Goal: Information Seeking & Learning: Learn about a topic

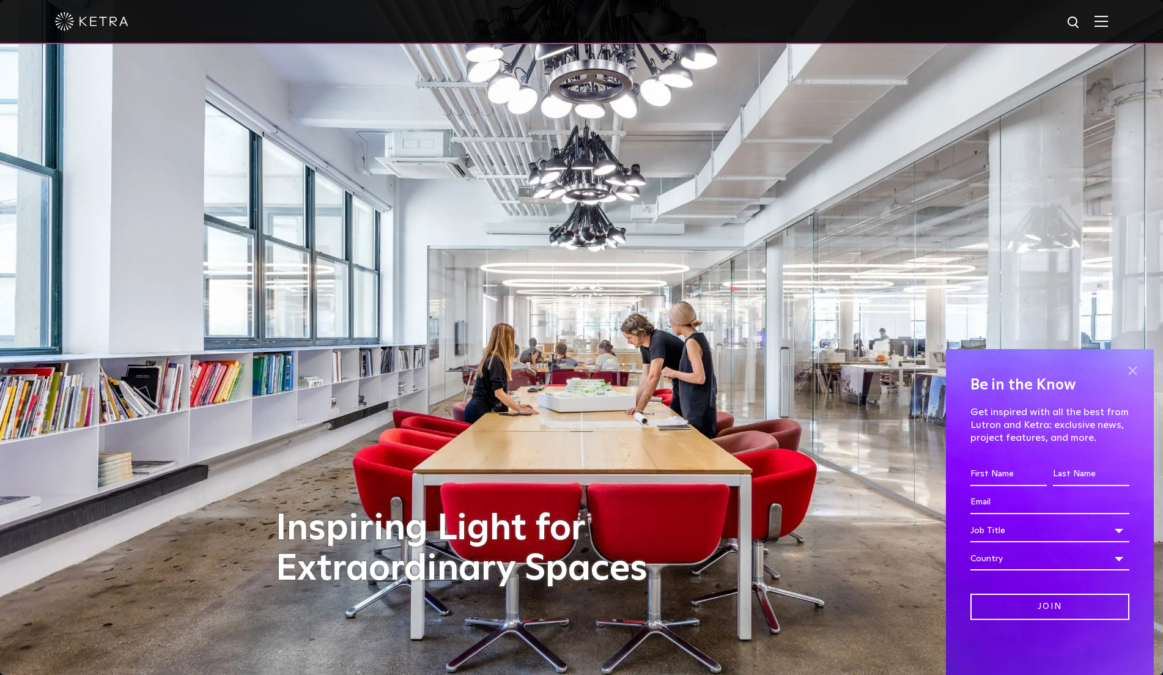
click at [734, 368] on span at bounding box center [1132, 370] width 18 height 18
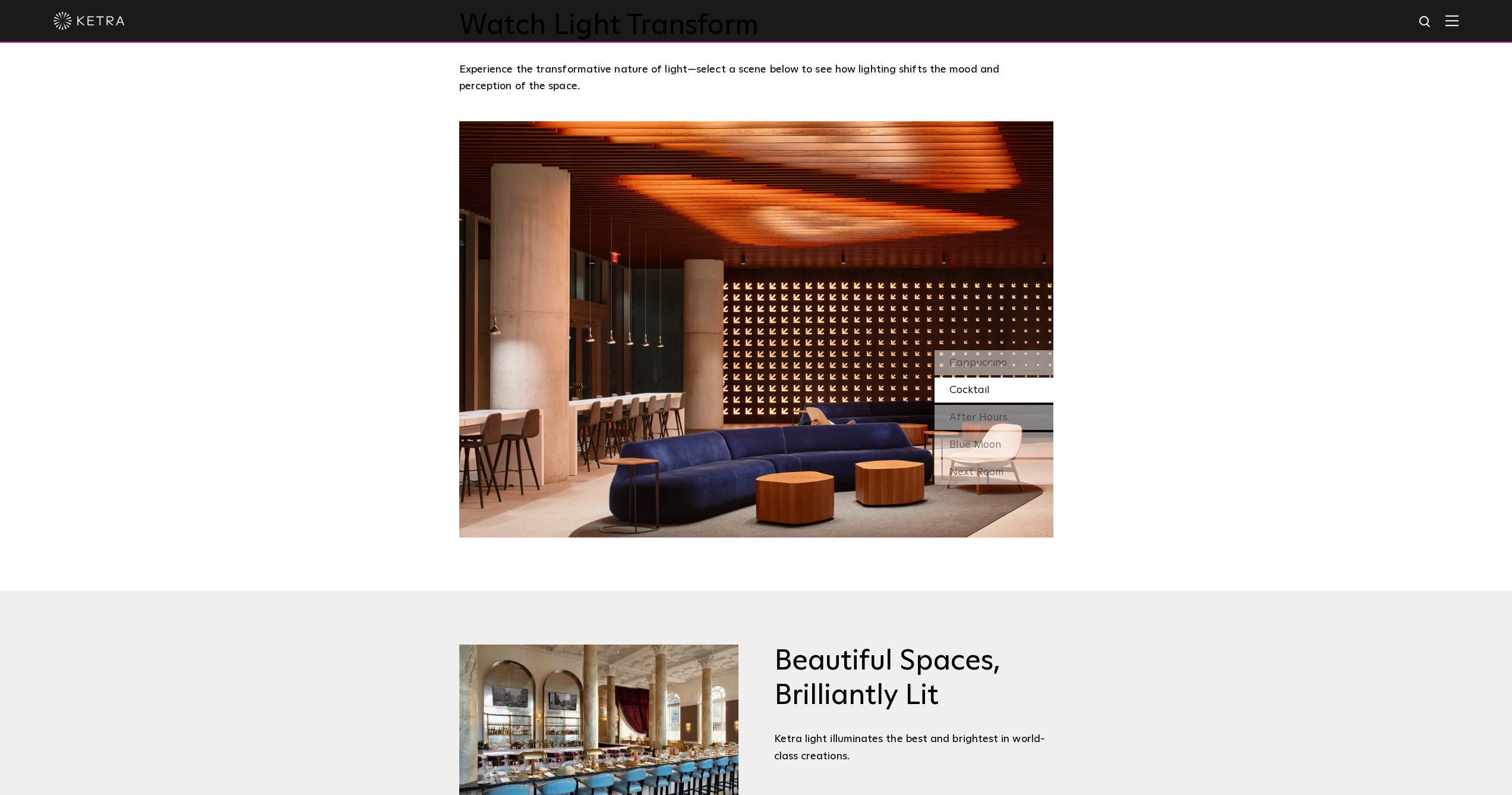
scroll to position [1211, 0]
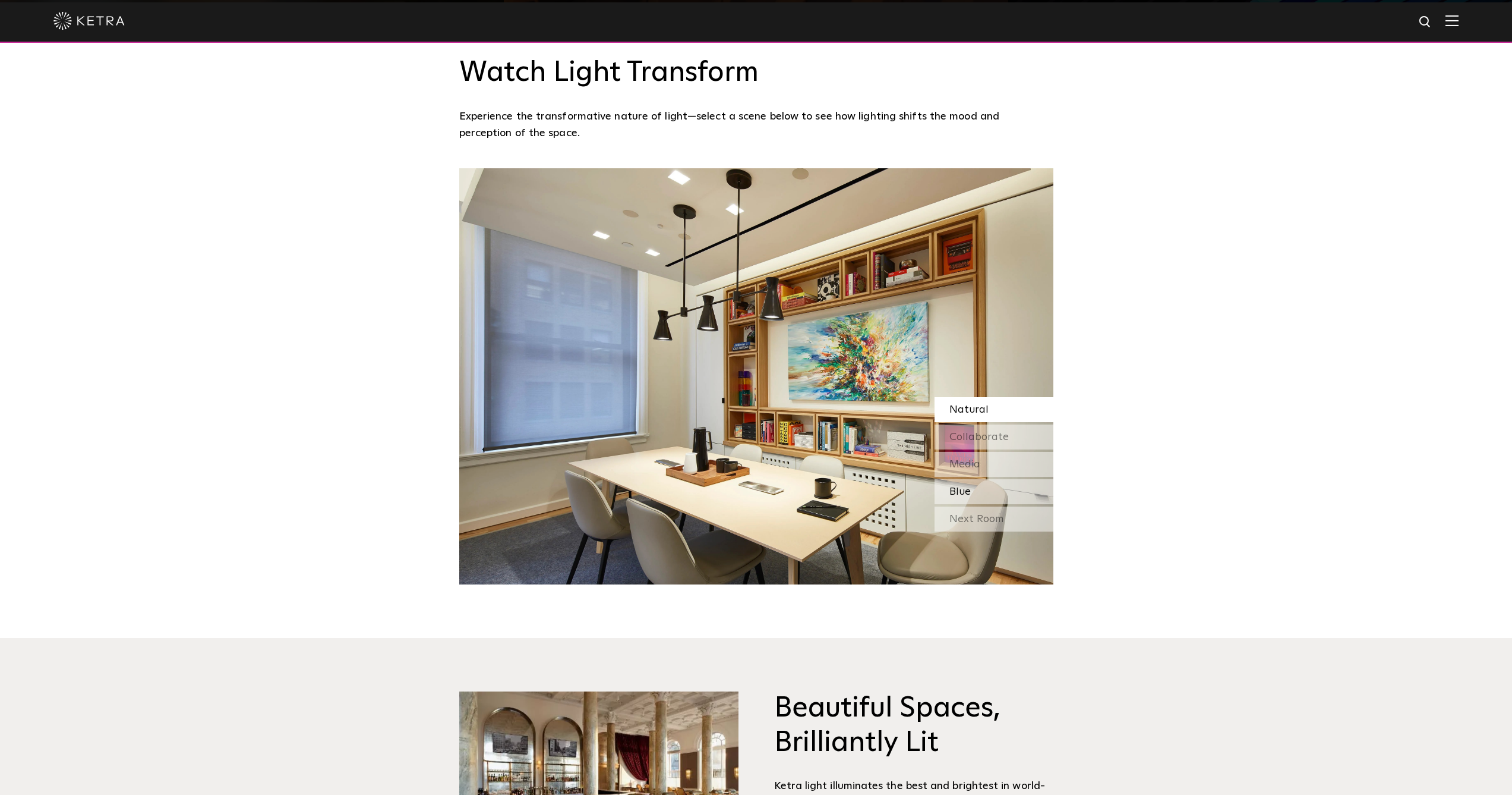
click at [713, 499] on div "Blue" at bounding box center [994, 492] width 119 height 25
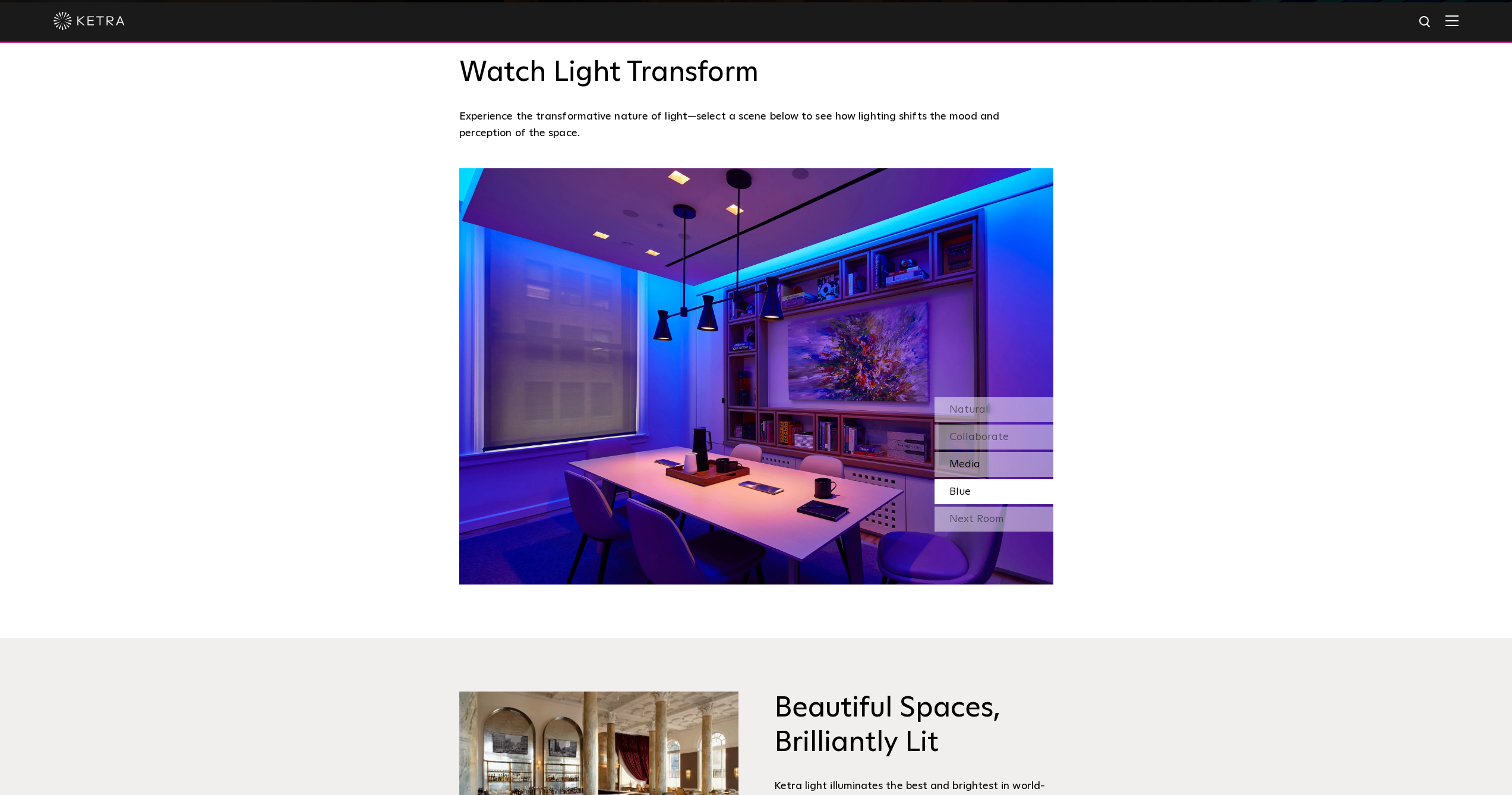
click at [713, 465] on div "Media" at bounding box center [994, 465] width 119 height 25
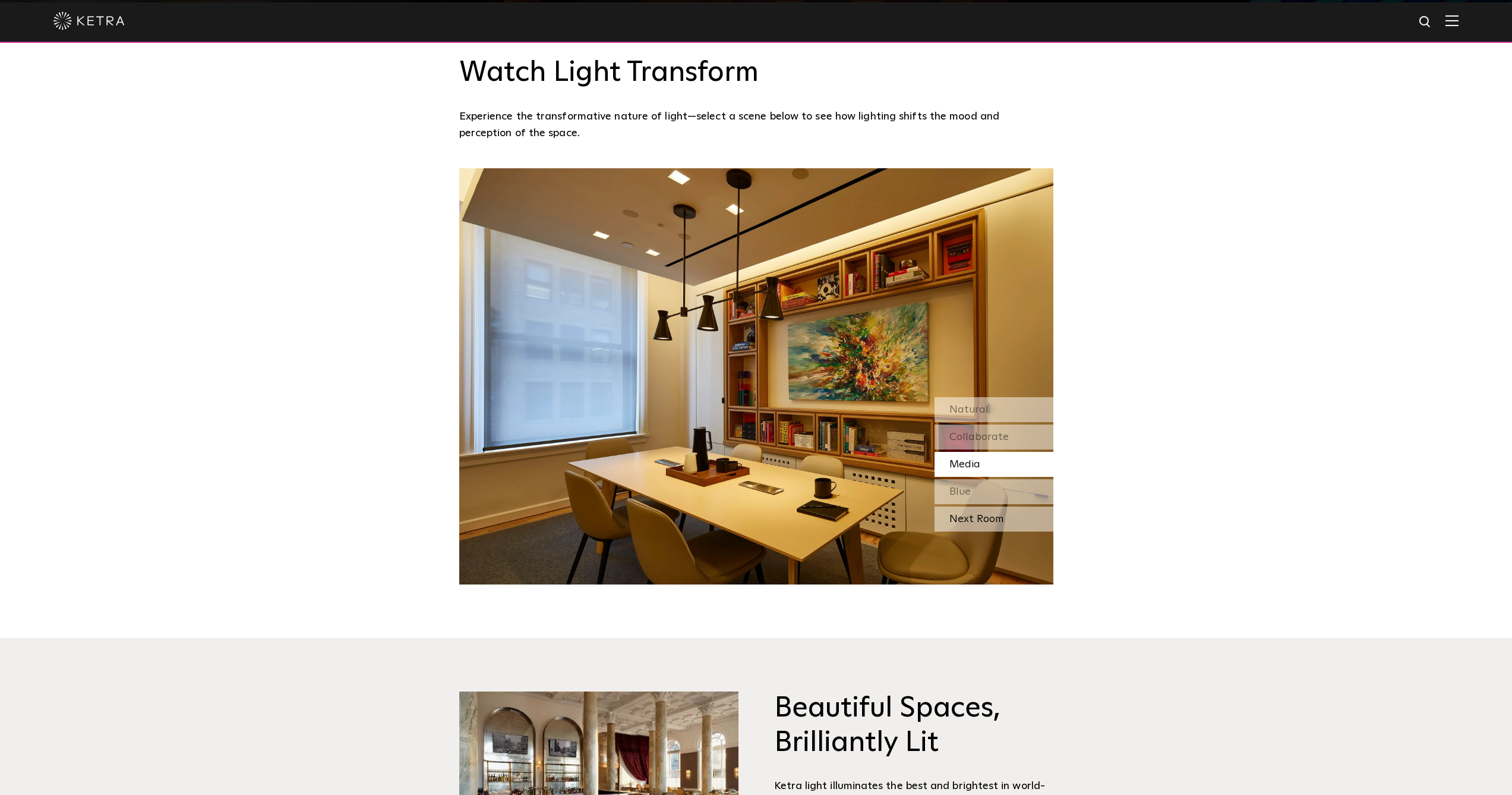
click at [713, 518] on div "Next Room" at bounding box center [994, 519] width 119 height 25
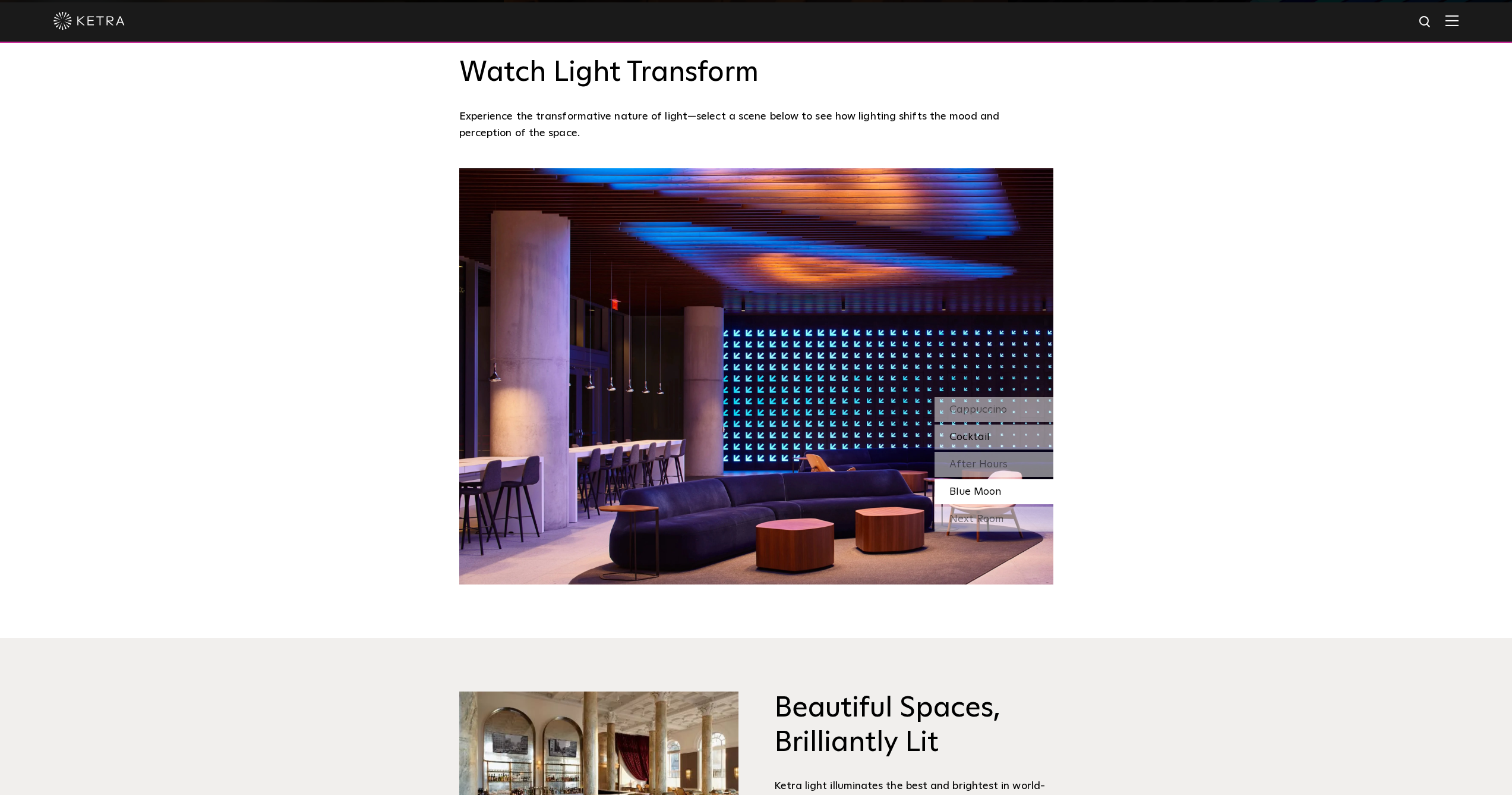
click at [713, 432] on span "Cocktail" at bounding box center [970, 436] width 41 height 11
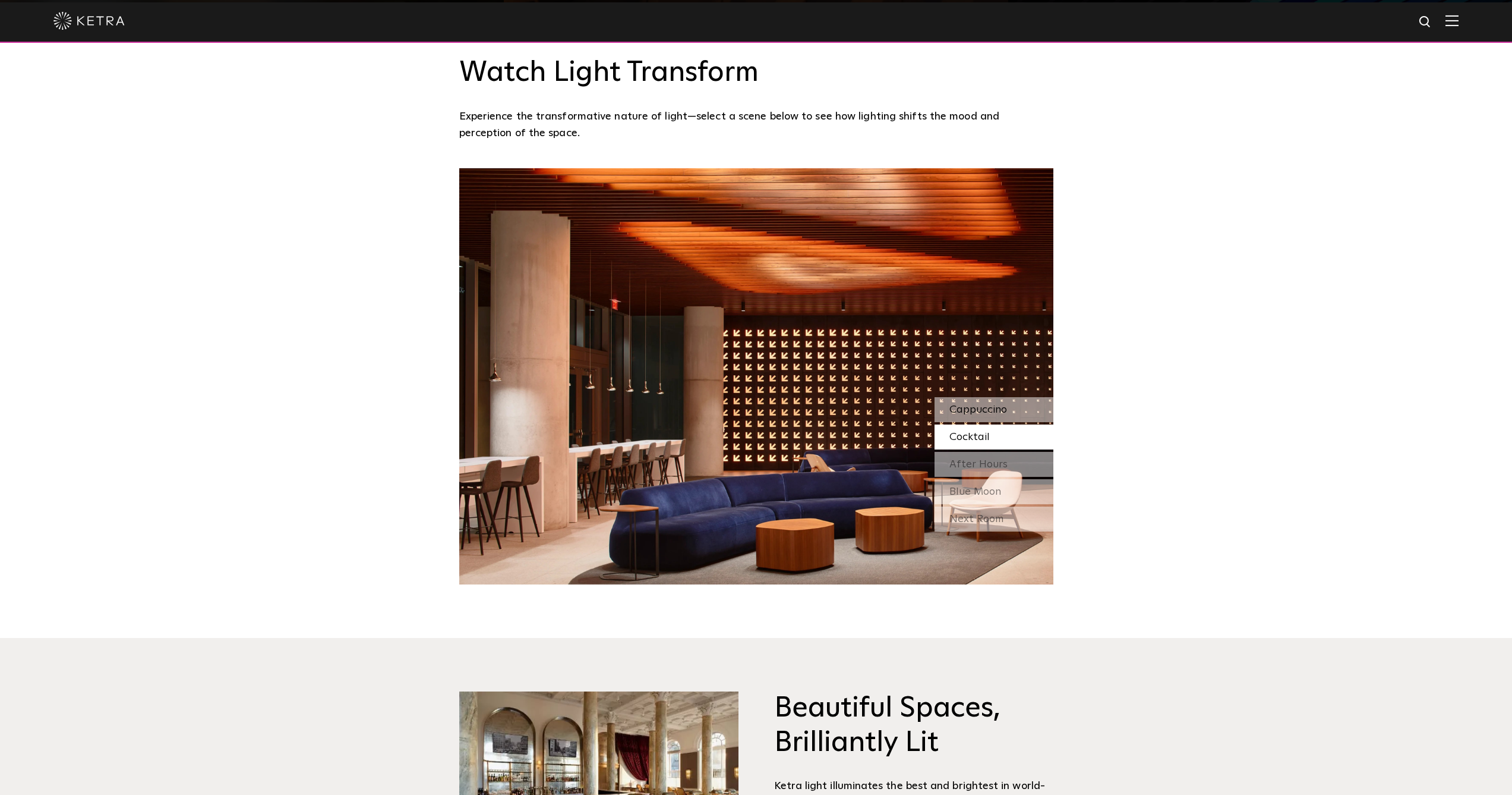
click at [713, 412] on span "Cappuccino" at bounding box center [978, 409] width 57 height 11
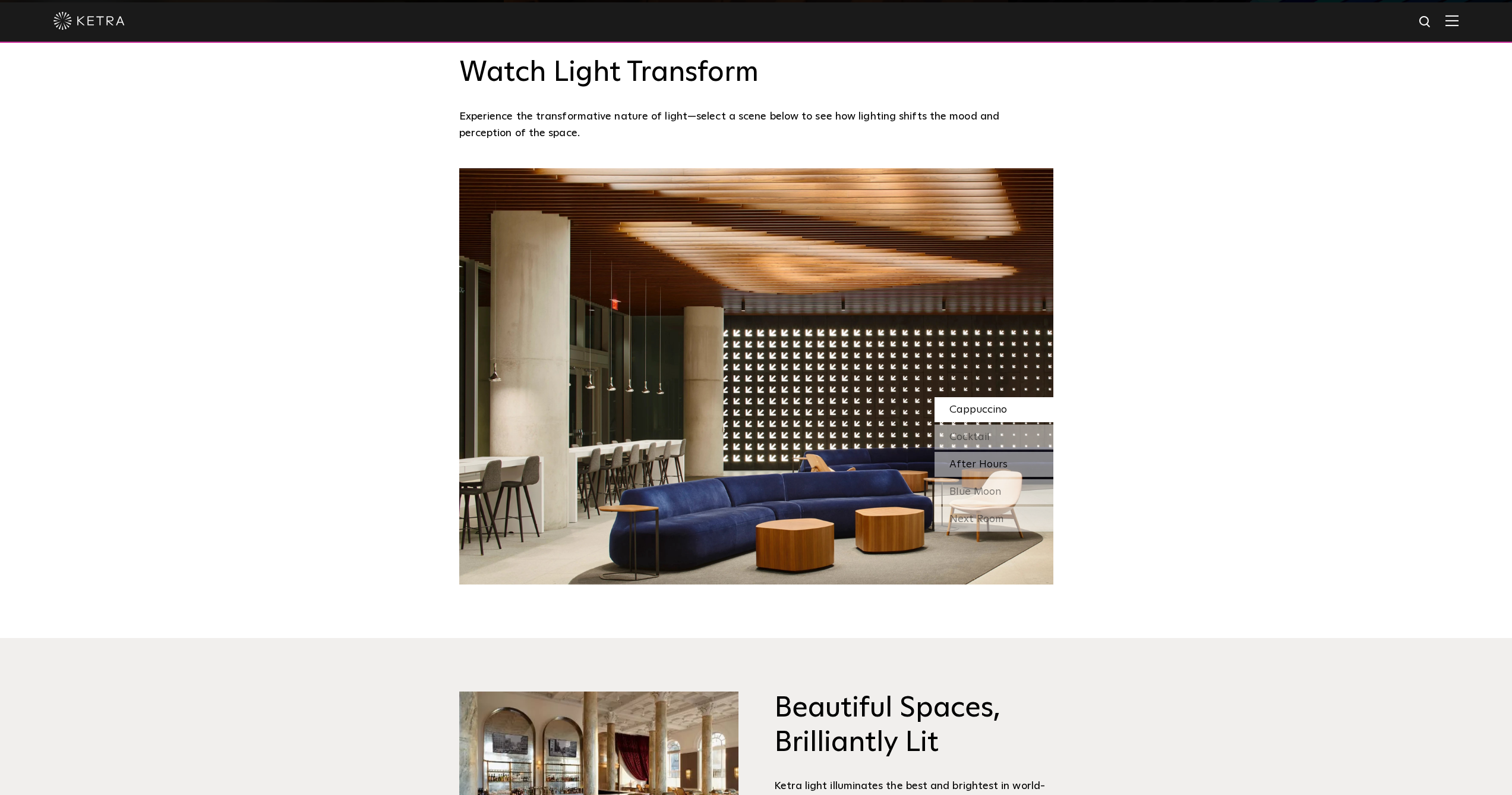
click at [713, 466] on span "After Hours" at bounding box center [979, 464] width 58 height 11
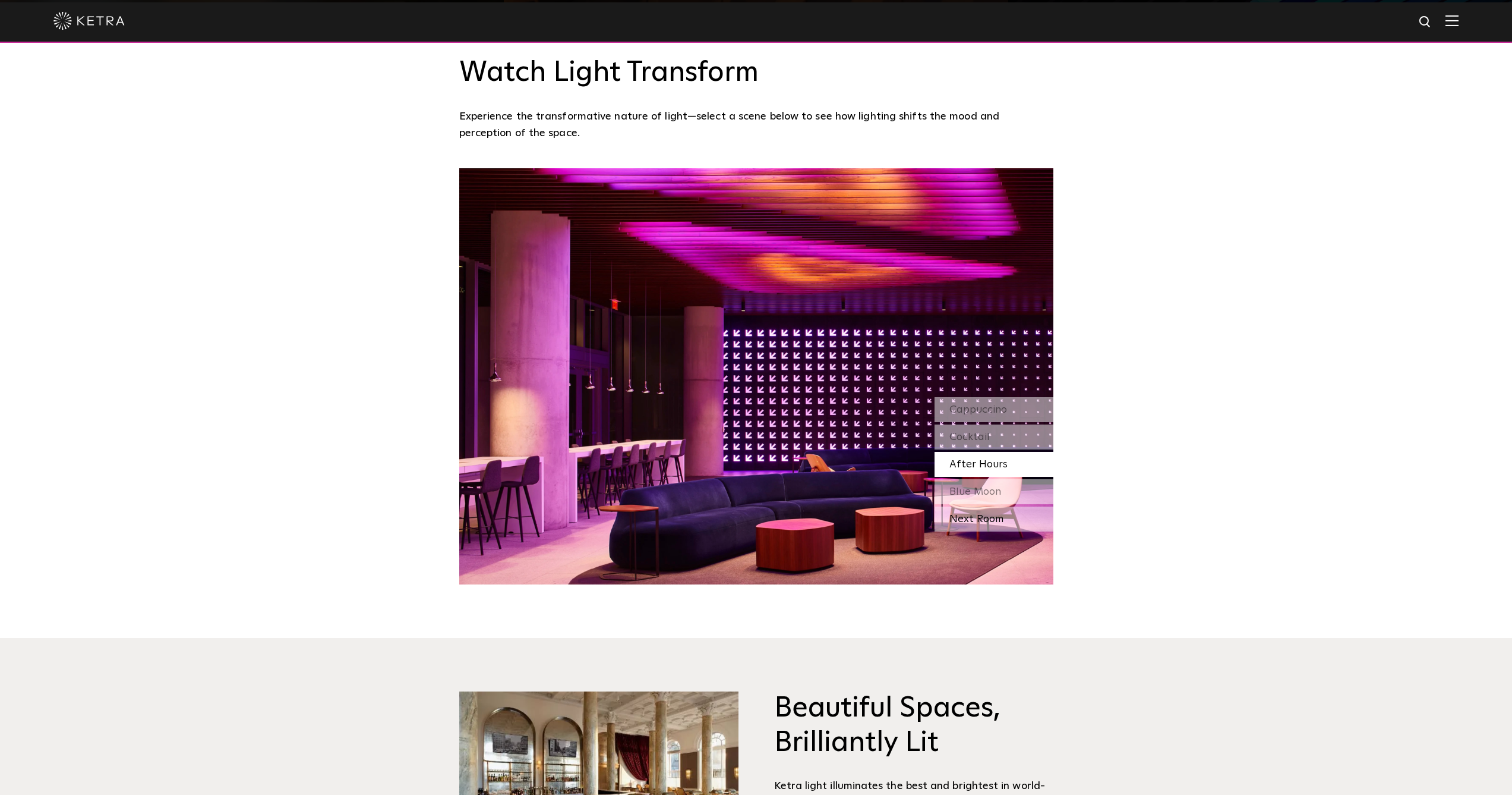
click at [713, 518] on div "Next Room" at bounding box center [994, 519] width 119 height 25
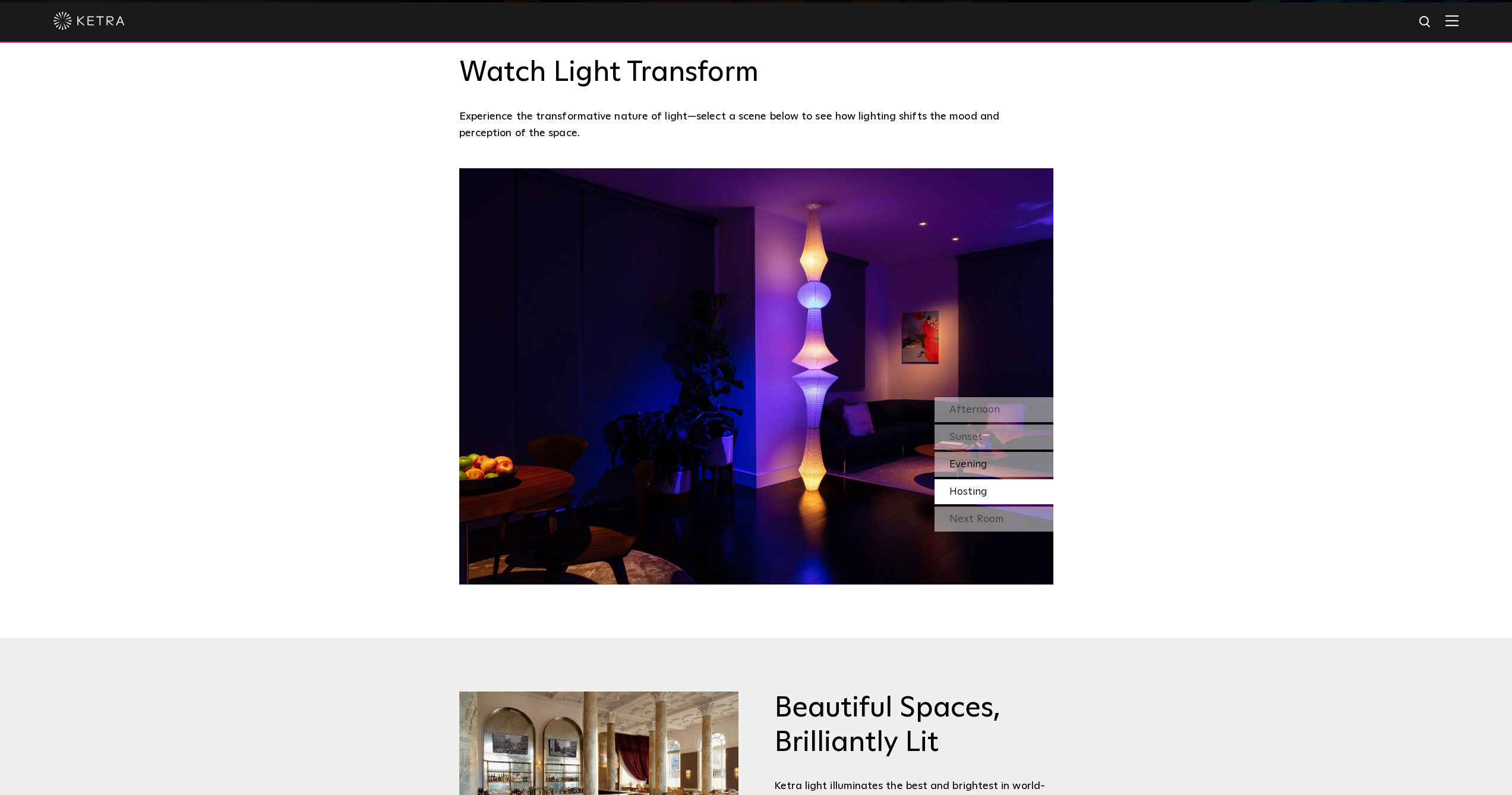
click at [713, 463] on span "Evening" at bounding box center [968, 464] width 38 height 11
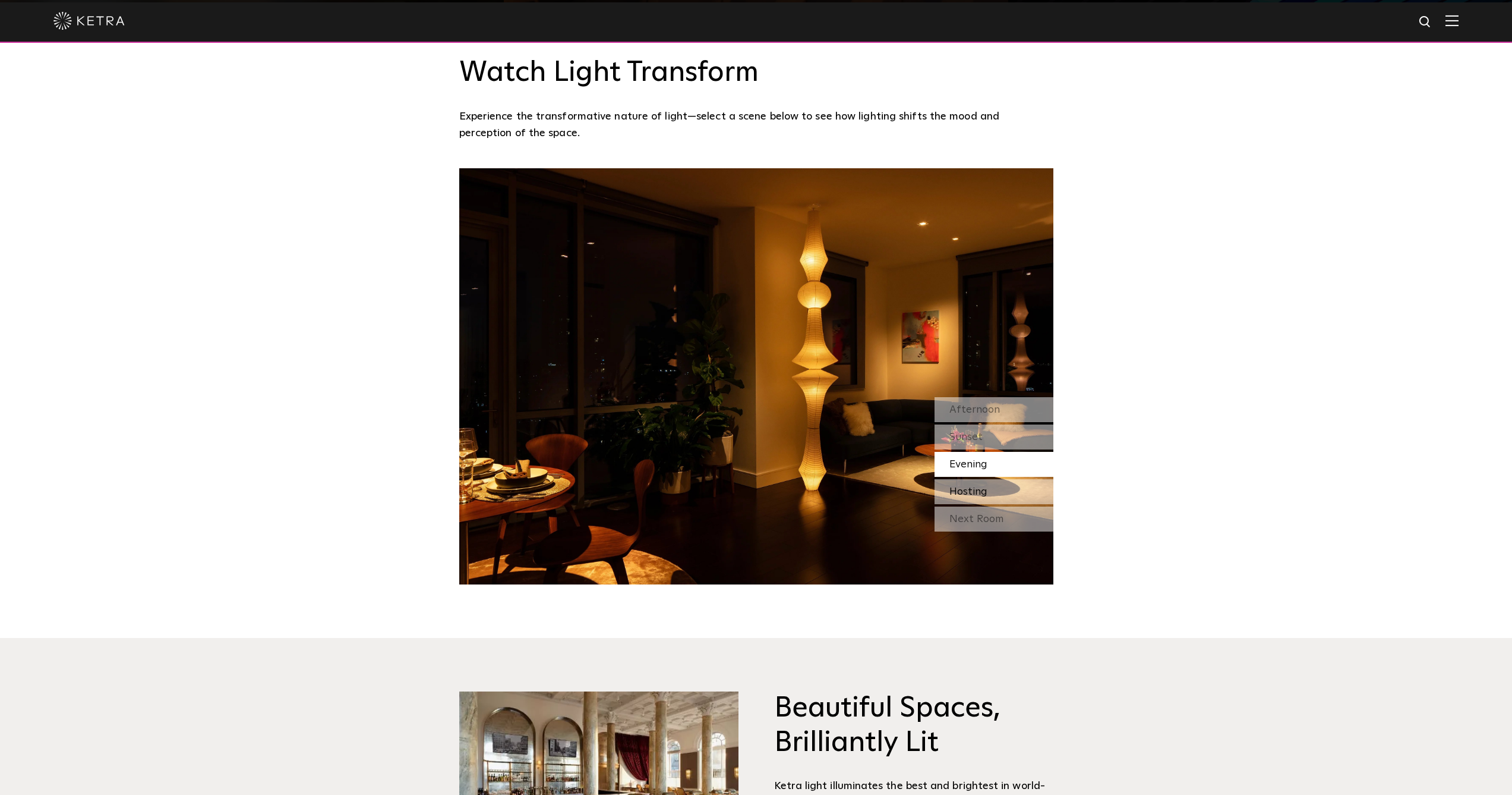
click at [713, 479] on div "Hosting" at bounding box center [994, 492] width 119 height 25
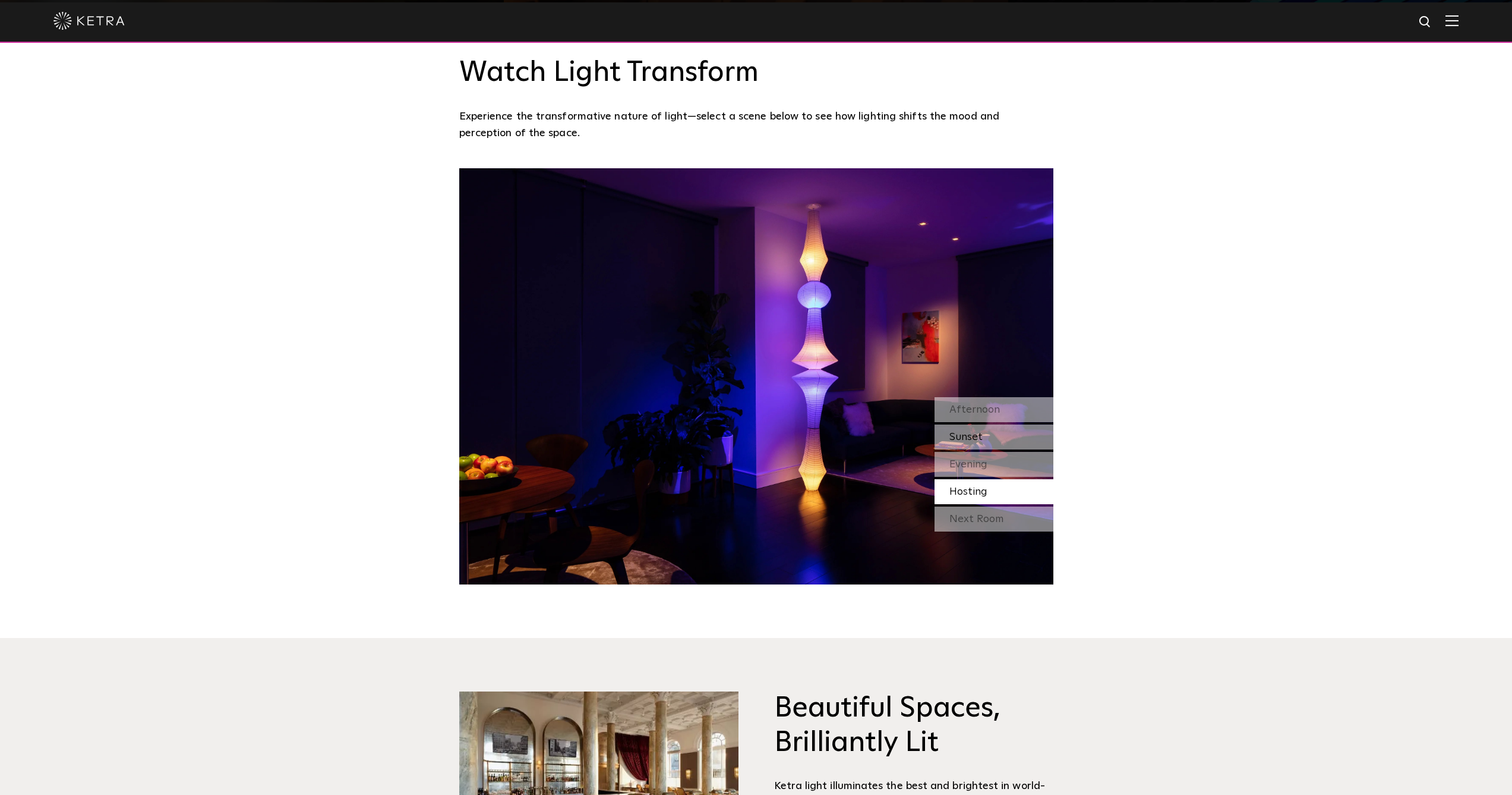
click at [713, 431] on div "Sunset" at bounding box center [994, 437] width 119 height 25
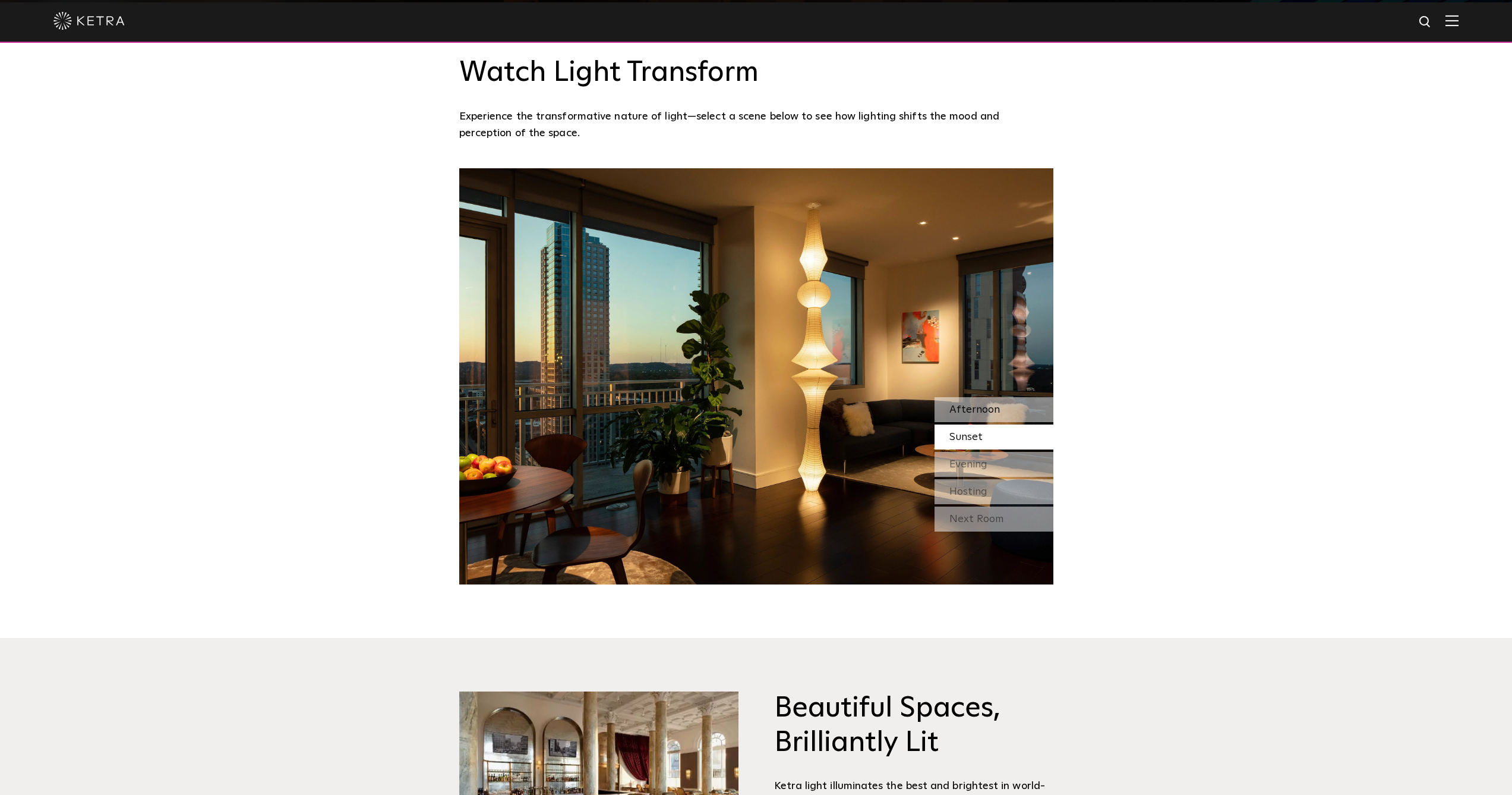
click at [713, 406] on span "Afternoon" at bounding box center [975, 409] width 51 height 11
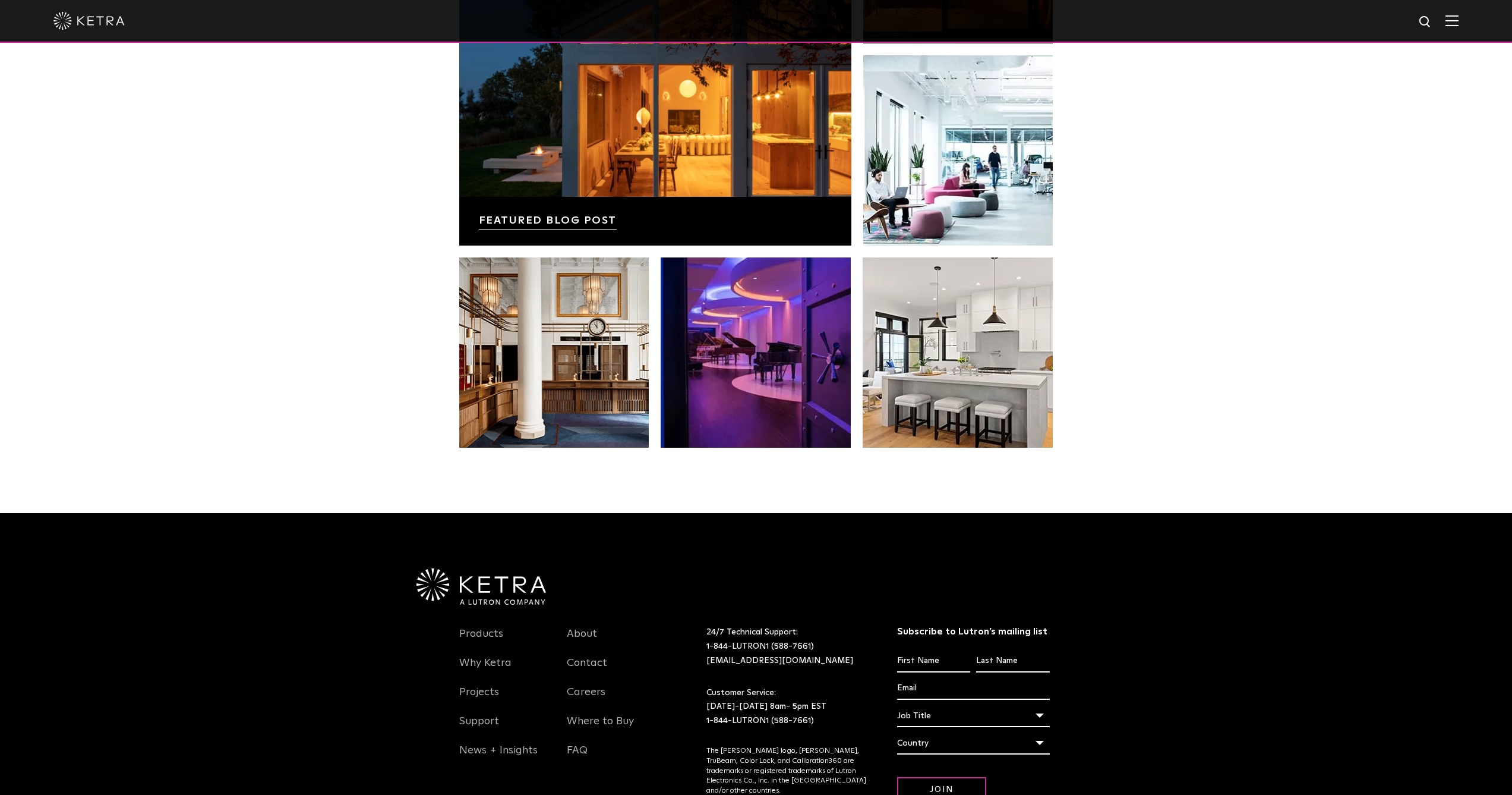
scroll to position [2461, 0]
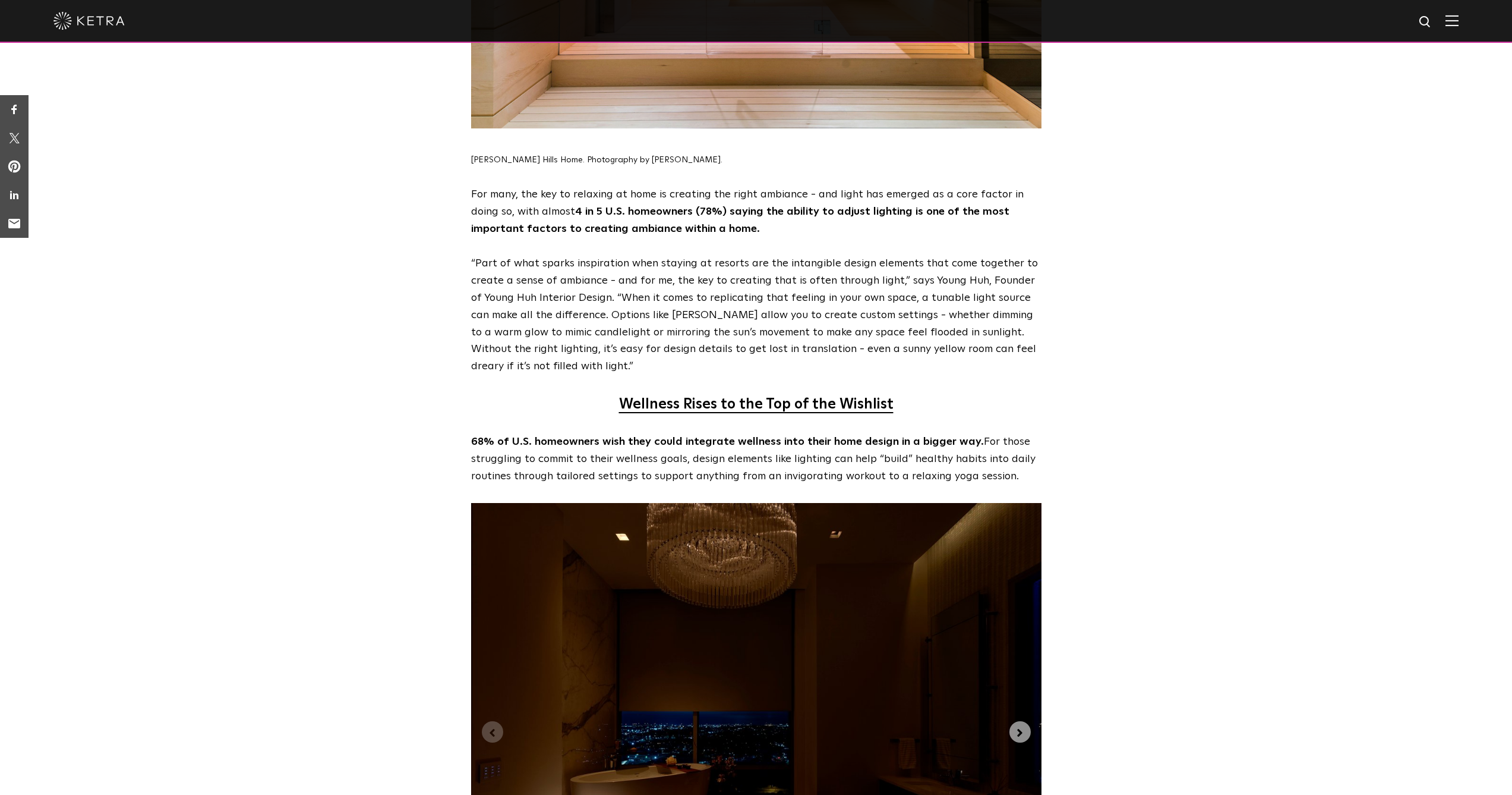
scroll to position [2490, 0]
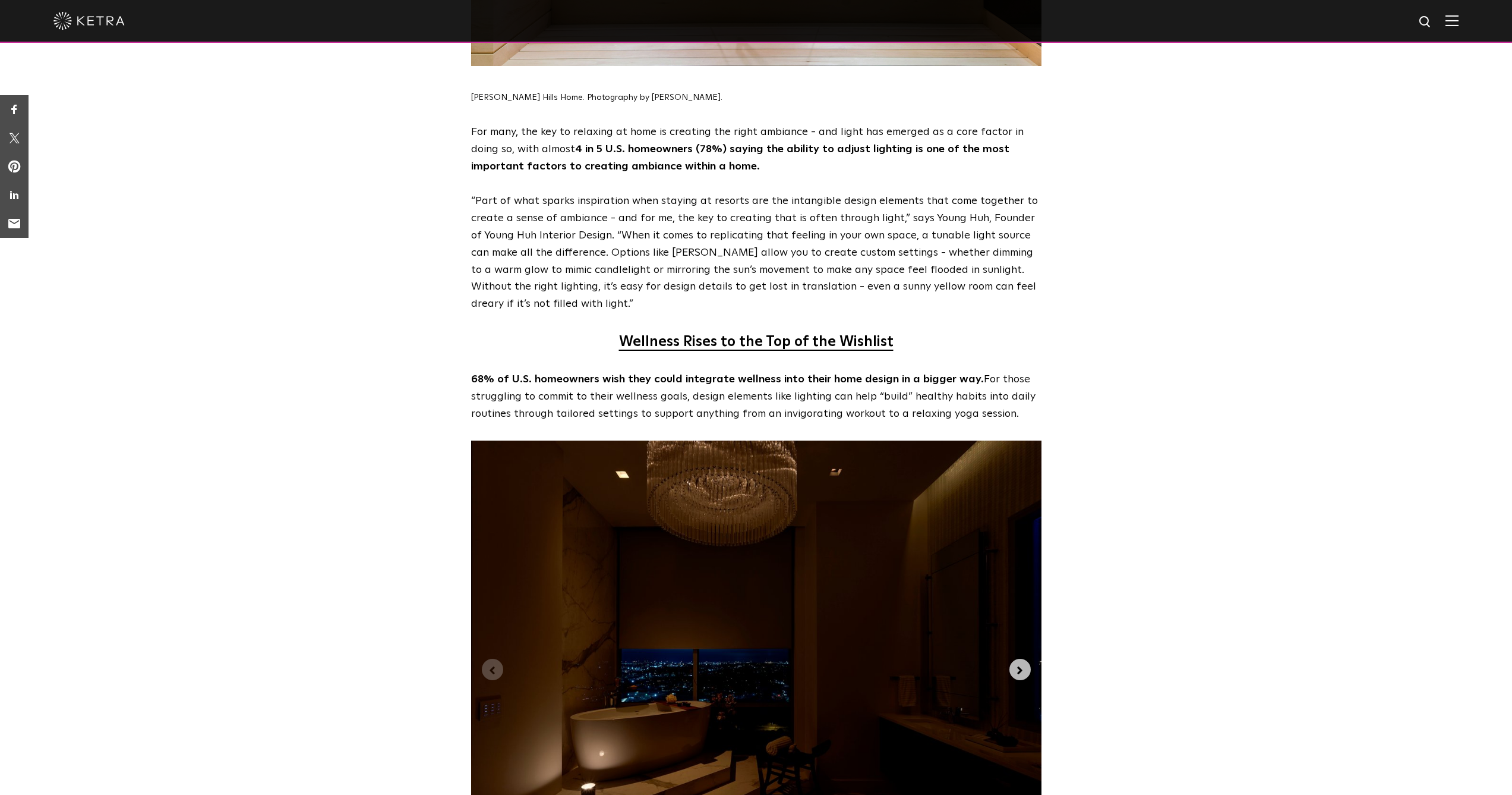
click at [1016, 664] on icon "Next slide" at bounding box center [1019, 670] width 13 height 13
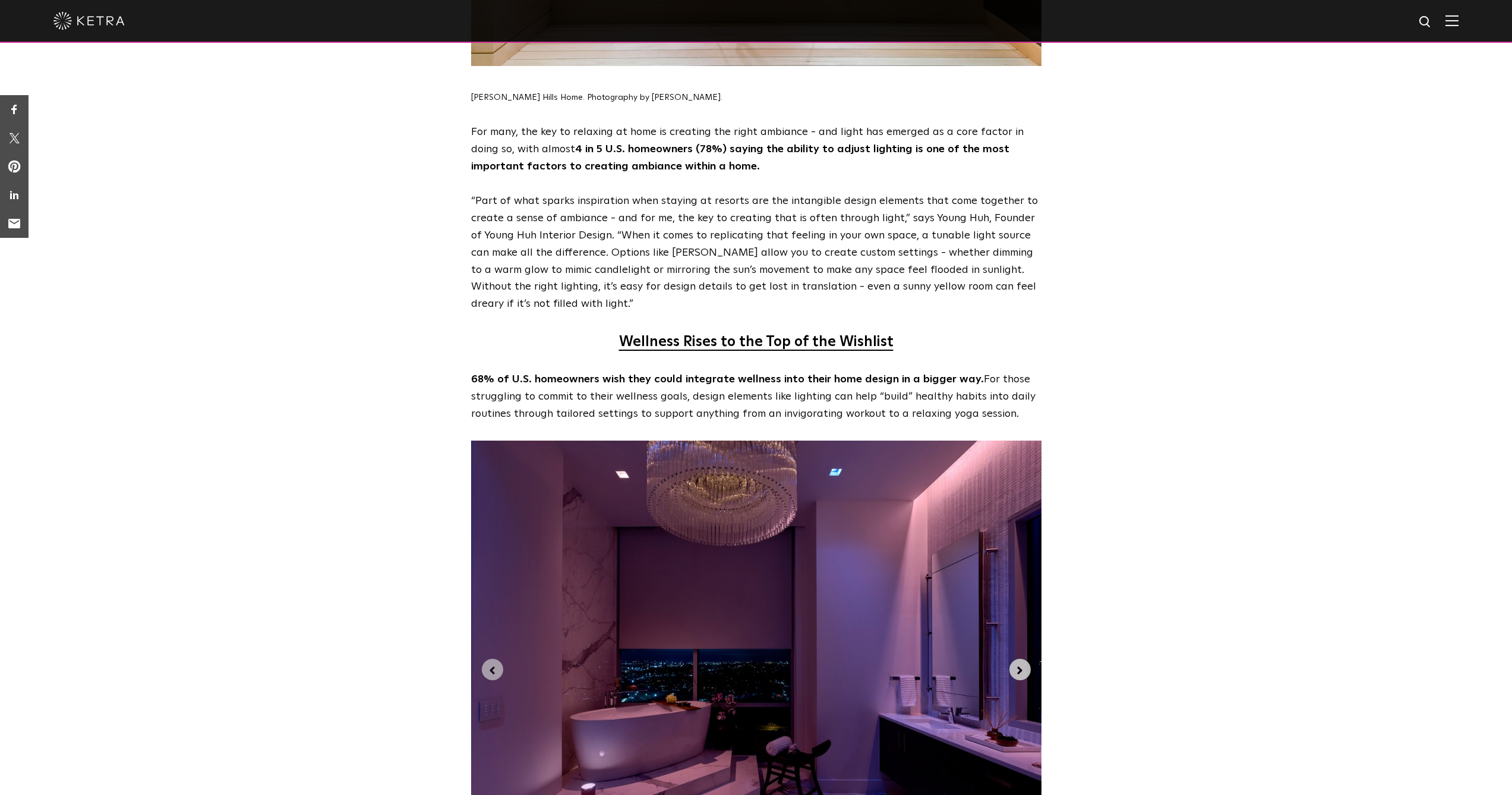
click at [1016, 664] on icon "Next slide" at bounding box center [1019, 670] width 13 height 13
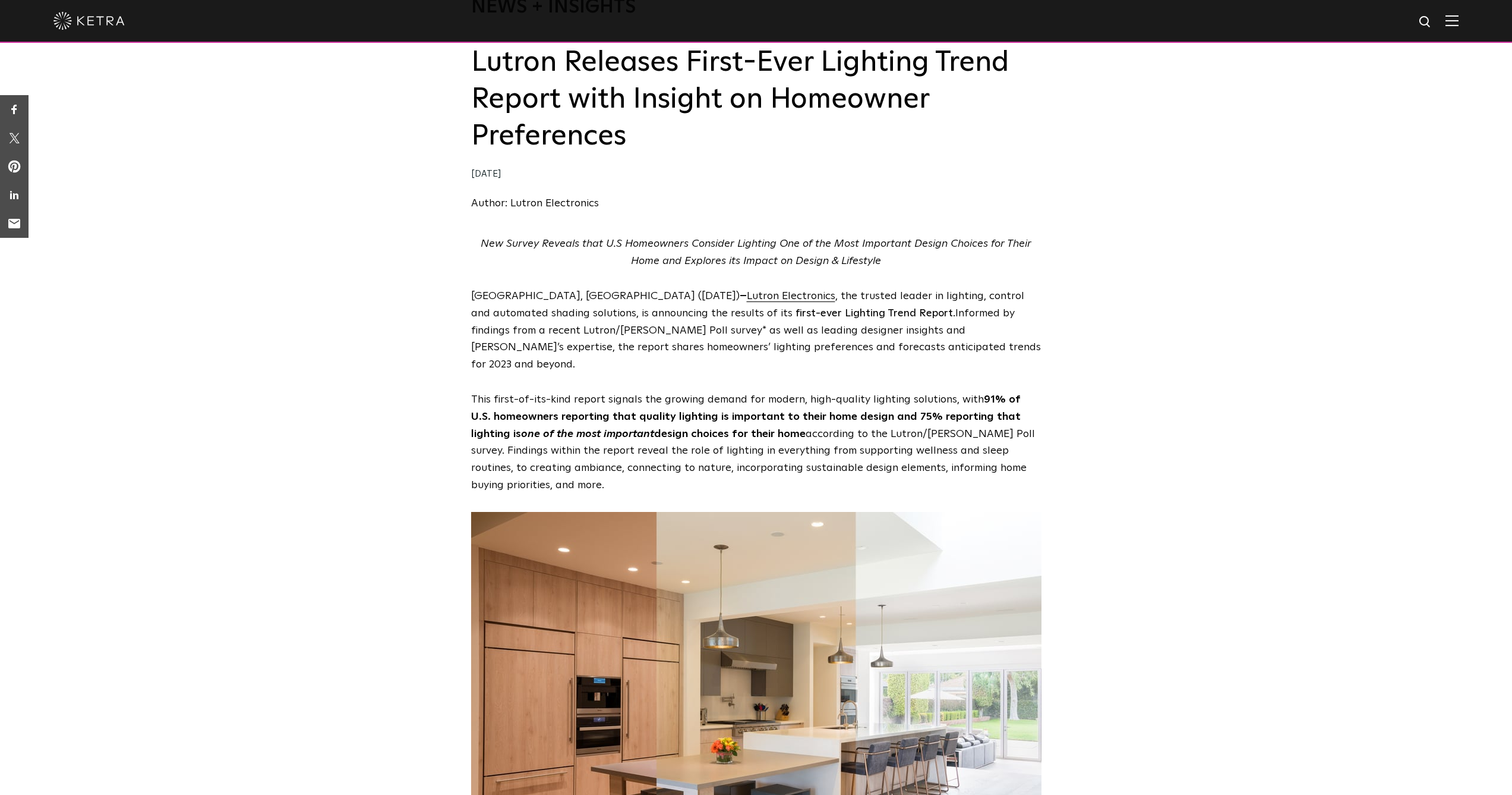
scroll to position [0, 0]
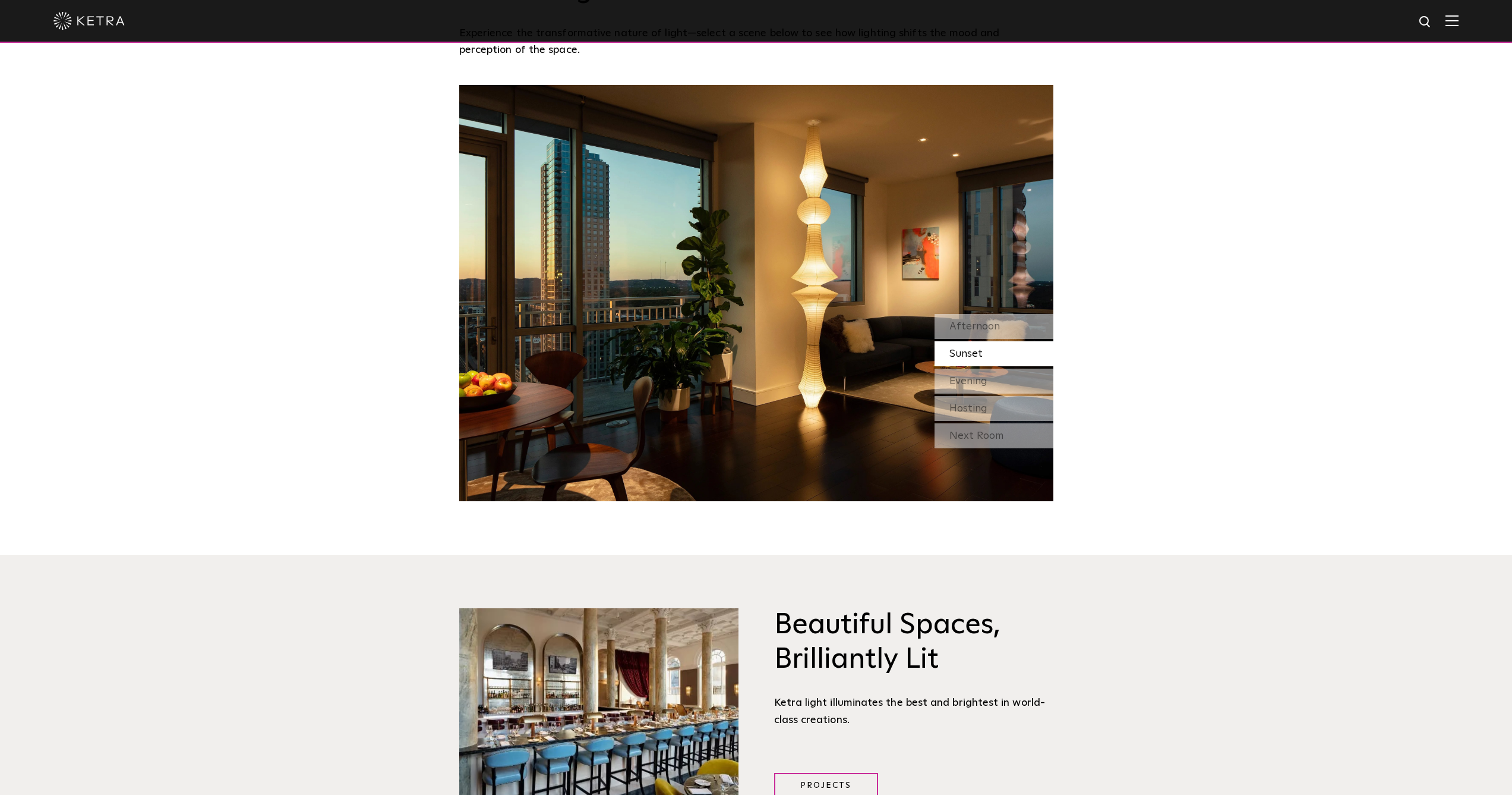
scroll to position [1406, 0]
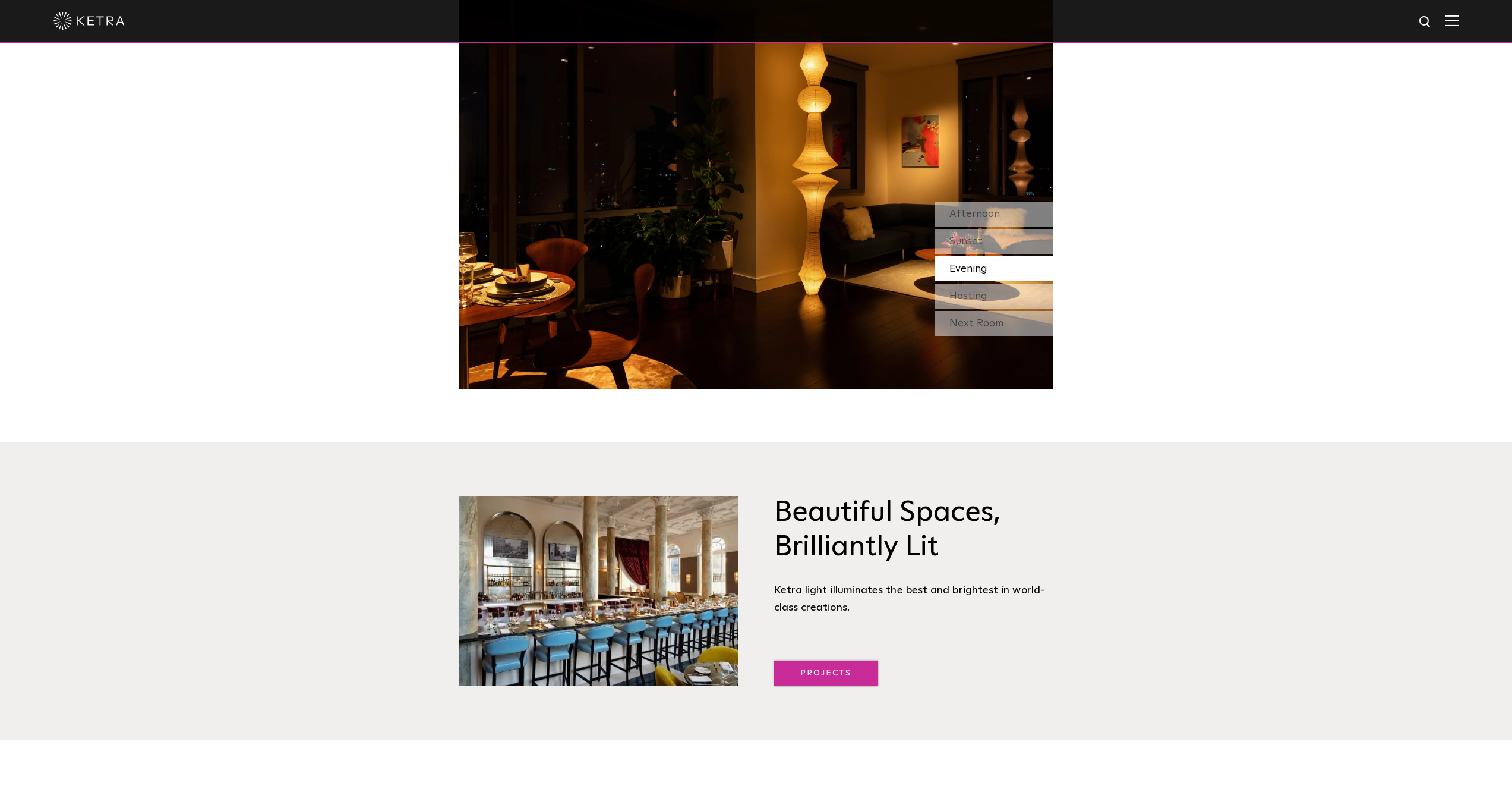
click at [824, 674] on link "Projects" at bounding box center [826, 673] width 104 height 25
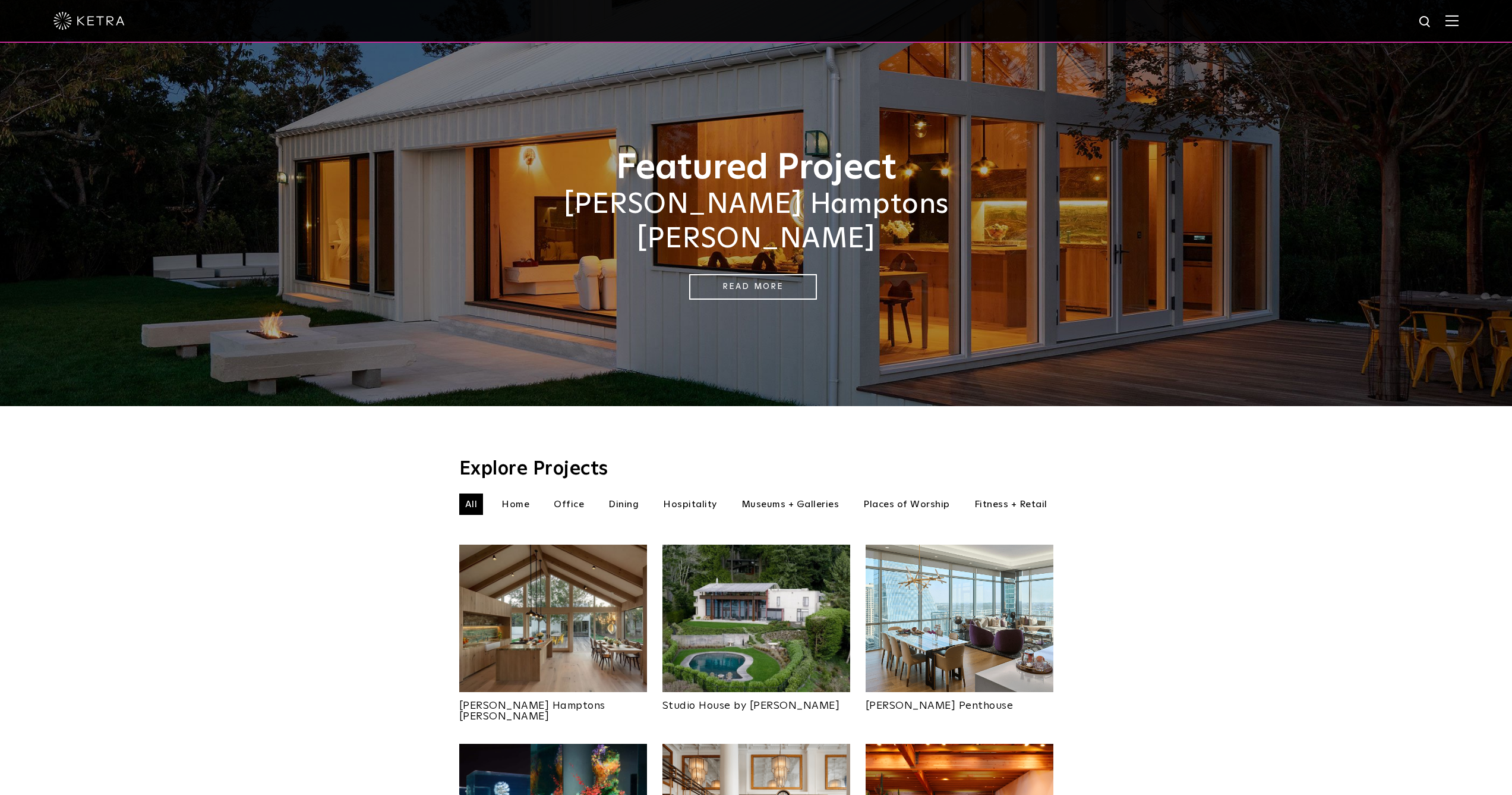
click at [723, 582] on img at bounding box center [756, 618] width 188 height 148
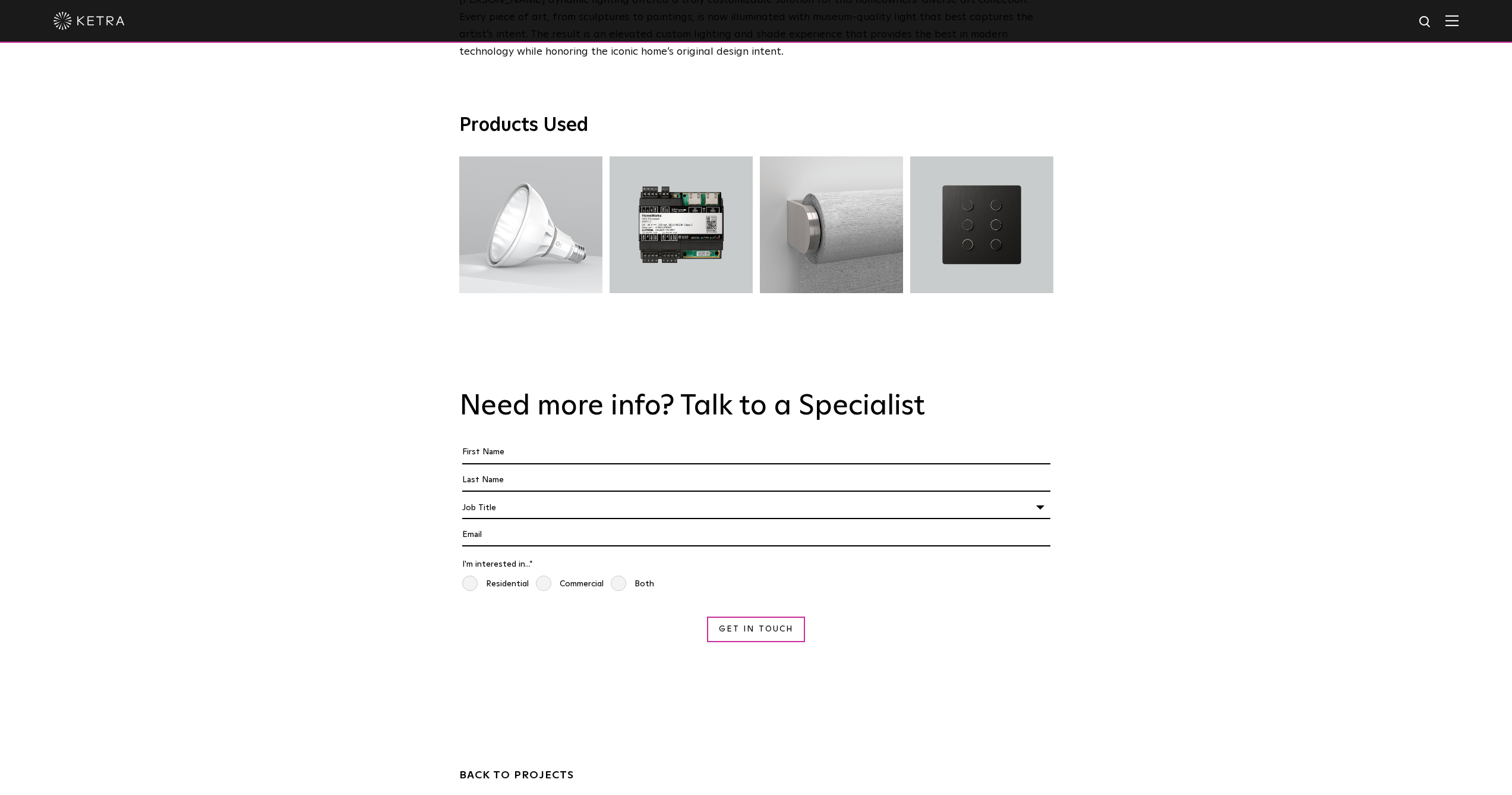
scroll to position [2164, 0]
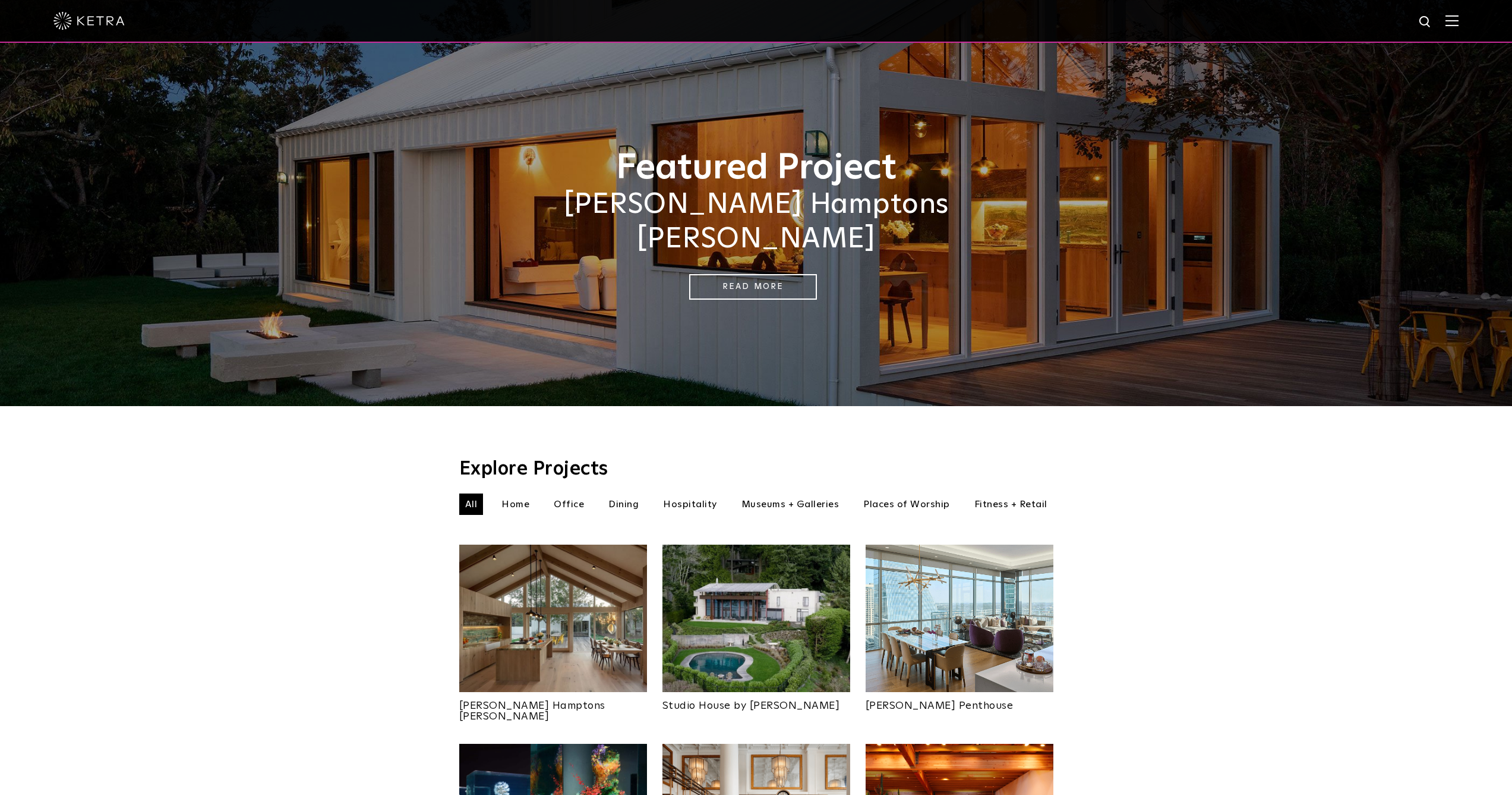
click at [514, 494] on li "Home" at bounding box center [515, 504] width 40 height 21
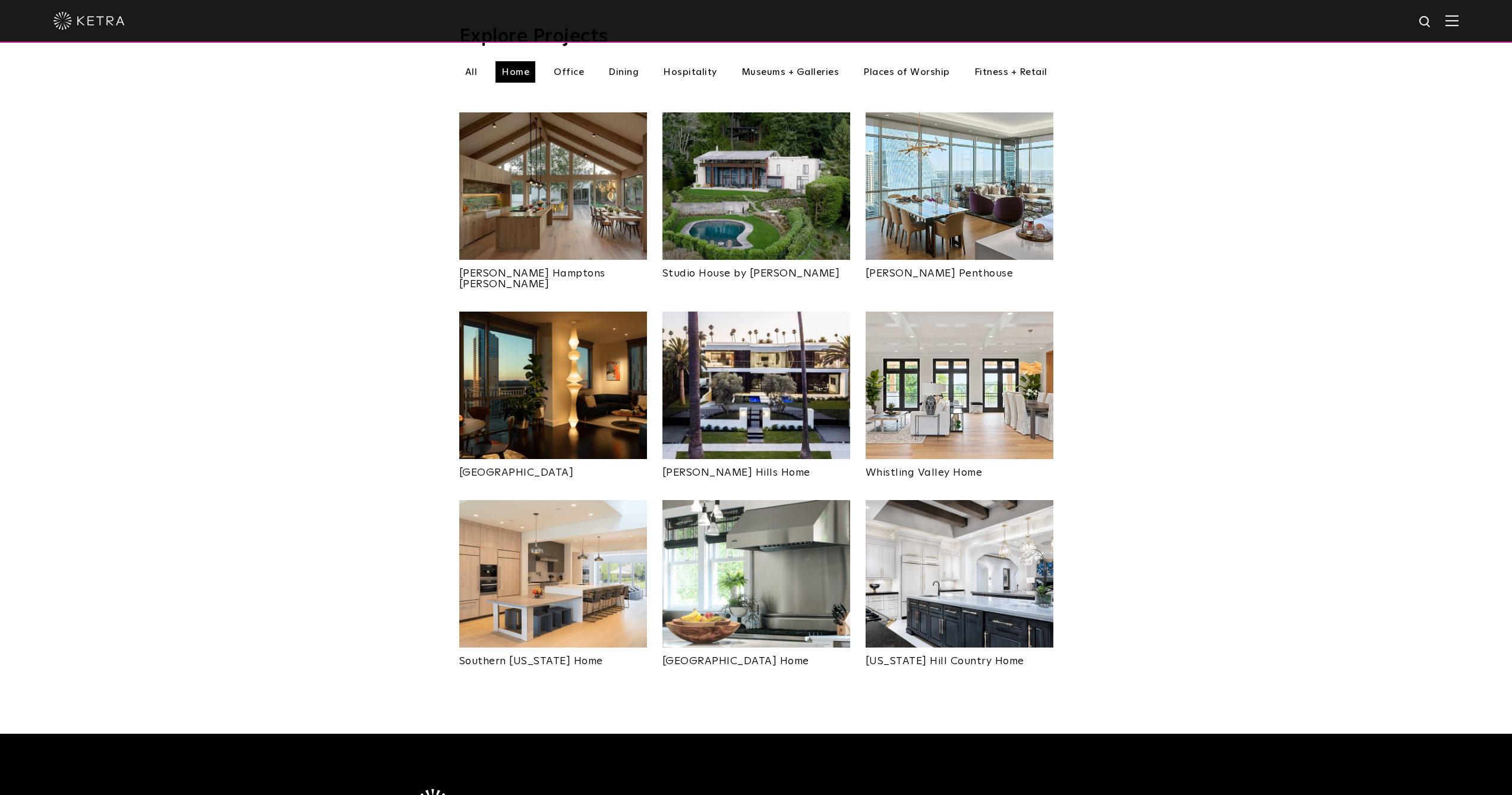
scroll to position [292, 0]
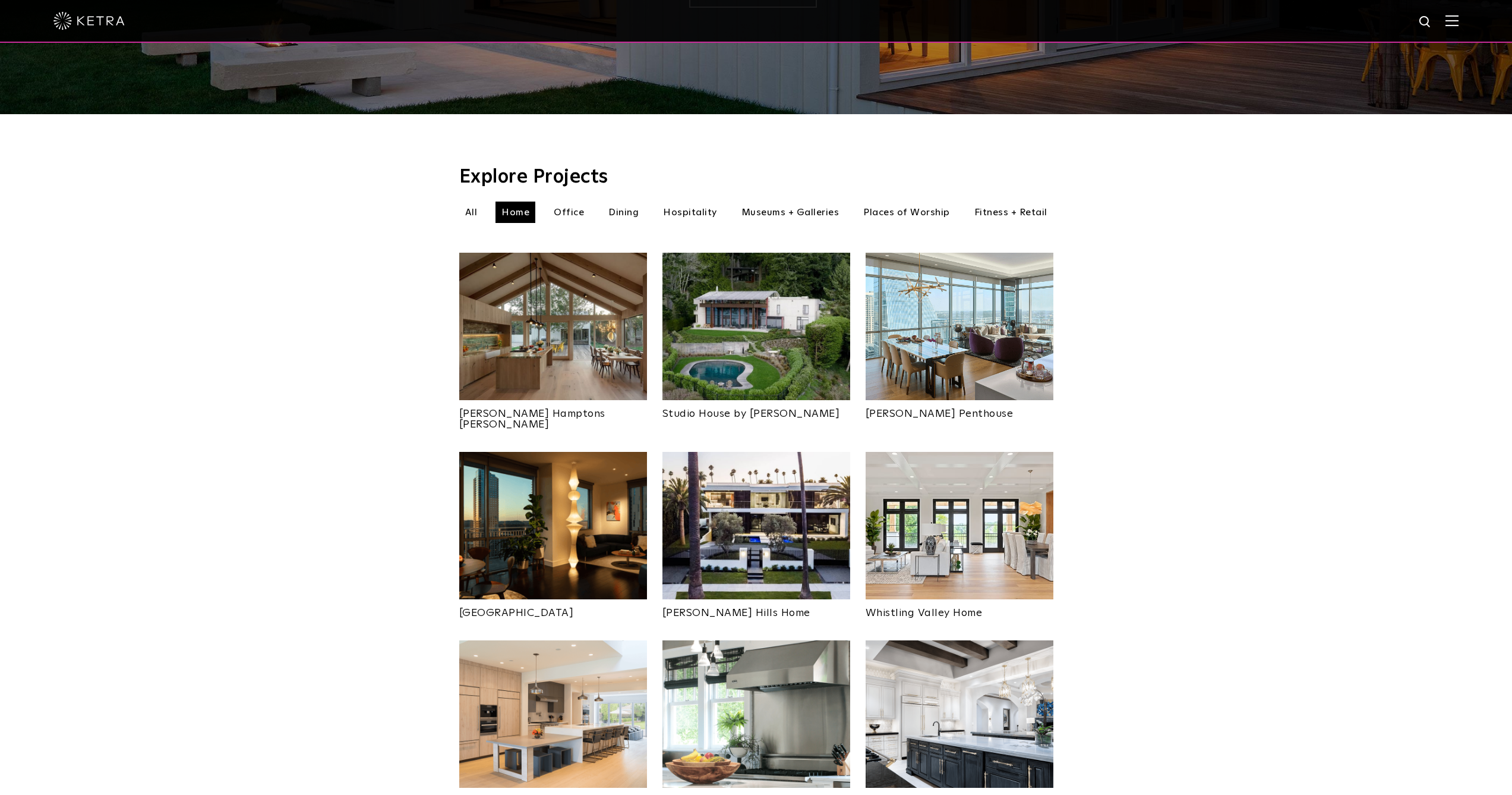
click at [593, 294] on img at bounding box center [553, 327] width 188 height 148
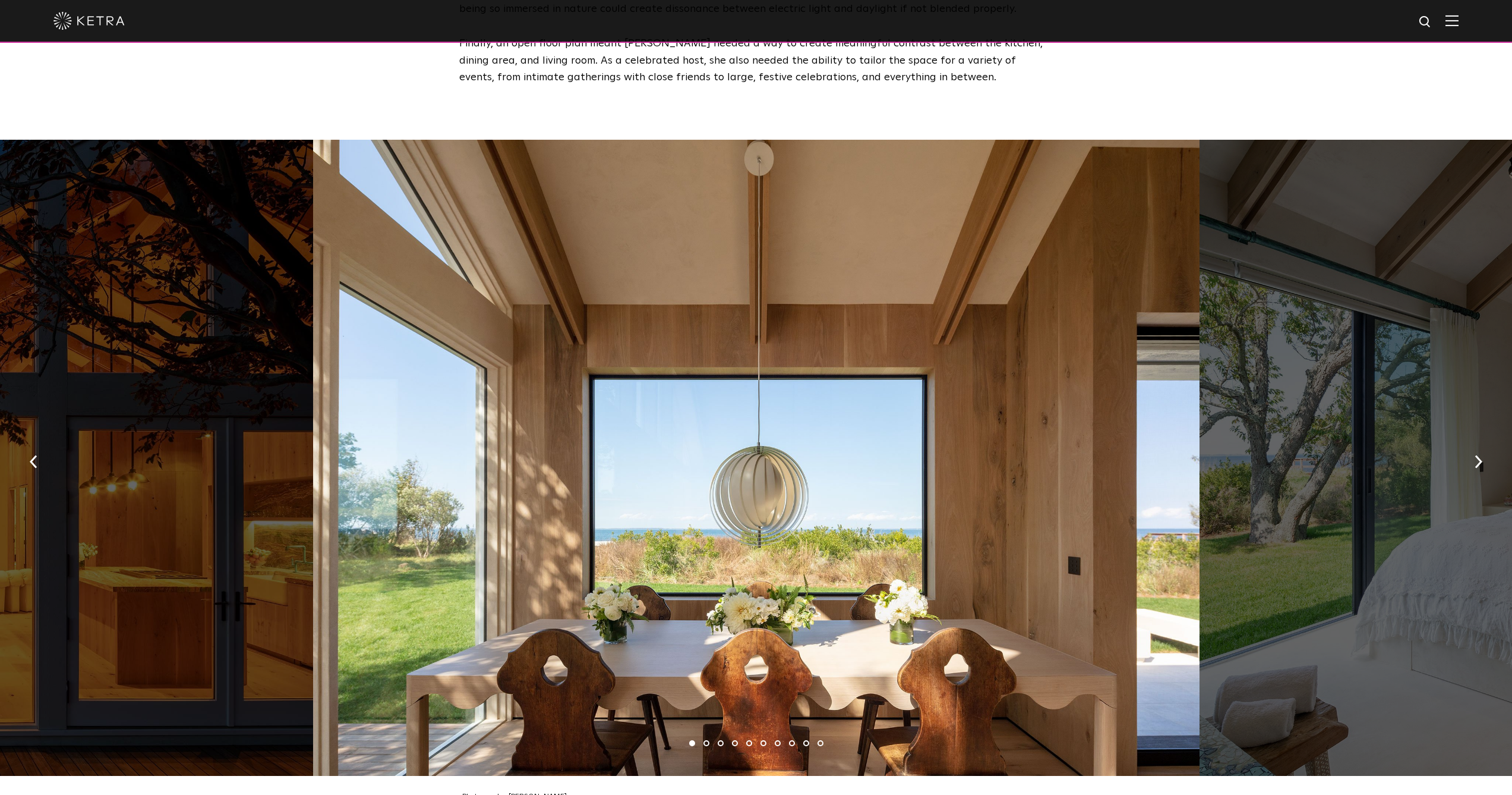
scroll to position [1647, 0]
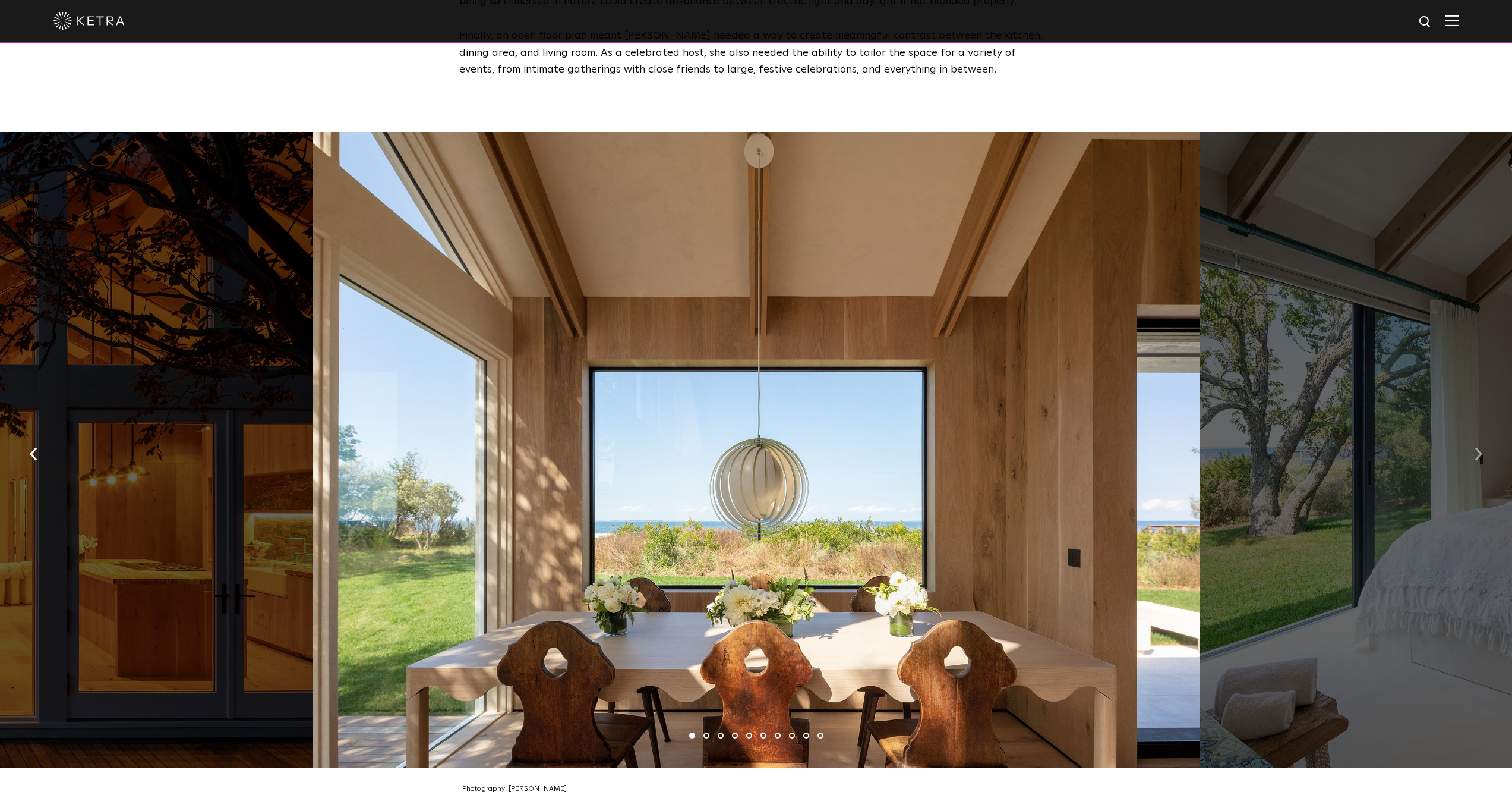
click at [1474, 432] on button "button" at bounding box center [1479, 453] width 25 height 41
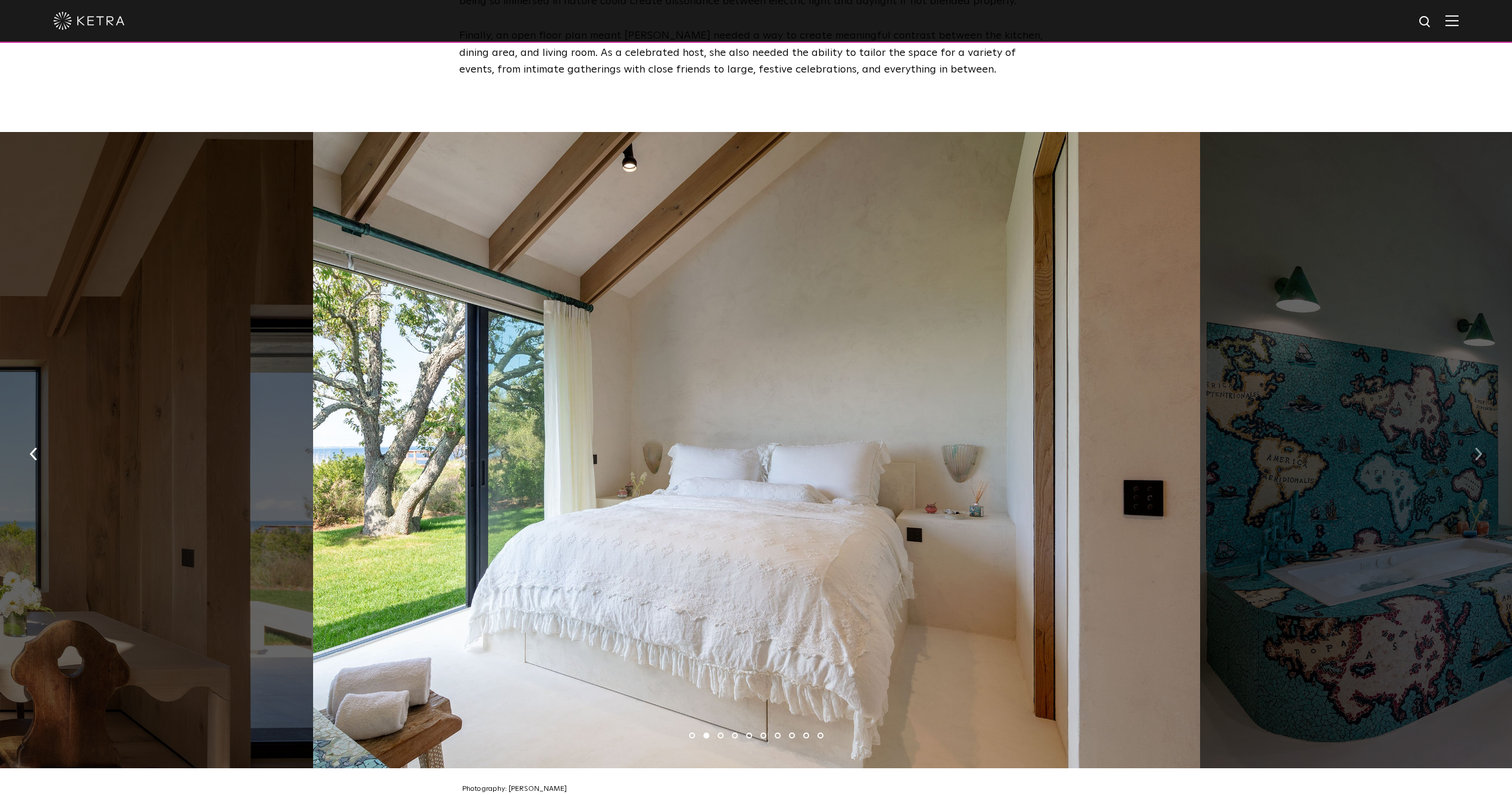
click at [1474, 432] on button "button" at bounding box center [1479, 453] width 25 height 41
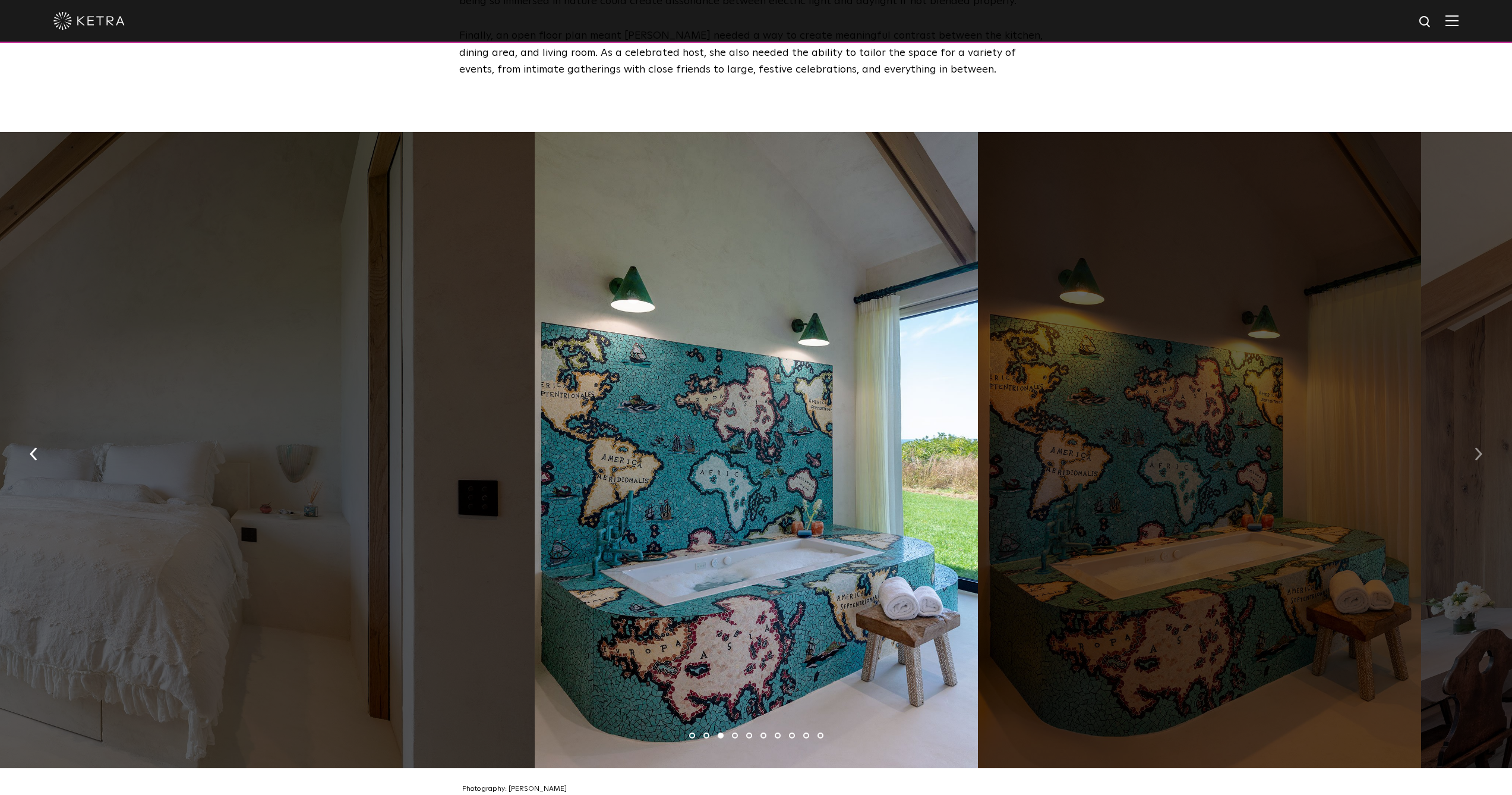
click at [1473, 432] on button "button" at bounding box center [1479, 453] width 25 height 41
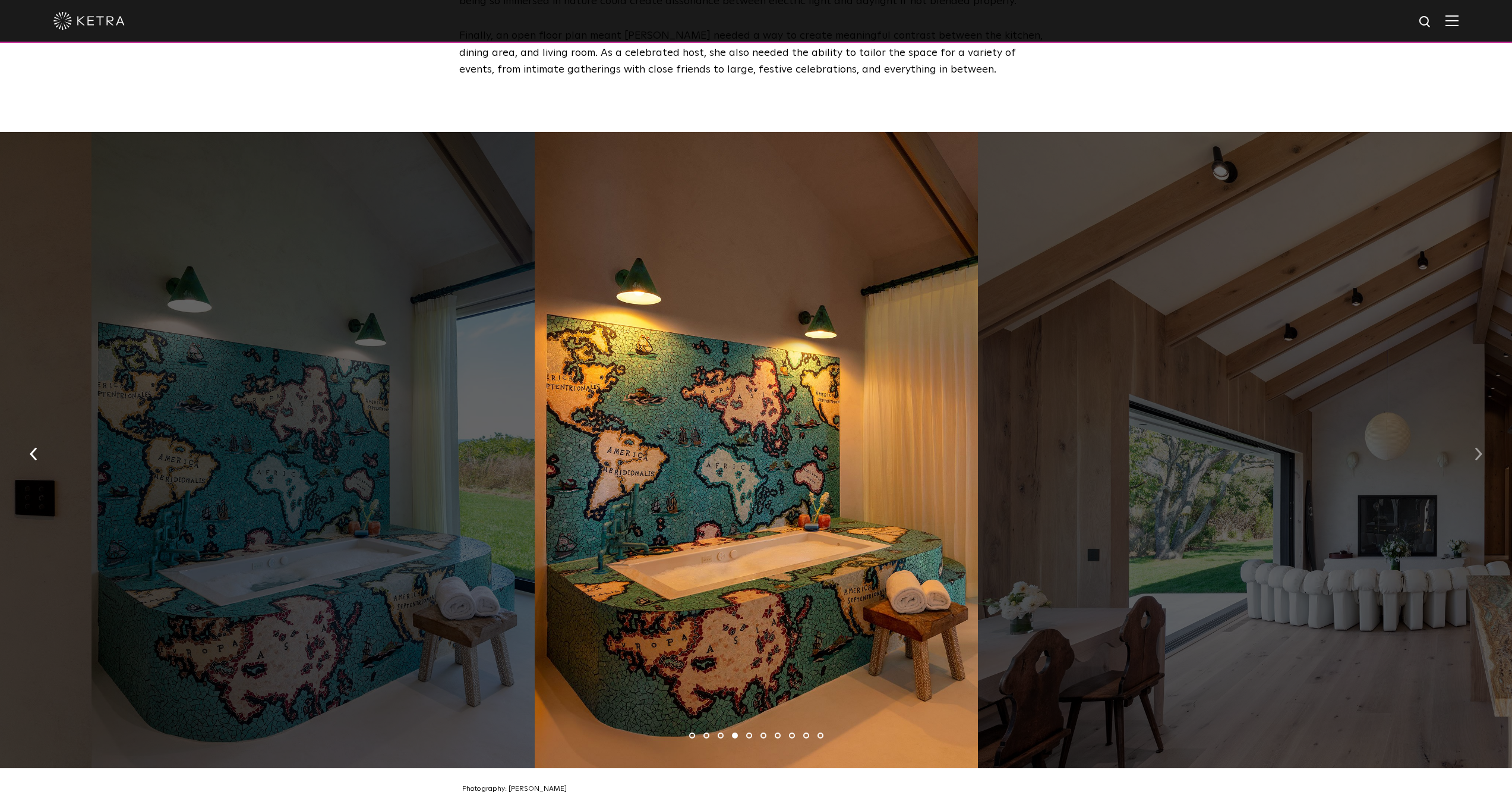
click at [1475, 447] on img "button" at bounding box center [1479, 453] width 8 height 13
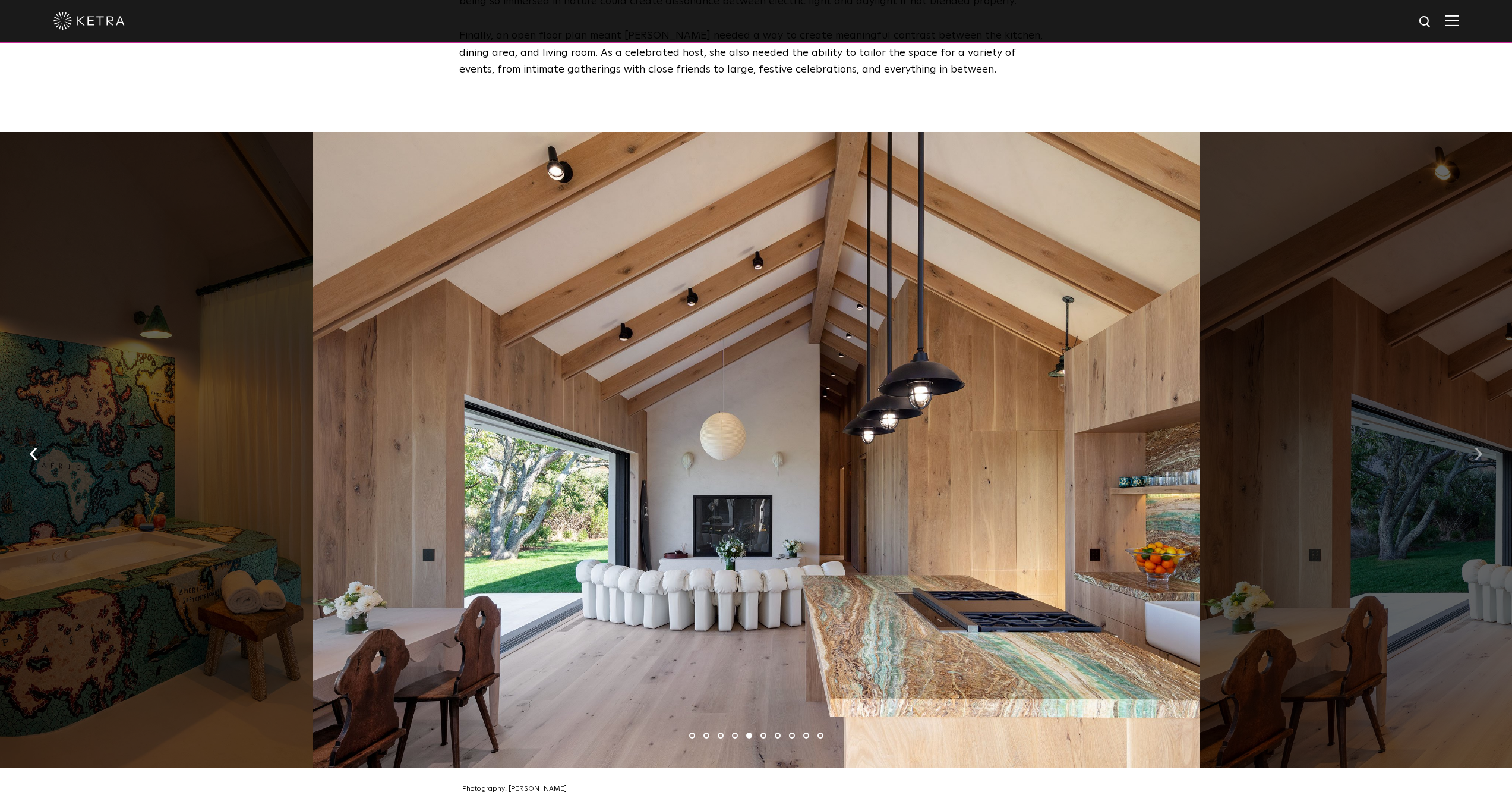
click at [1474, 432] on button "button" at bounding box center [1479, 453] width 25 height 41
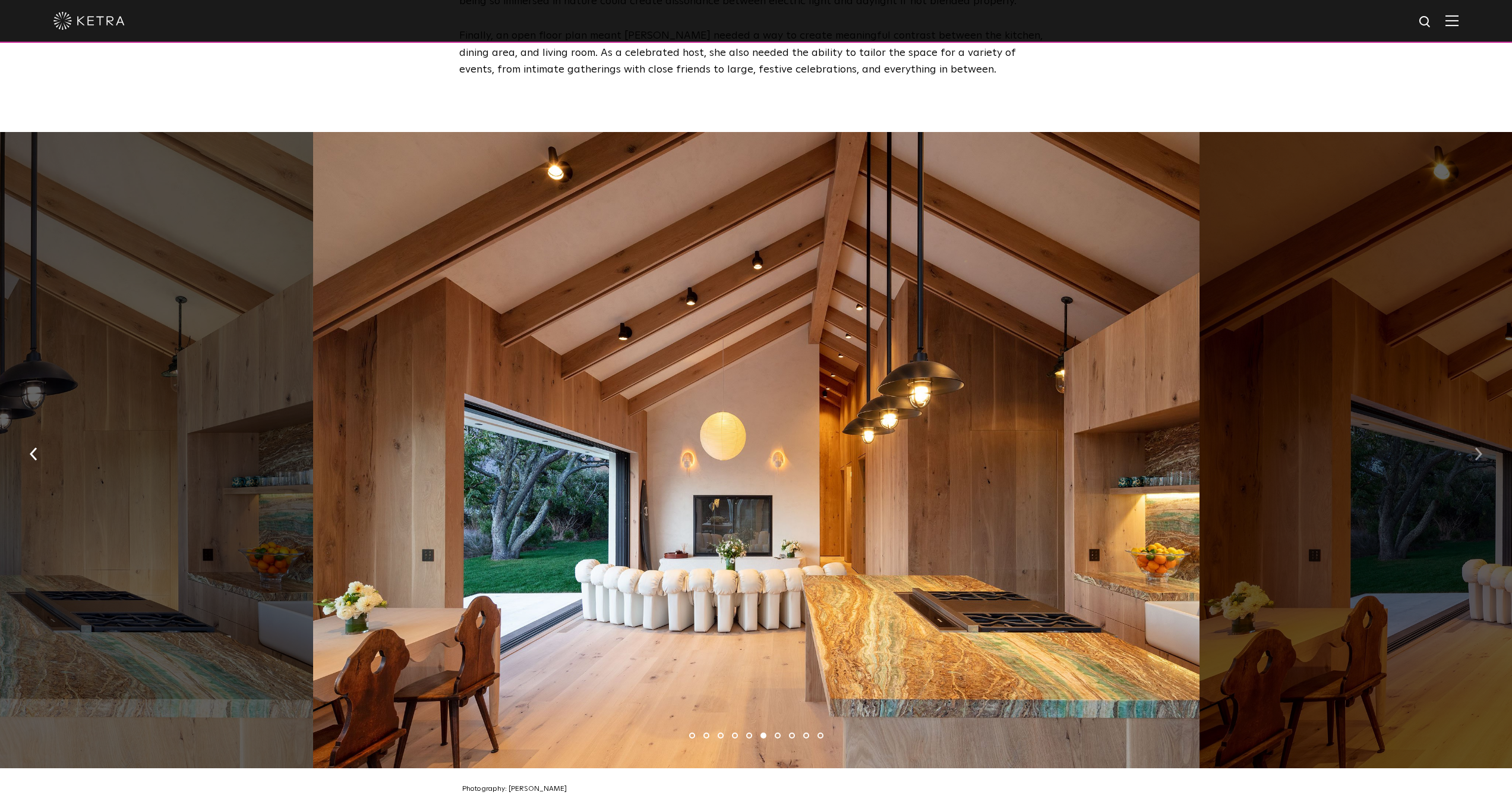
click at [1474, 432] on button "button" at bounding box center [1479, 453] width 25 height 41
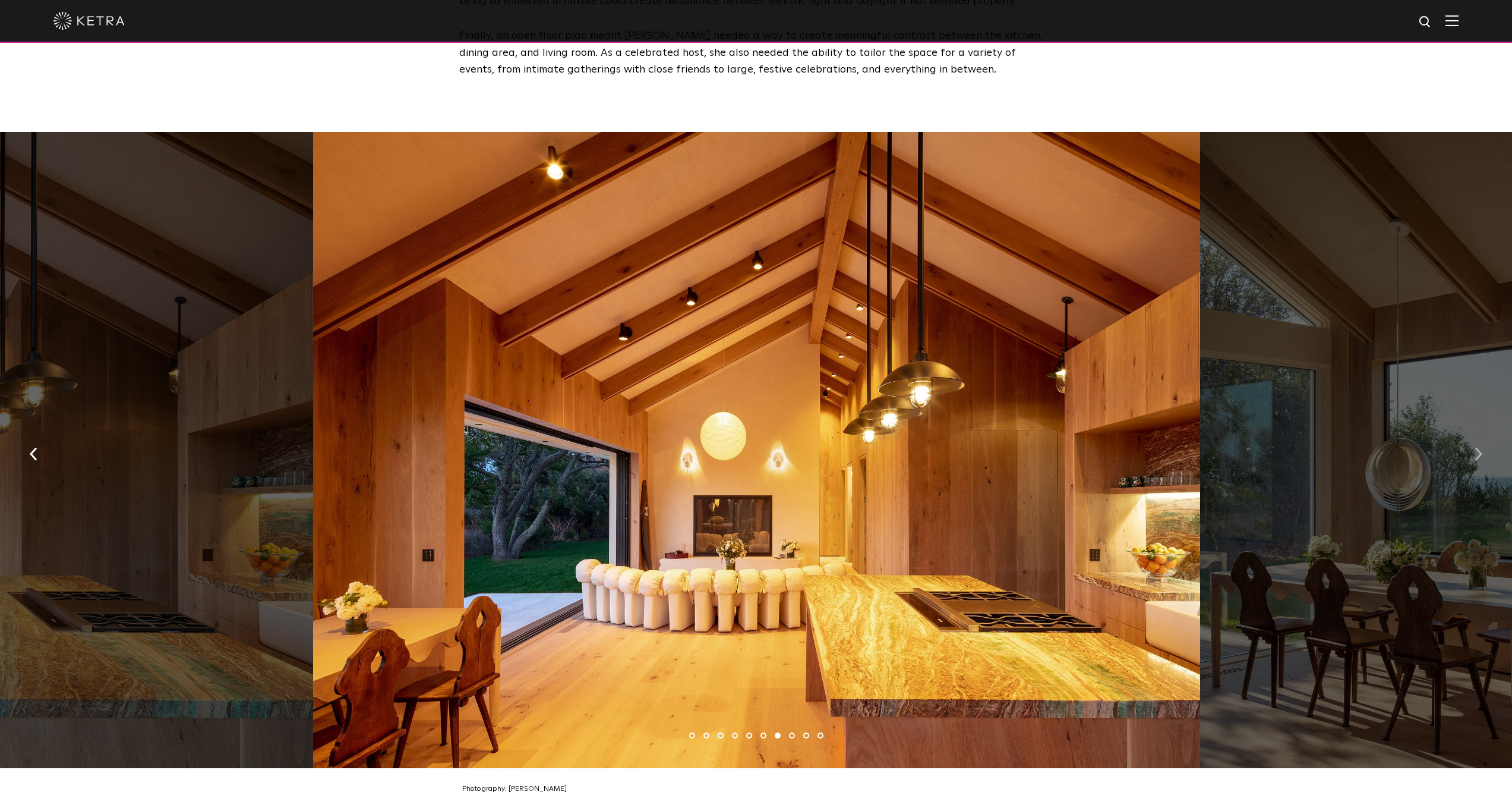
click at [1470, 432] on button "button" at bounding box center [1479, 453] width 25 height 41
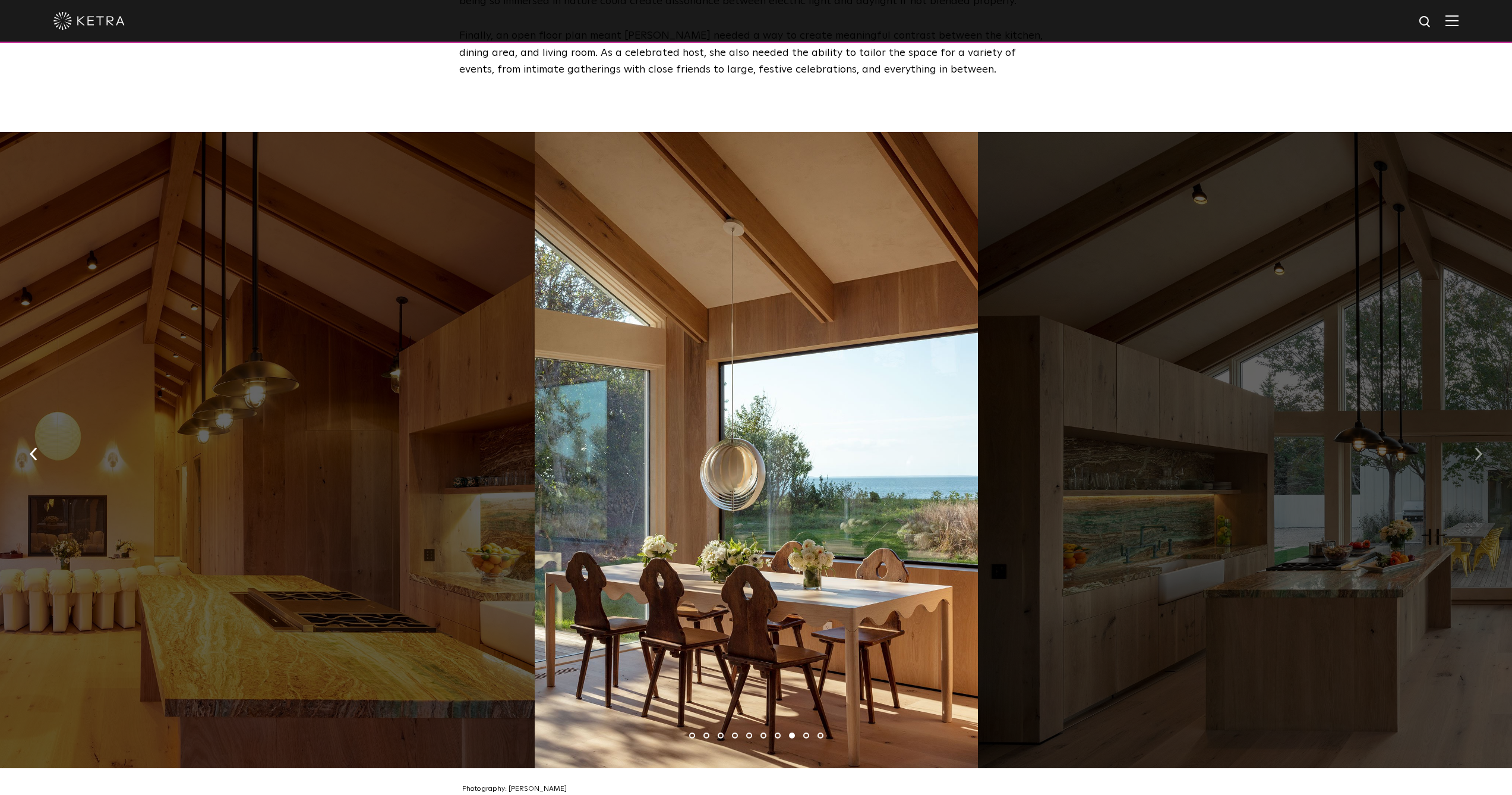
click at [1470, 432] on button "button" at bounding box center [1479, 453] width 25 height 41
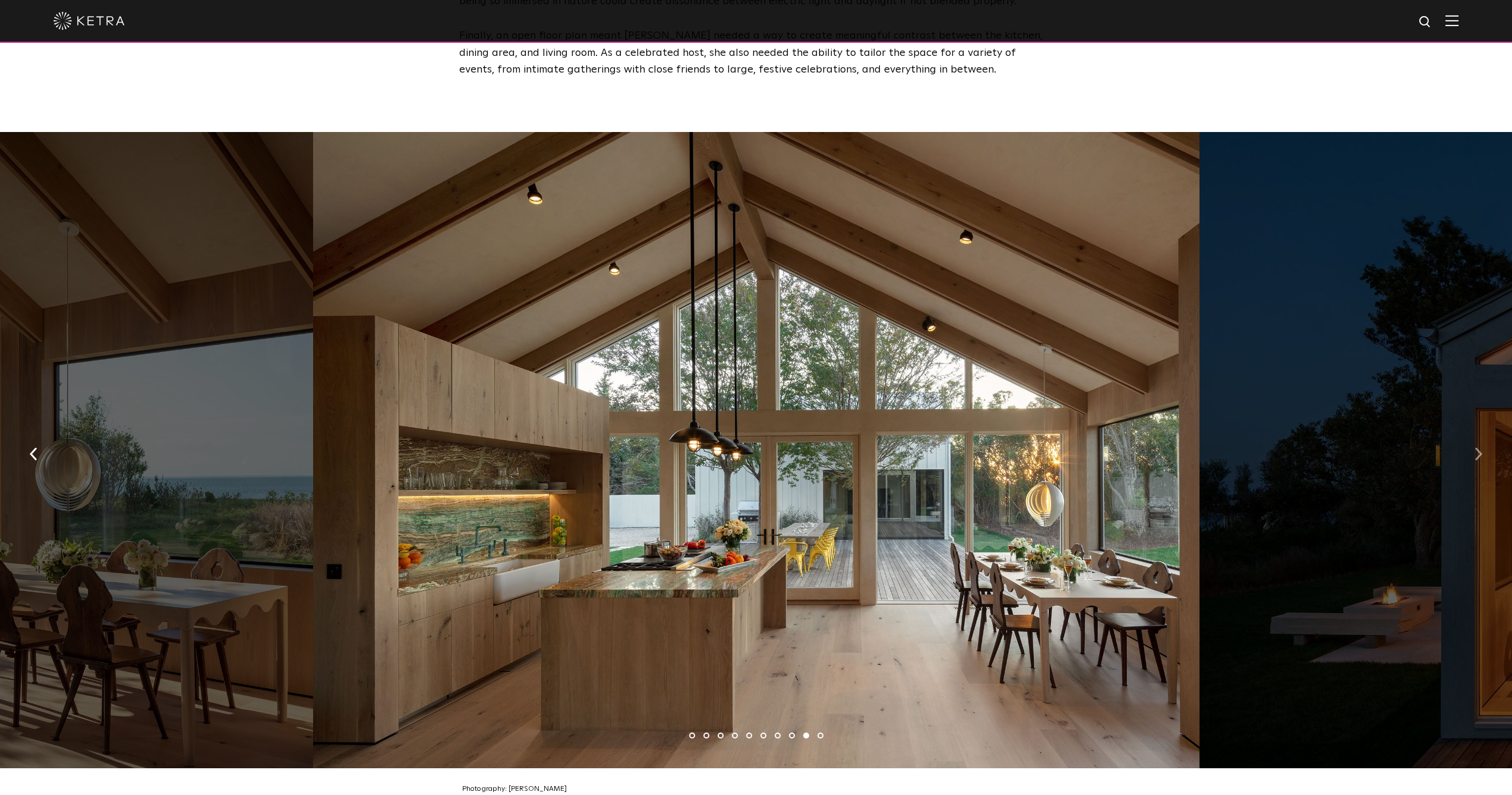
click at [1469, 432] on button "button" at bounding box center [1479, 453] width 25 height 41
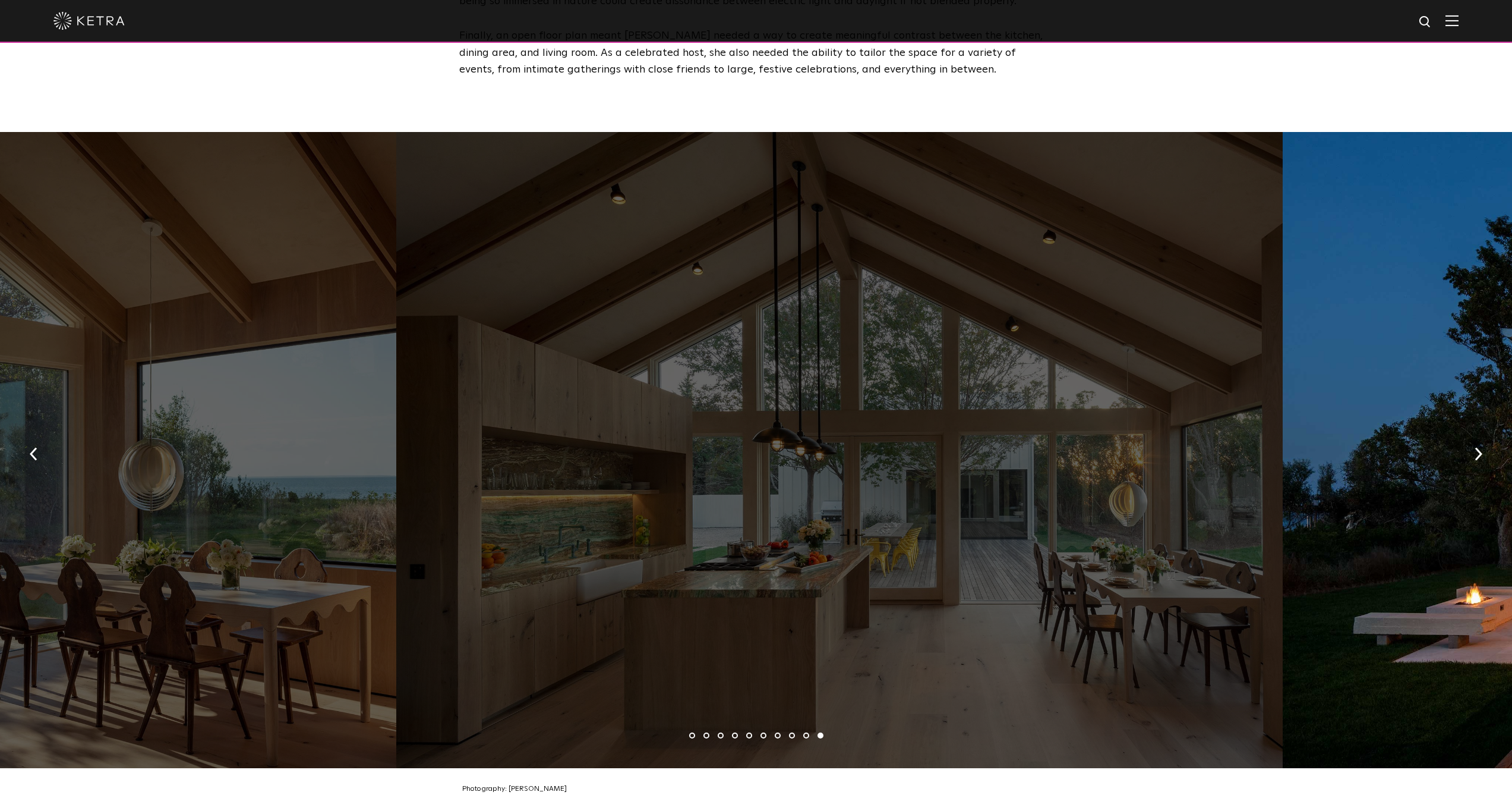
drag, startPoint x: 184, startPoint y: 414, endPoint x: 1153, endPoint y: 490, distance: 972.0
click at [1153, 490] on div at bounding box center [840, 450] width 886 height 636
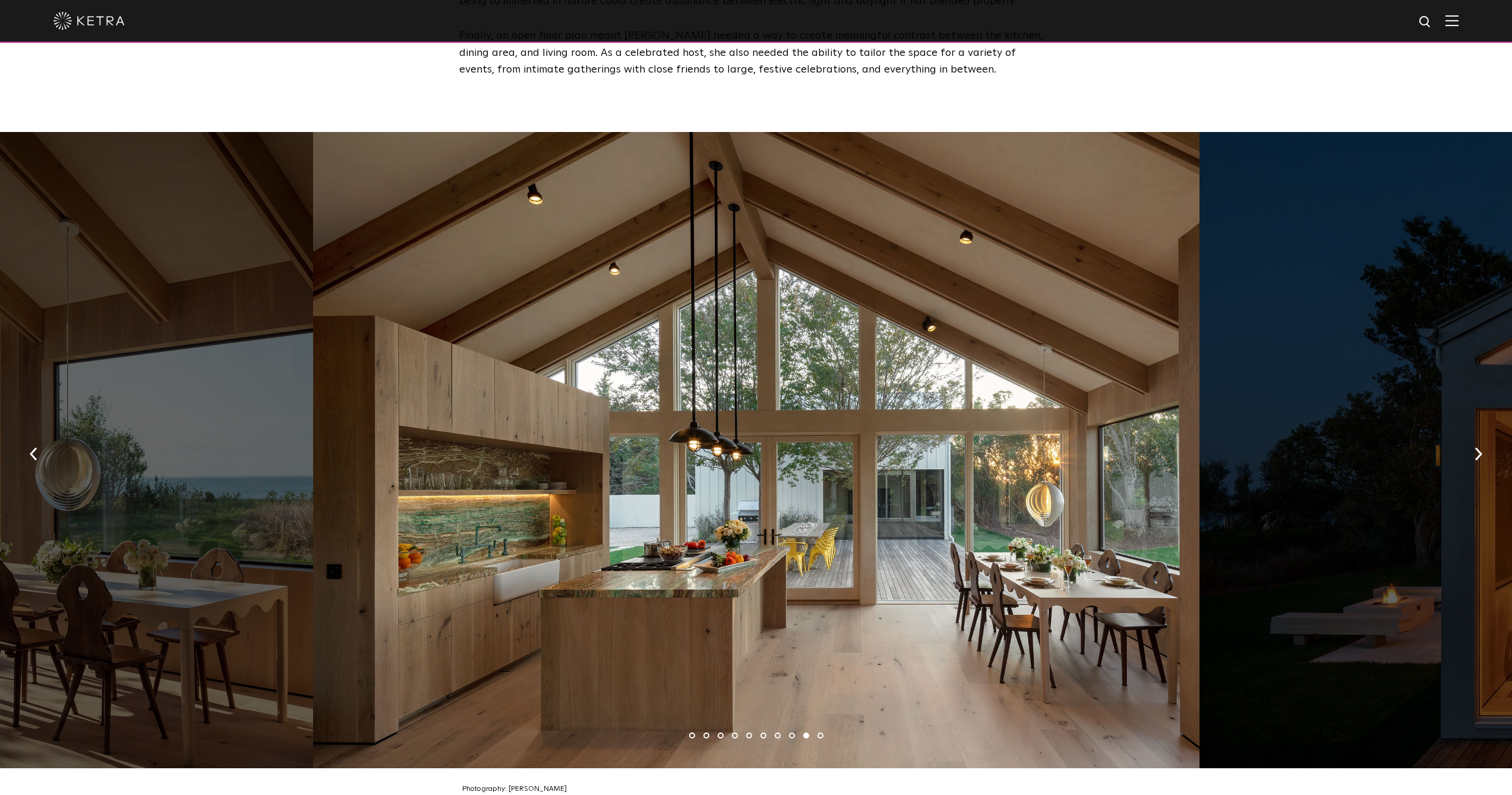
drag, startPoint x: 1058, startPoint y: 454, endPoint x: 602, endPoint y: 435, distance: 456.4
click at [588, 444] on div at bounding box center [756, 450] width 886 height 636
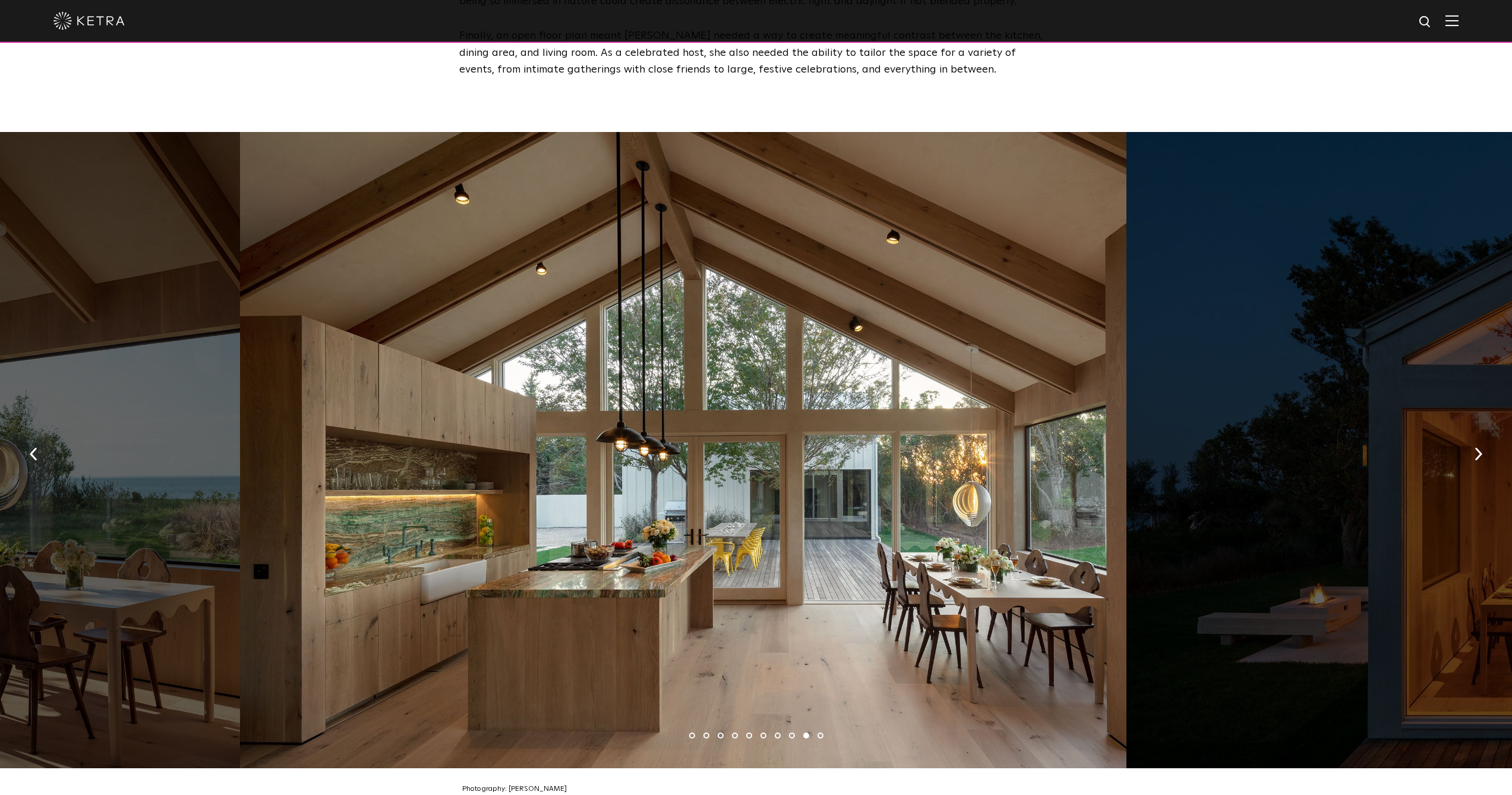
drag, startPoint x: 1155, startPoint y: 418, endPoint x: 637, endPoint y: 401, distance: 518.3
click at [633, 402] on div at bounding box center [683, 450] width 886 height 636
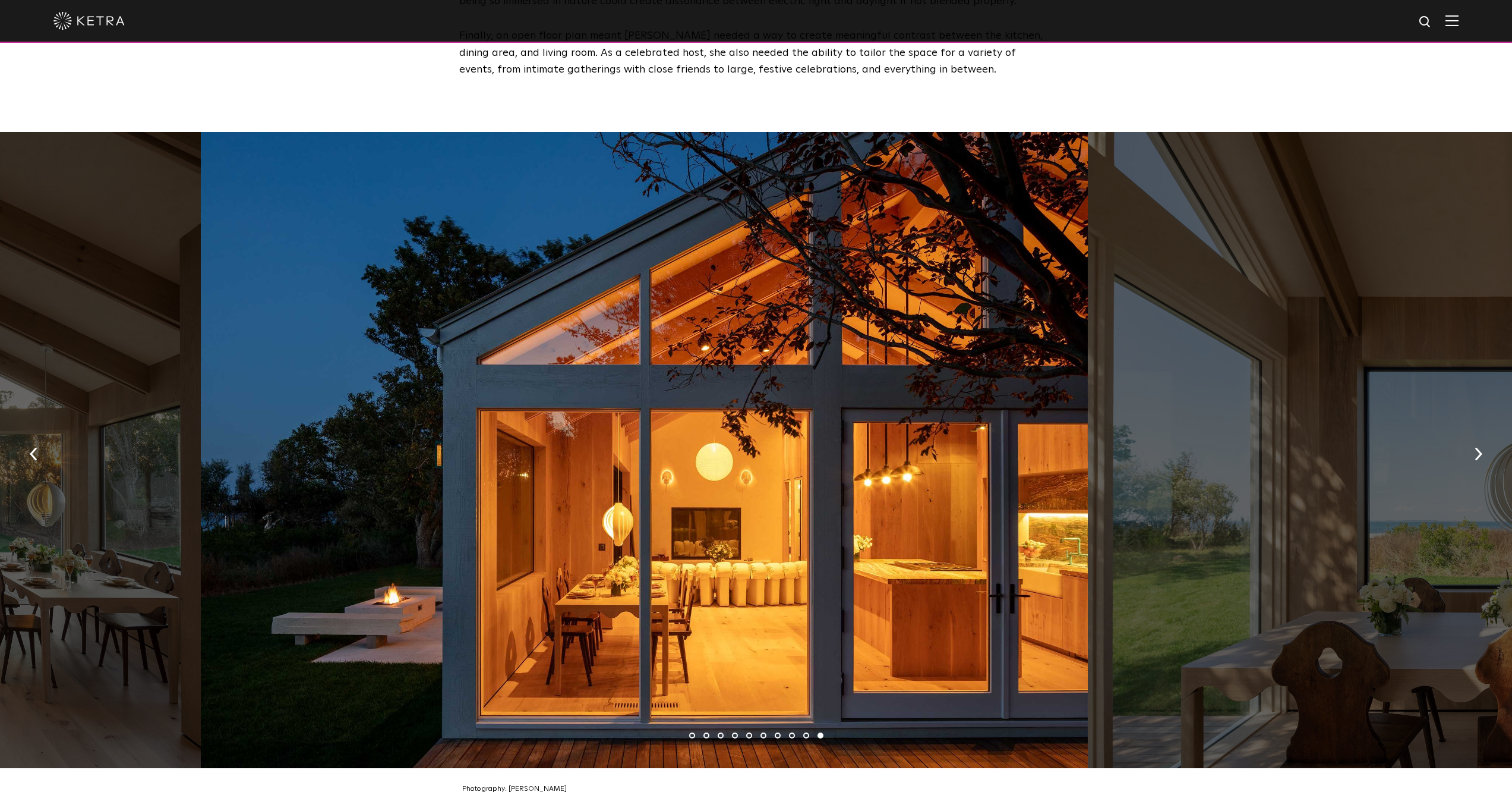
drag, startPoint x: 1038, startPoint y: 401, endPoint x: 448, endPoint y: 374, distance: 590.6
click at [454, 374] on div at bounding box center [644, 450] width 886 height 636
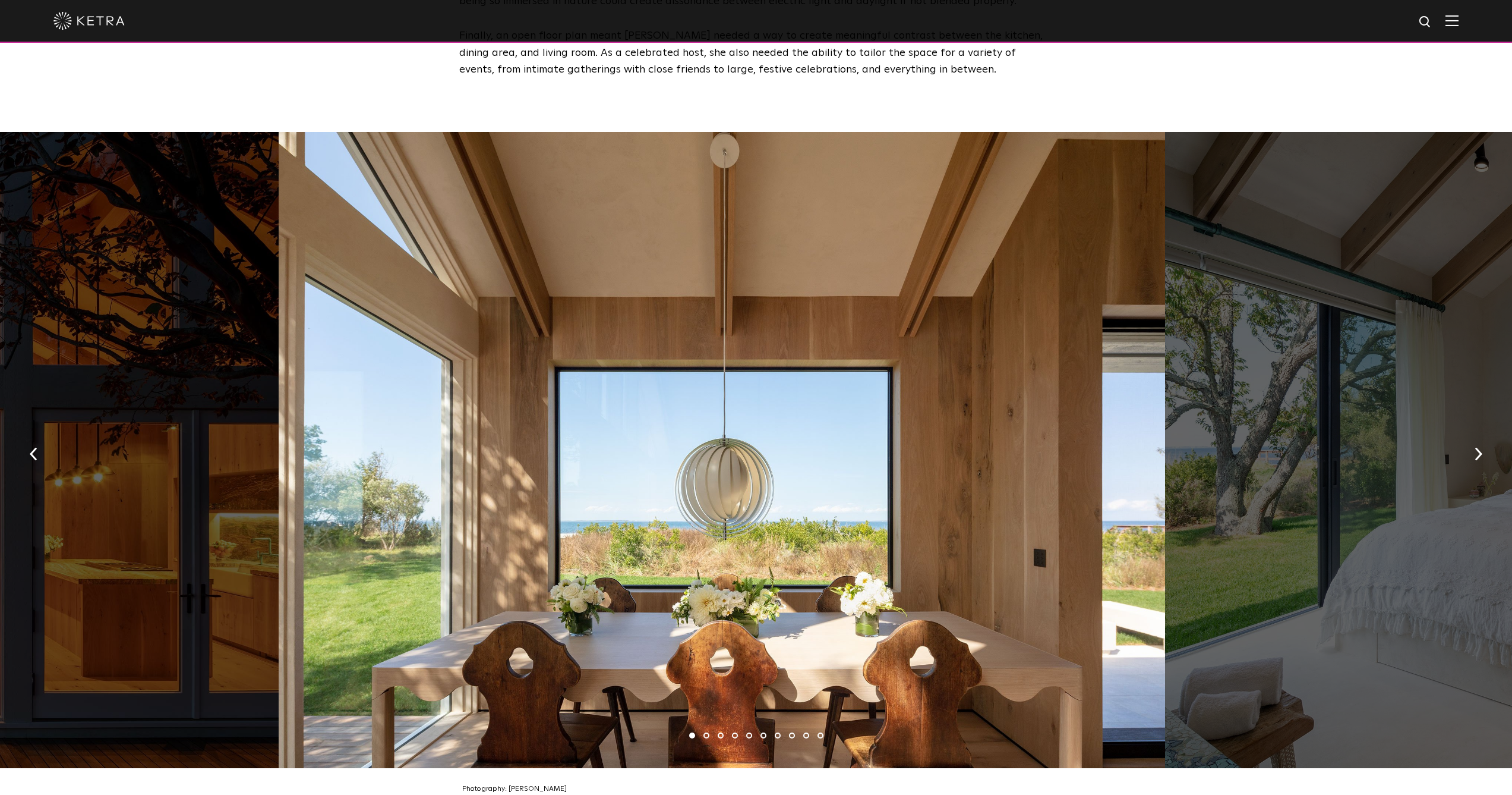
drag, startPoint x: 1040, startPoint y: 413, endPoint x: 524, endPoint y: 386, distance: 516.7
click at [524, 386] on div at bounding box center [722, 450] width 886 height 636
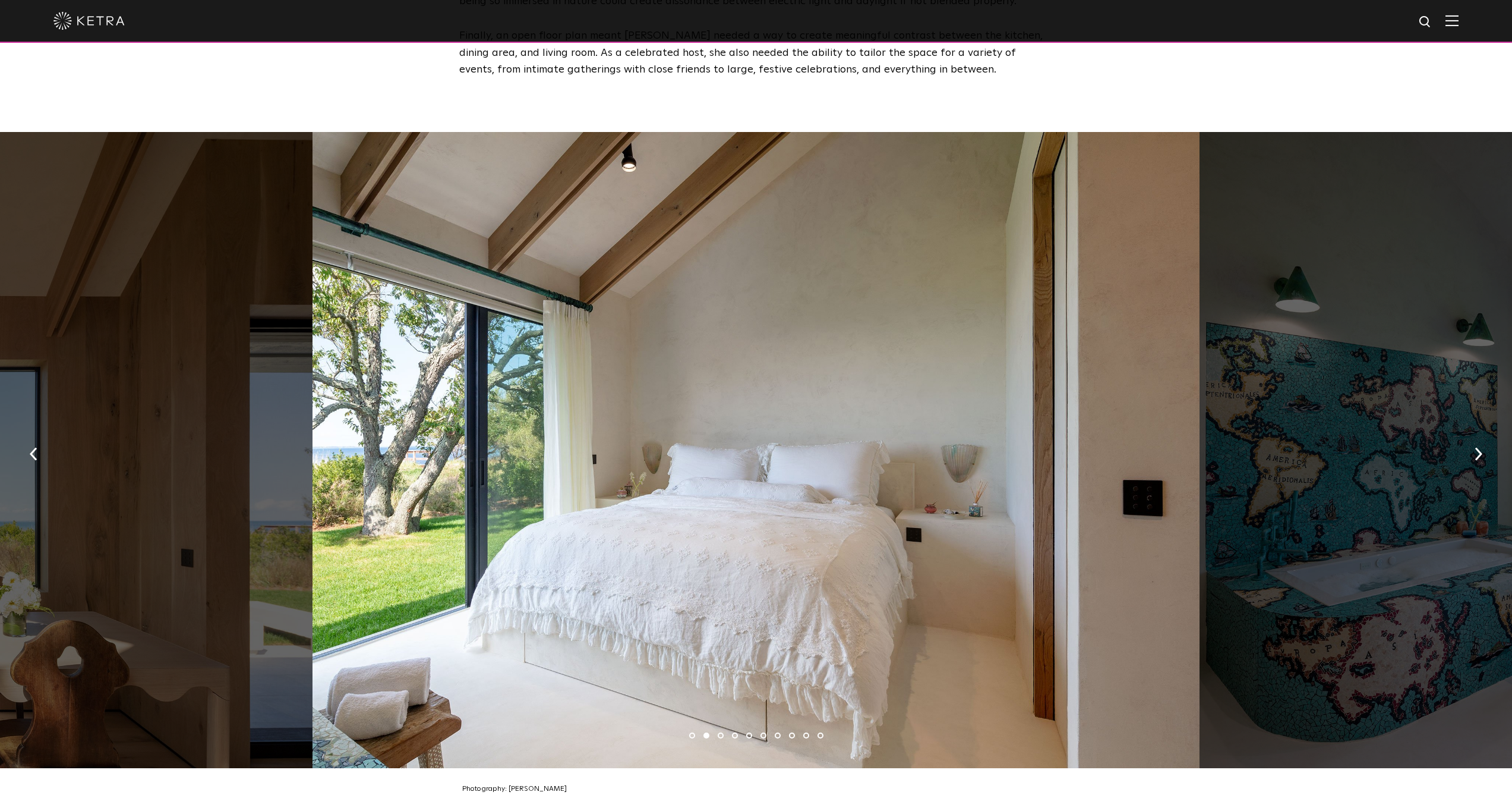
drag, startPoint x: 856, startPoint y: 391, endPoint x: 333, endPoint y: 377, distance: 523.2
click at [333, 377] on div at bounding box center [756, 450] width 886 height 636
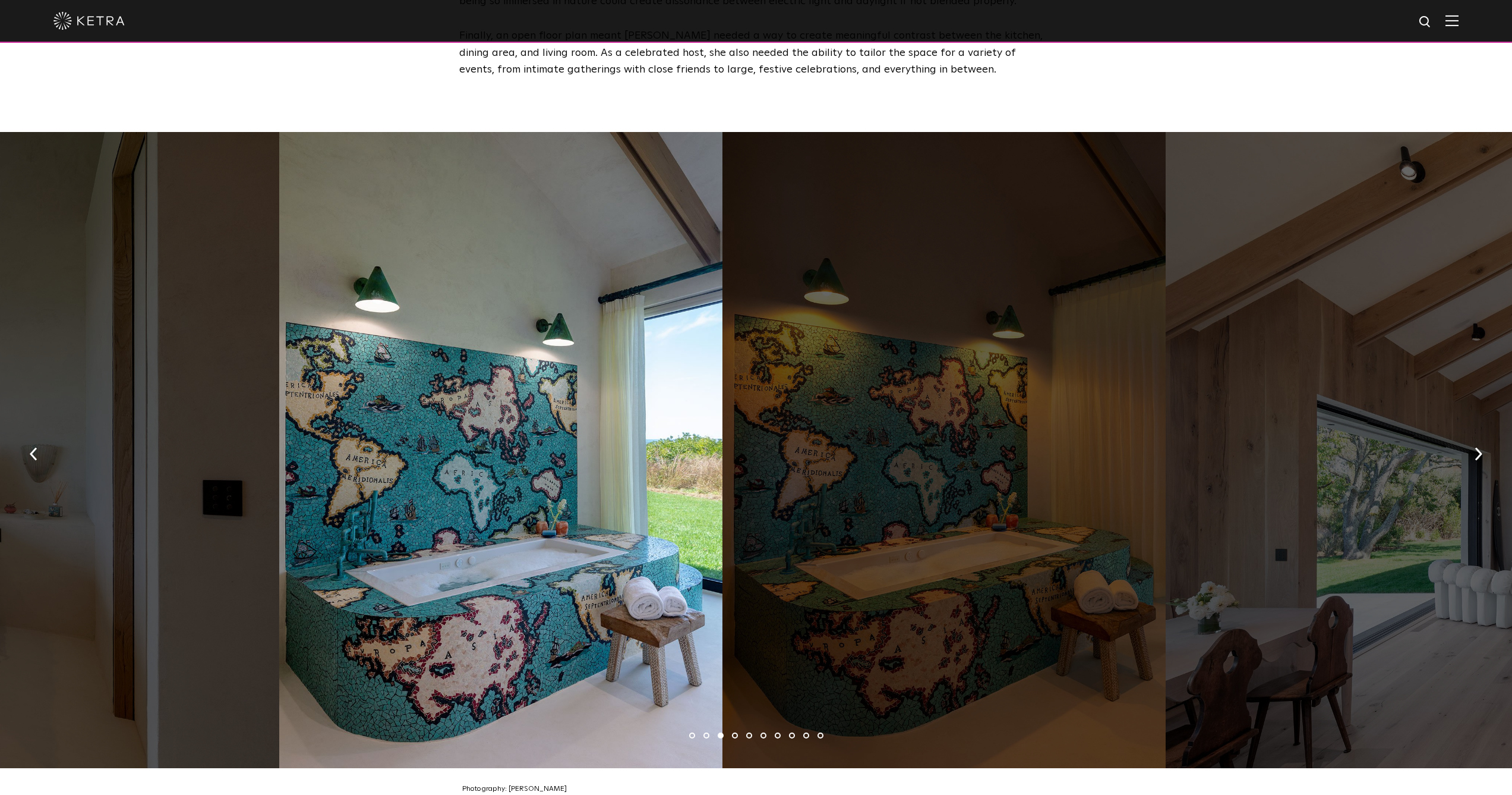
drag, startPoint x: 555, startPoint y: 375, endPoint x: 334, endPoint y: 368, distance: 221.1
click at [332, 363] on div at bounding box center [500, 450] width 443 height 636
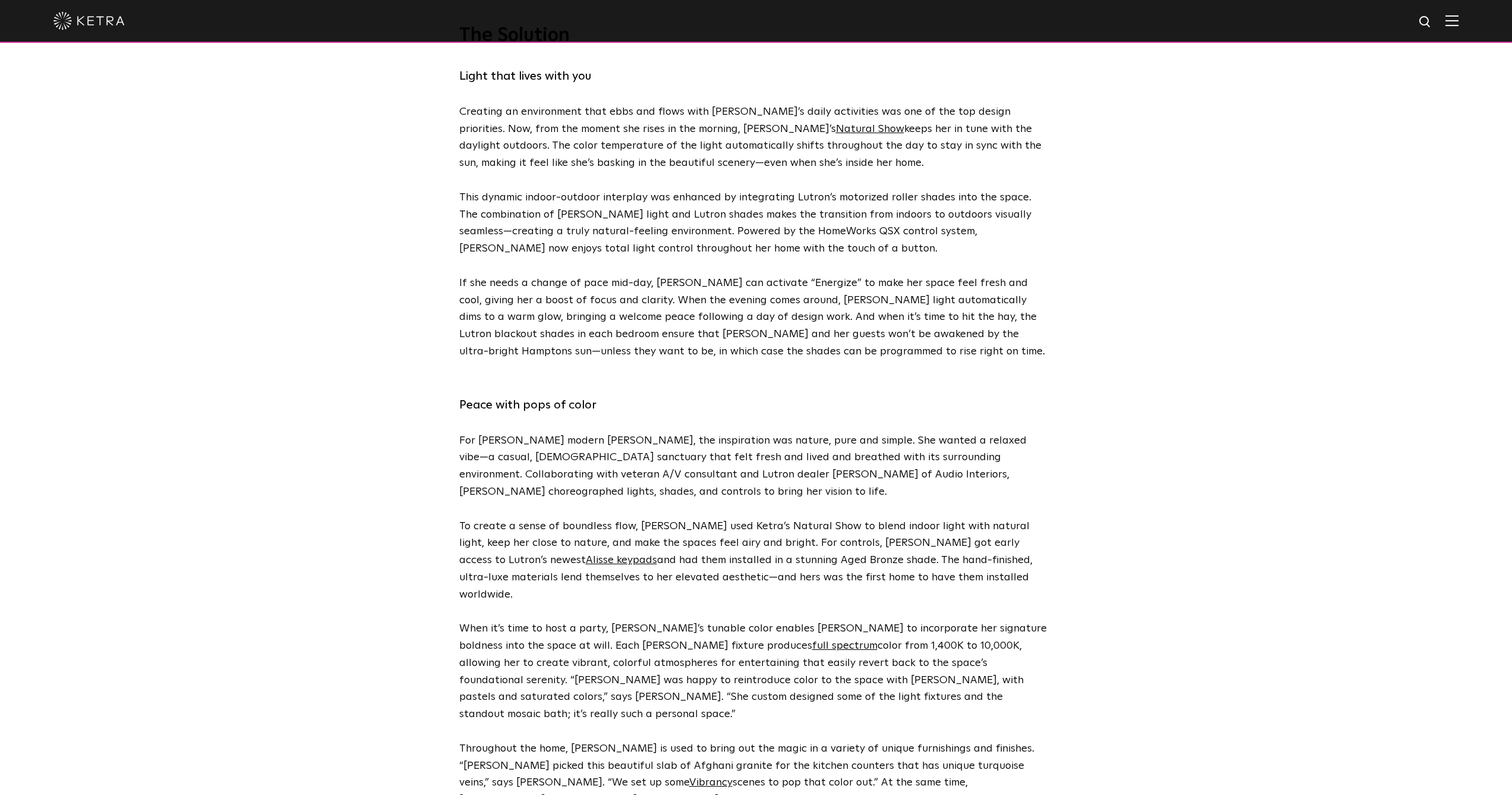
scroll to position [0, 0]
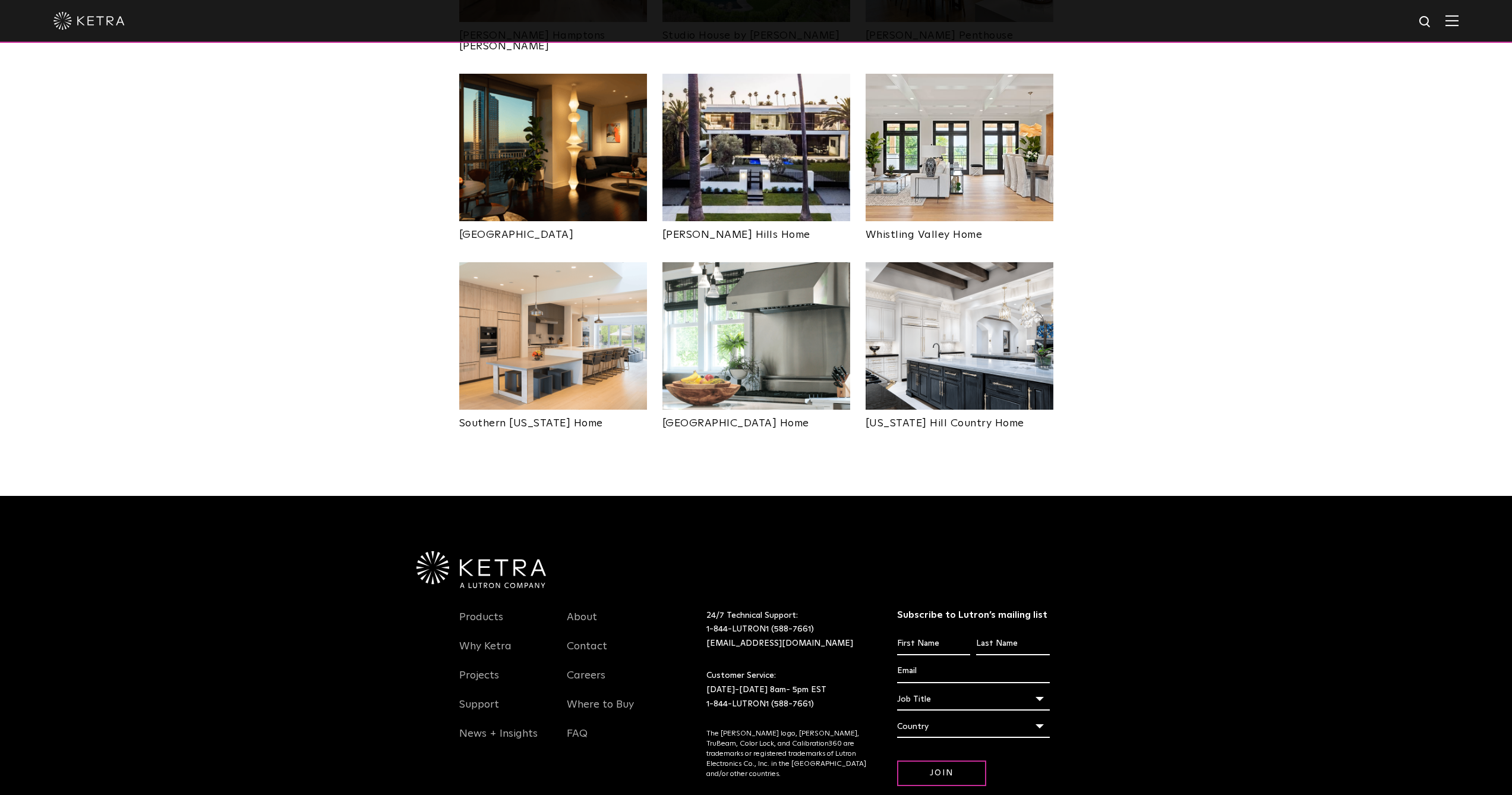
scroll to position [536, 0]
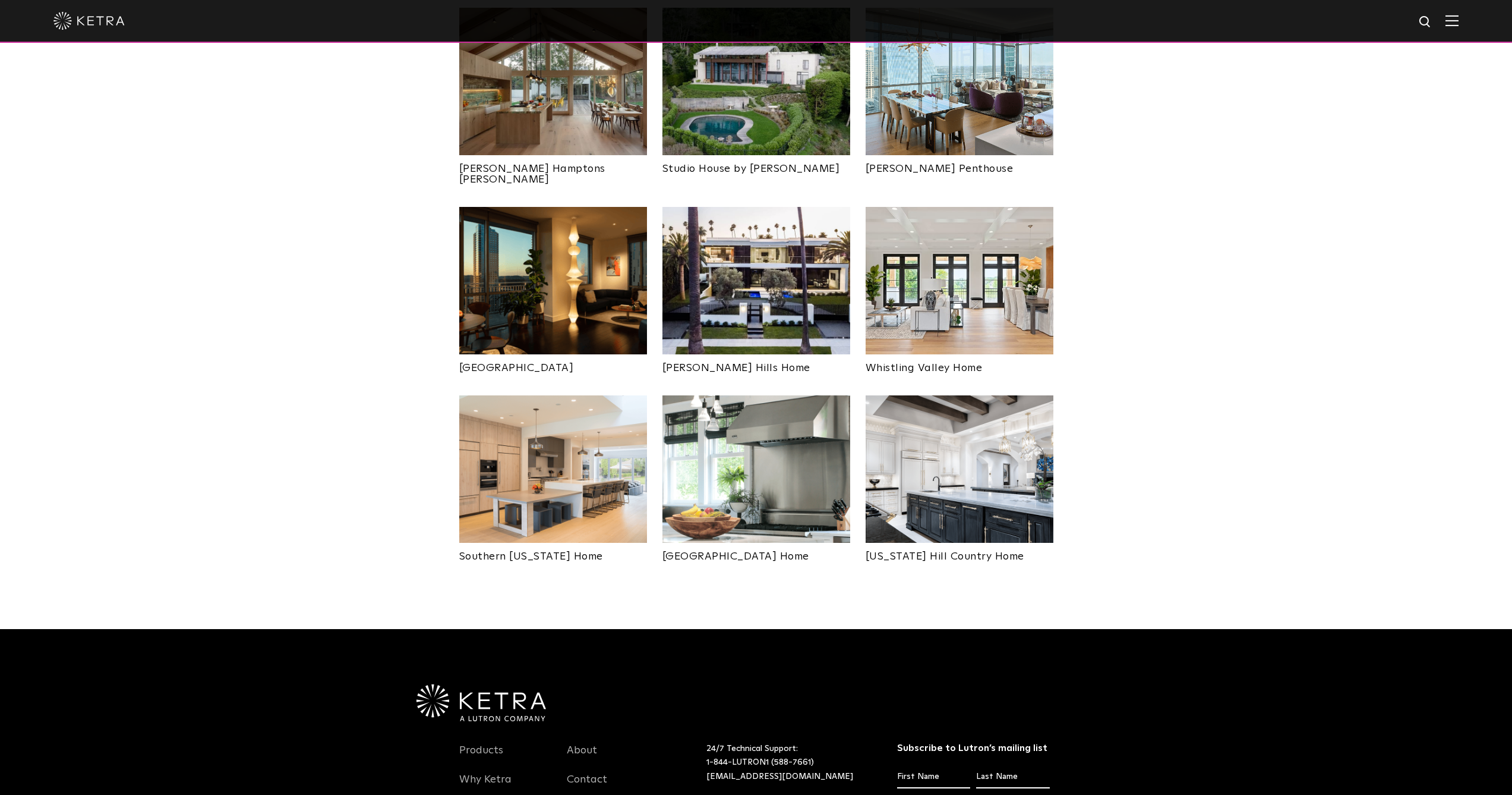
click at [588, 419] on img at bounding box center [553, 469] width 188 height 148
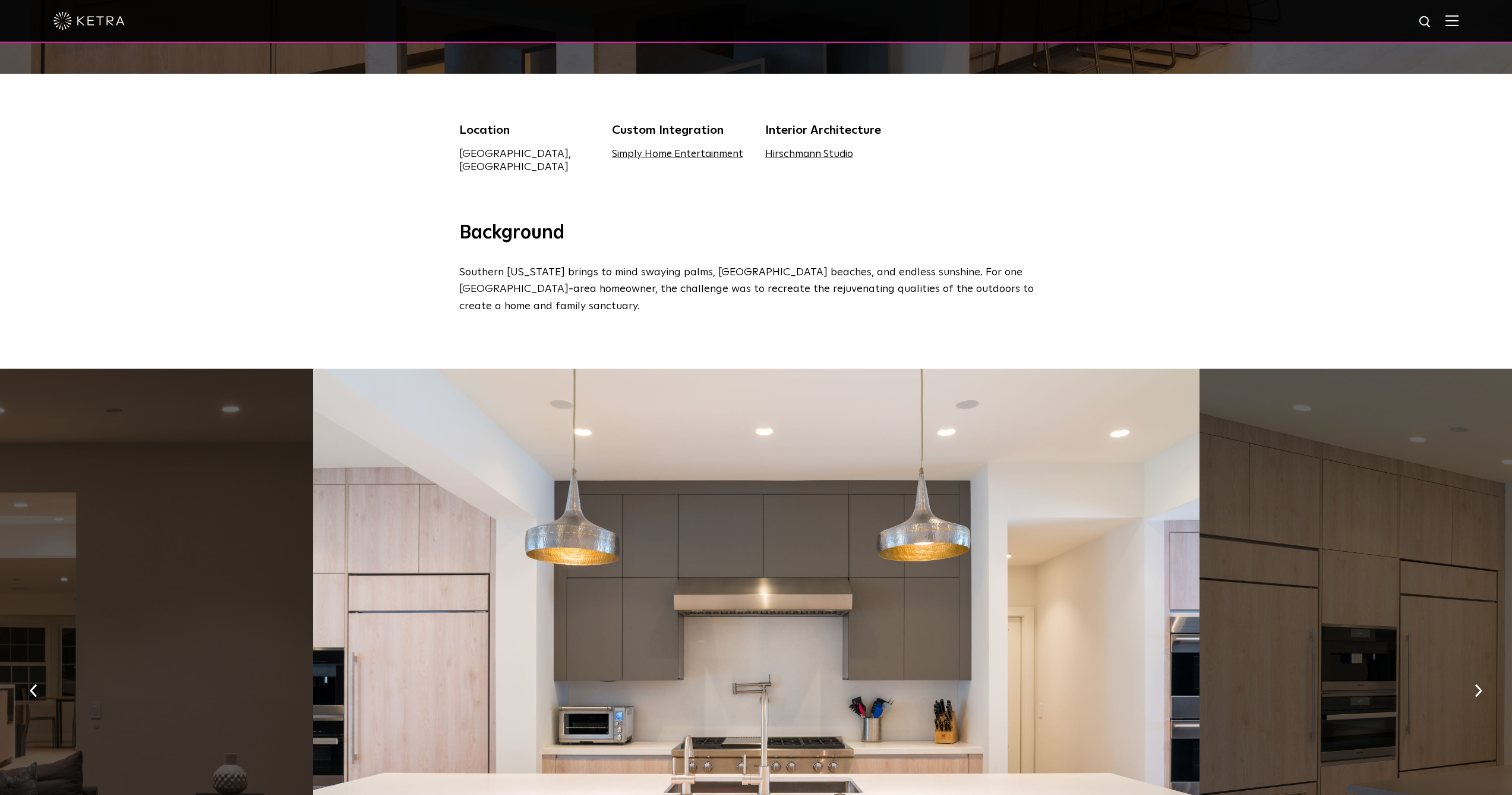
scroll to position [532, 0]
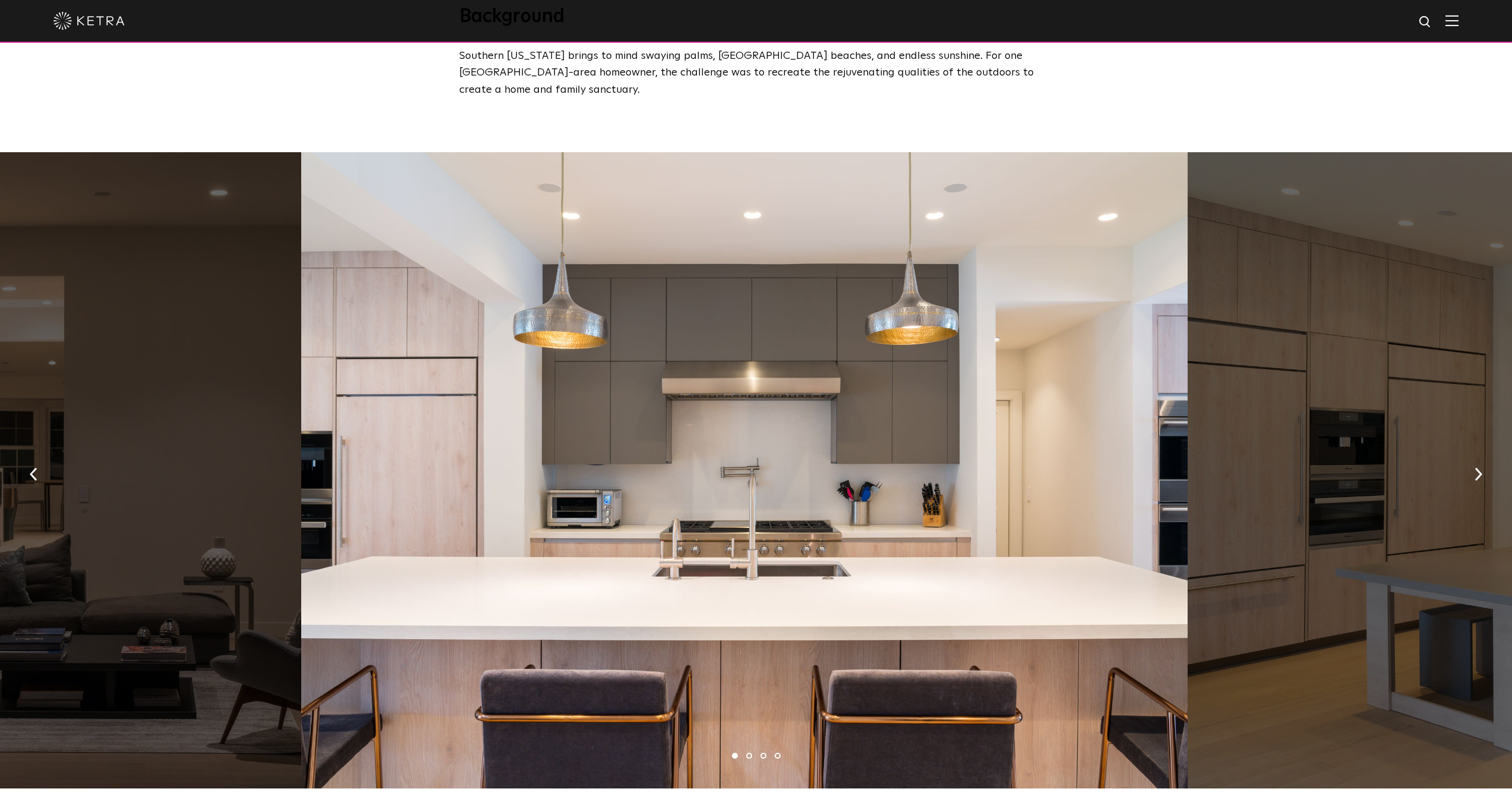
drag, startPoint x: 1011, startPoint y: 502, endPoint x: 316, endPoint y: 423, distance: 699.5
click at [316, 423] on div at bounding box center [744, 470] width 886 height 636
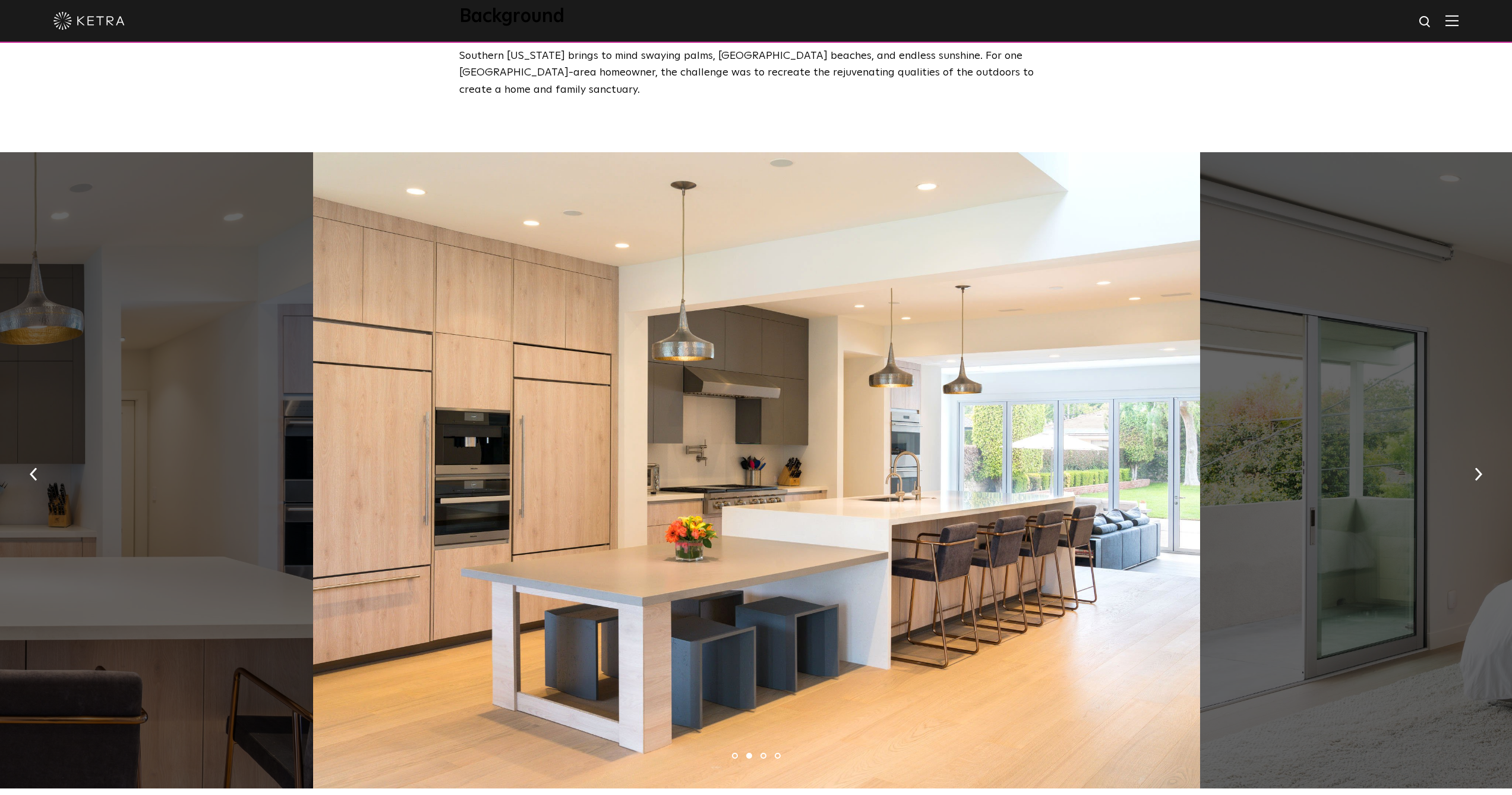
drag, startPoint x: 842, startPoint y: 456, endPoint x: 134, endPoint y: 387, distance: 711.4
click at [313, 387] on div at bounding box center [756, 470] width 886 height 636
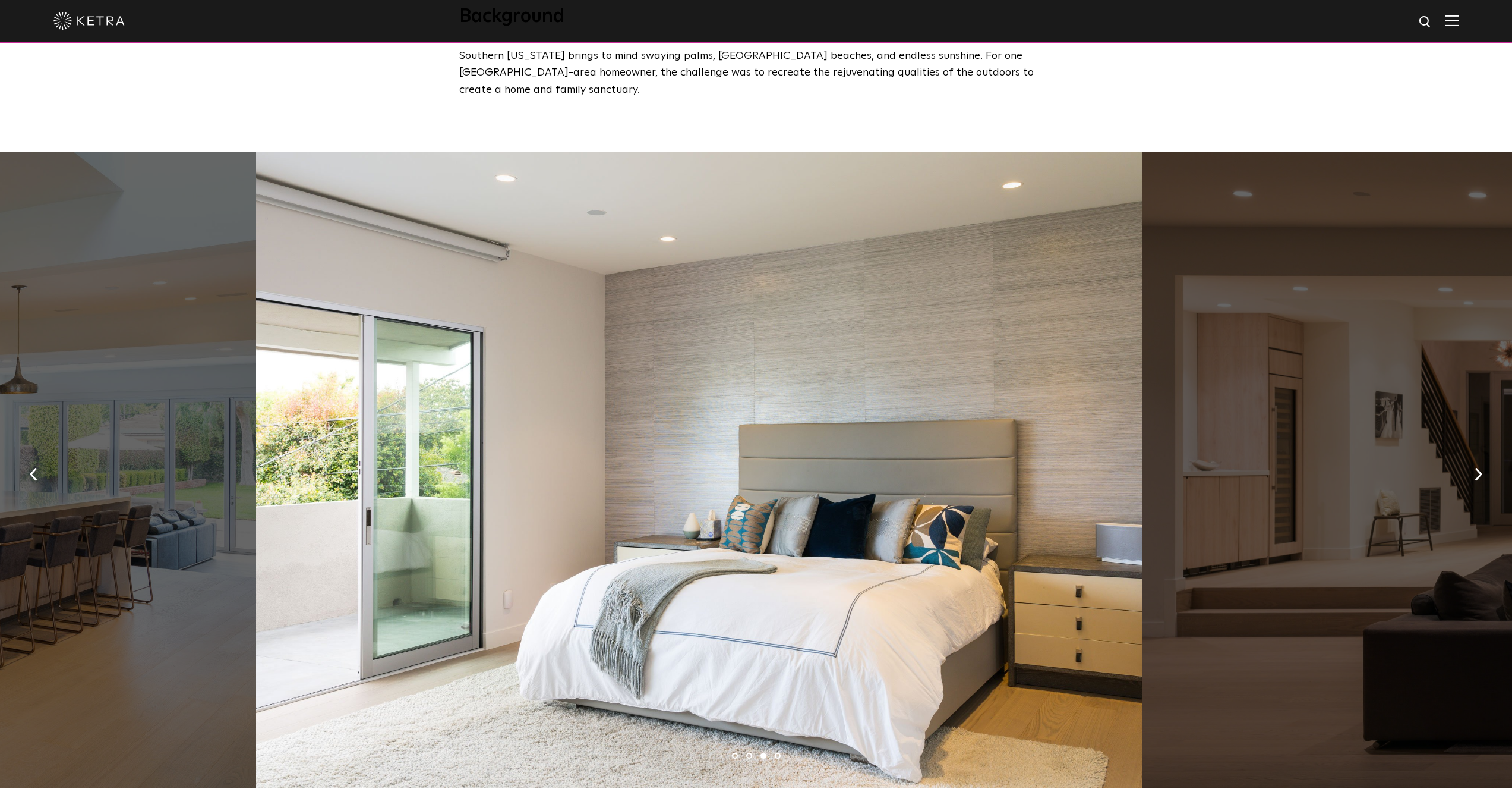
drag, startPoint x: 759, startPoint y: 393, endPoint x: 222, endPoint y: 411, distance: 537.3
click at [257, 408] on div at bounding box center [700, 470] width 886 height 636
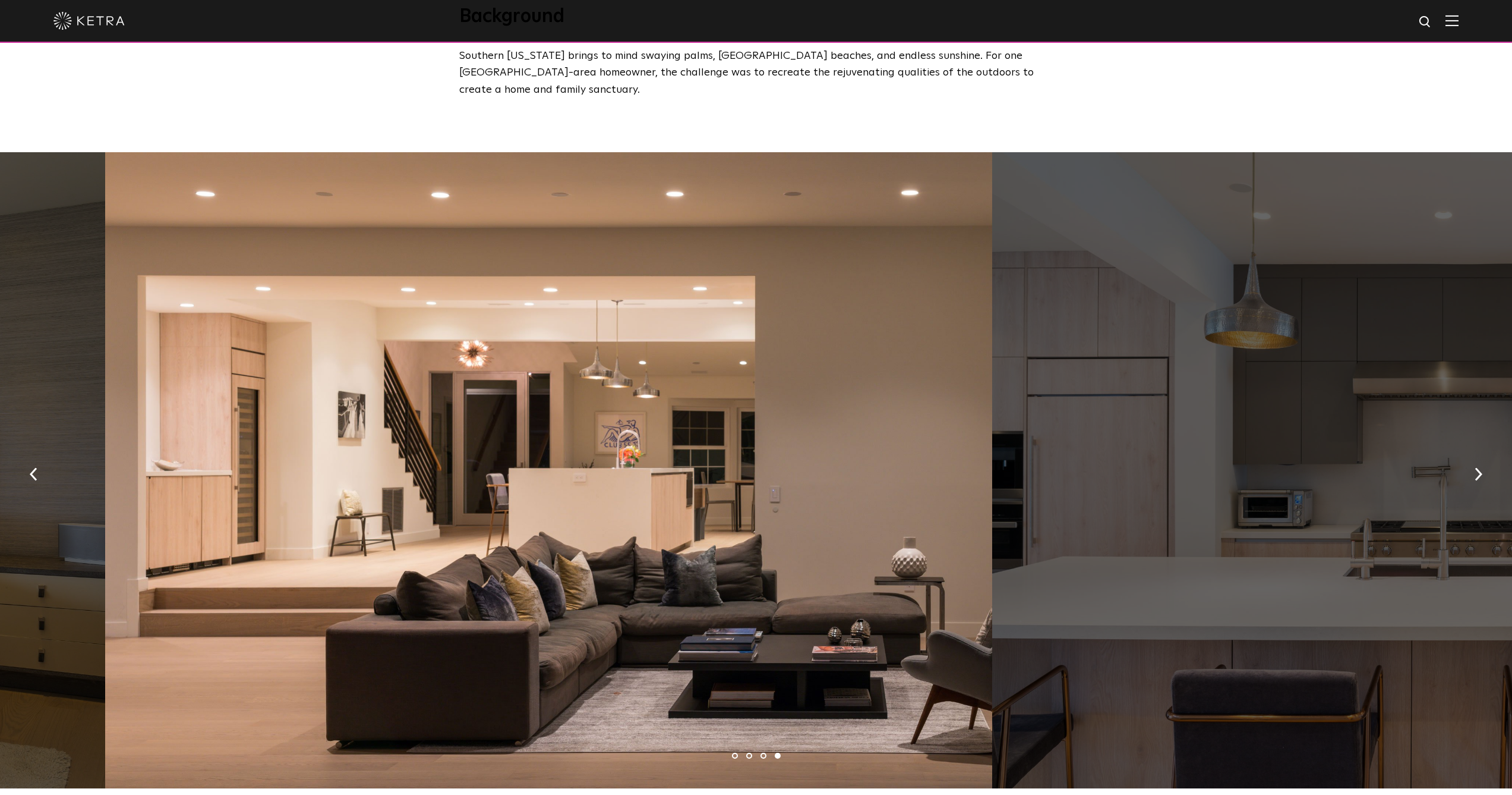
drag, startPoint x: 766, startPoint y: 409, endPoint x: 35, endPoint y: 335, distance: 734.7
click at [308, 368] on div at bounding box center [548, 470] width 886 height 636
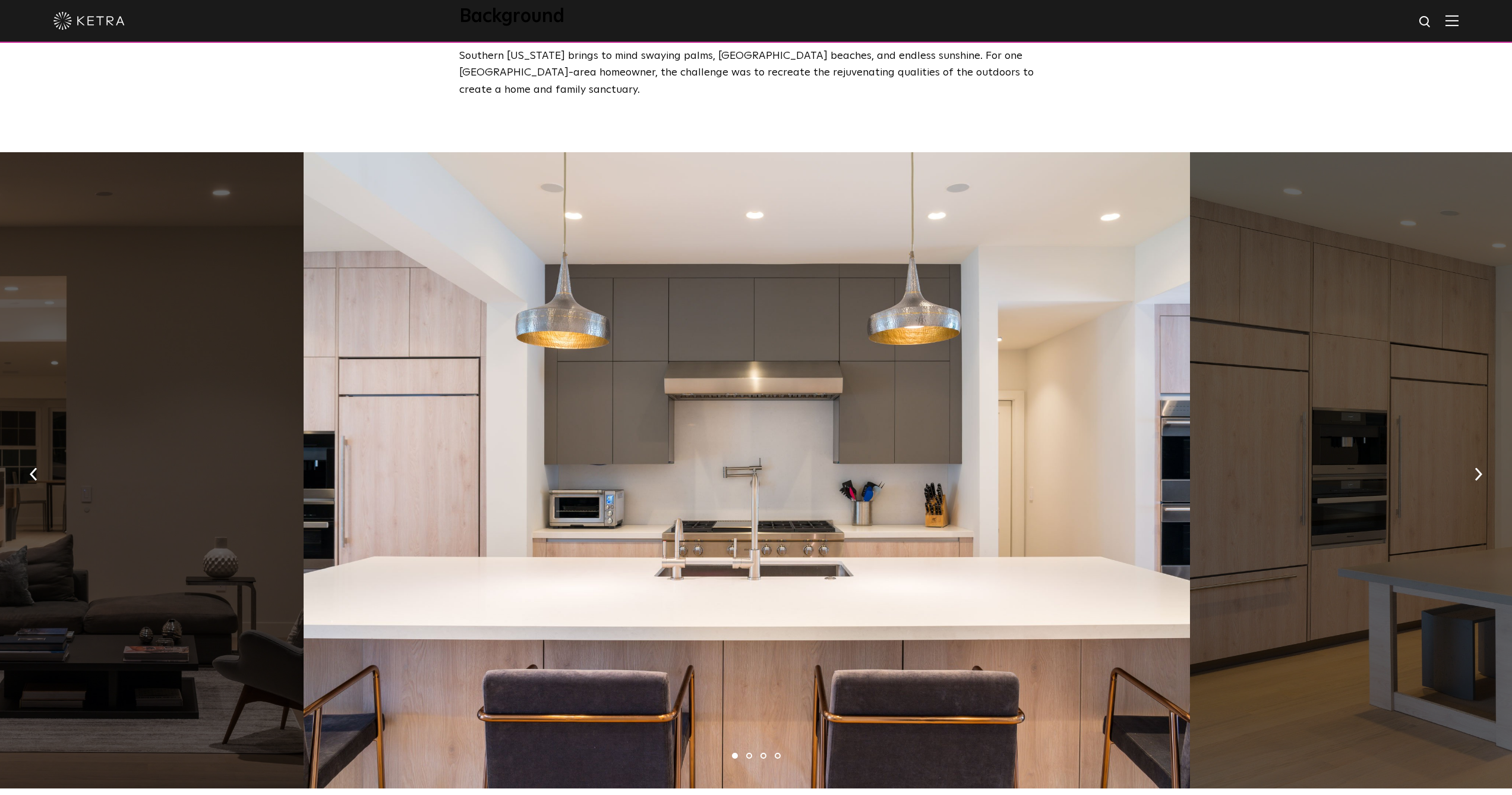
drag, startPoint x: 667, startPoint y: 352, endPoint x: 0, endPoint y: 339, distance: 667.1
click at [303, 350] on div at bounding box center [746, 470] width 886 height 636
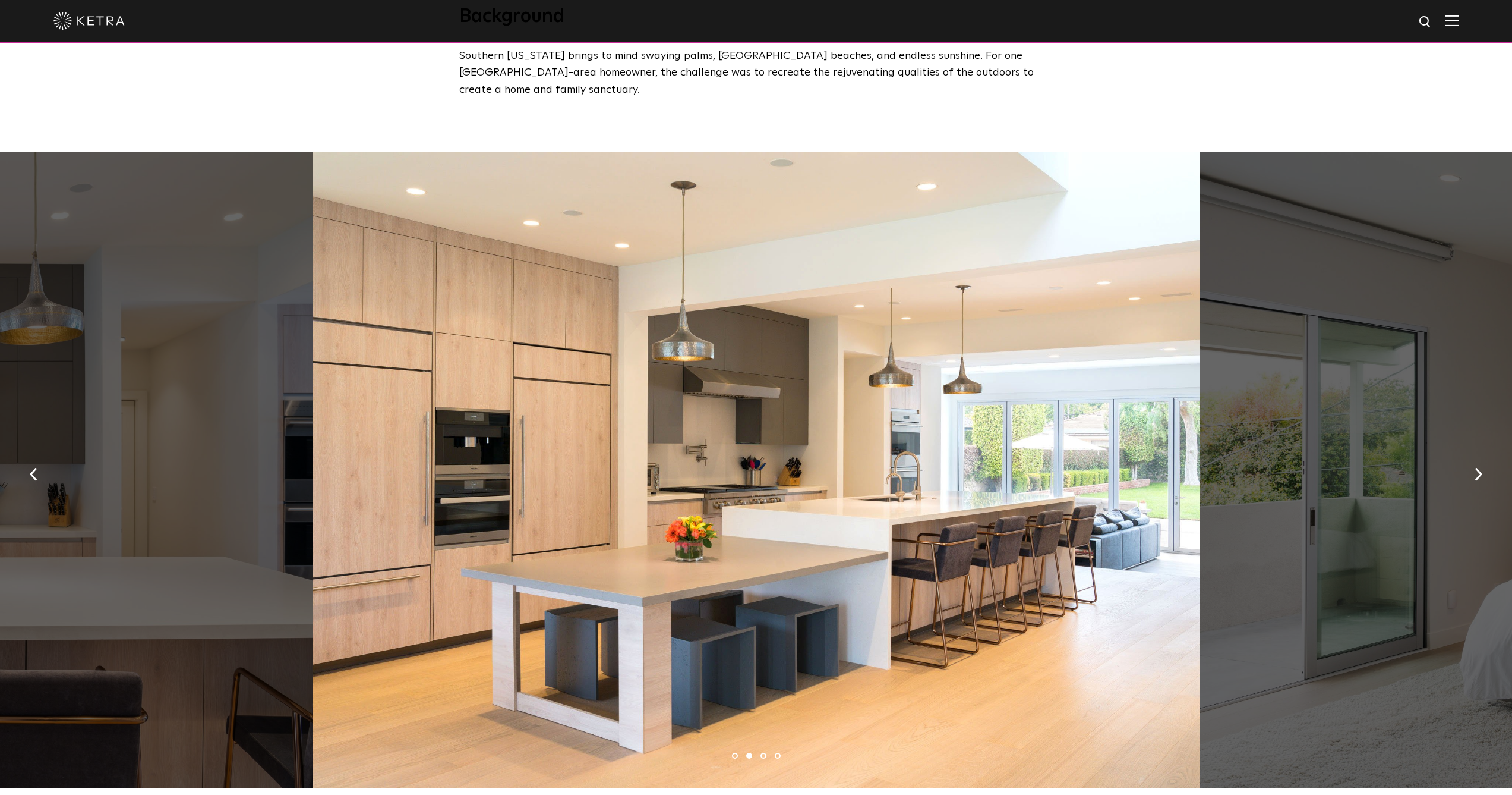
drag, startPoint x: 638, startPoint y: 362, endPoint x: 0, endPoint y: 334, distance: 638.6
click at [313, 333] on div at bounding box center [756, 470] width 886 height 636
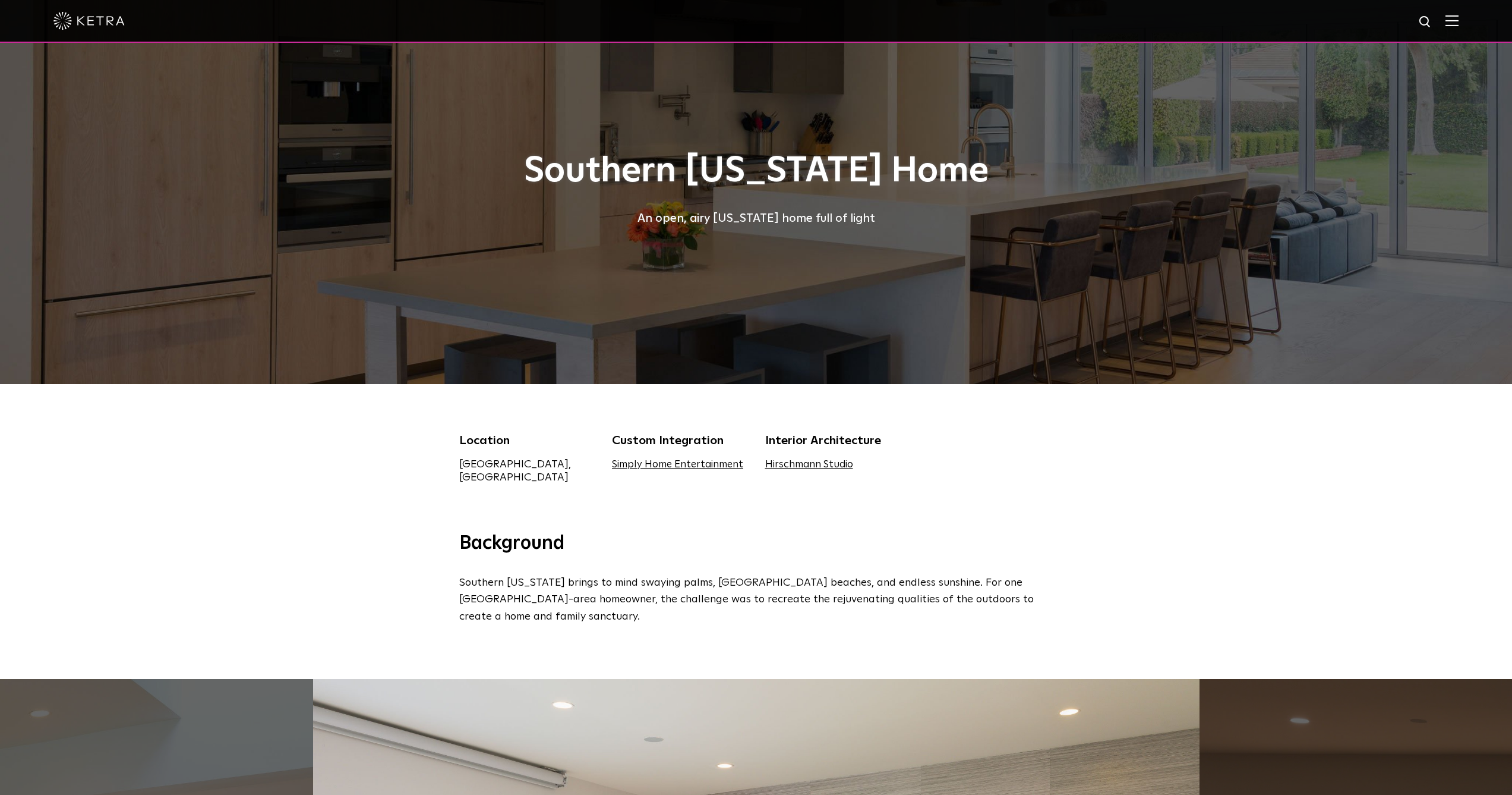
scroll to position [0, 0]
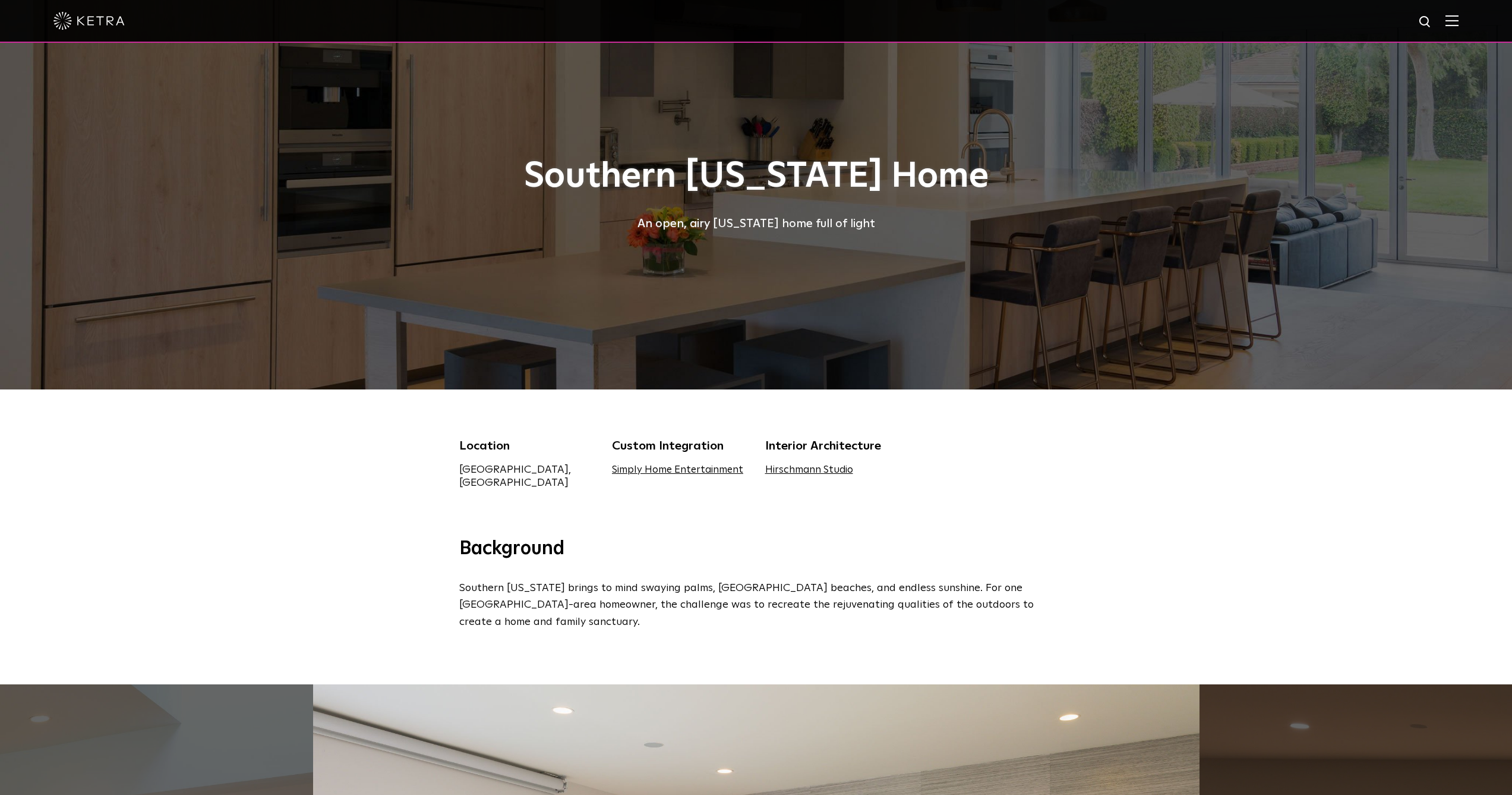
click at [91, 17] on img at bounding box center [88, 20] width 71 height 17
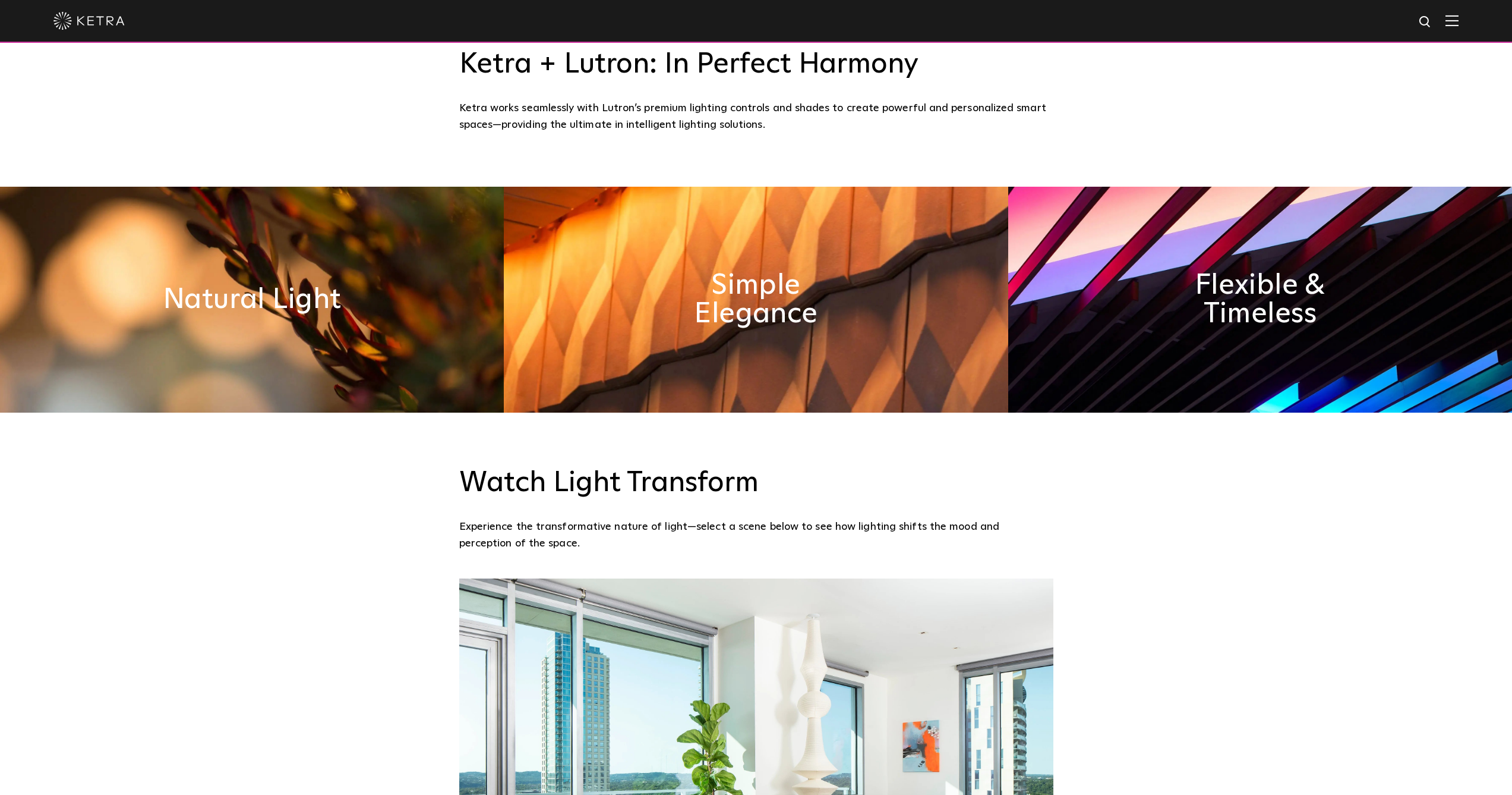
scroll to position [863, 0]
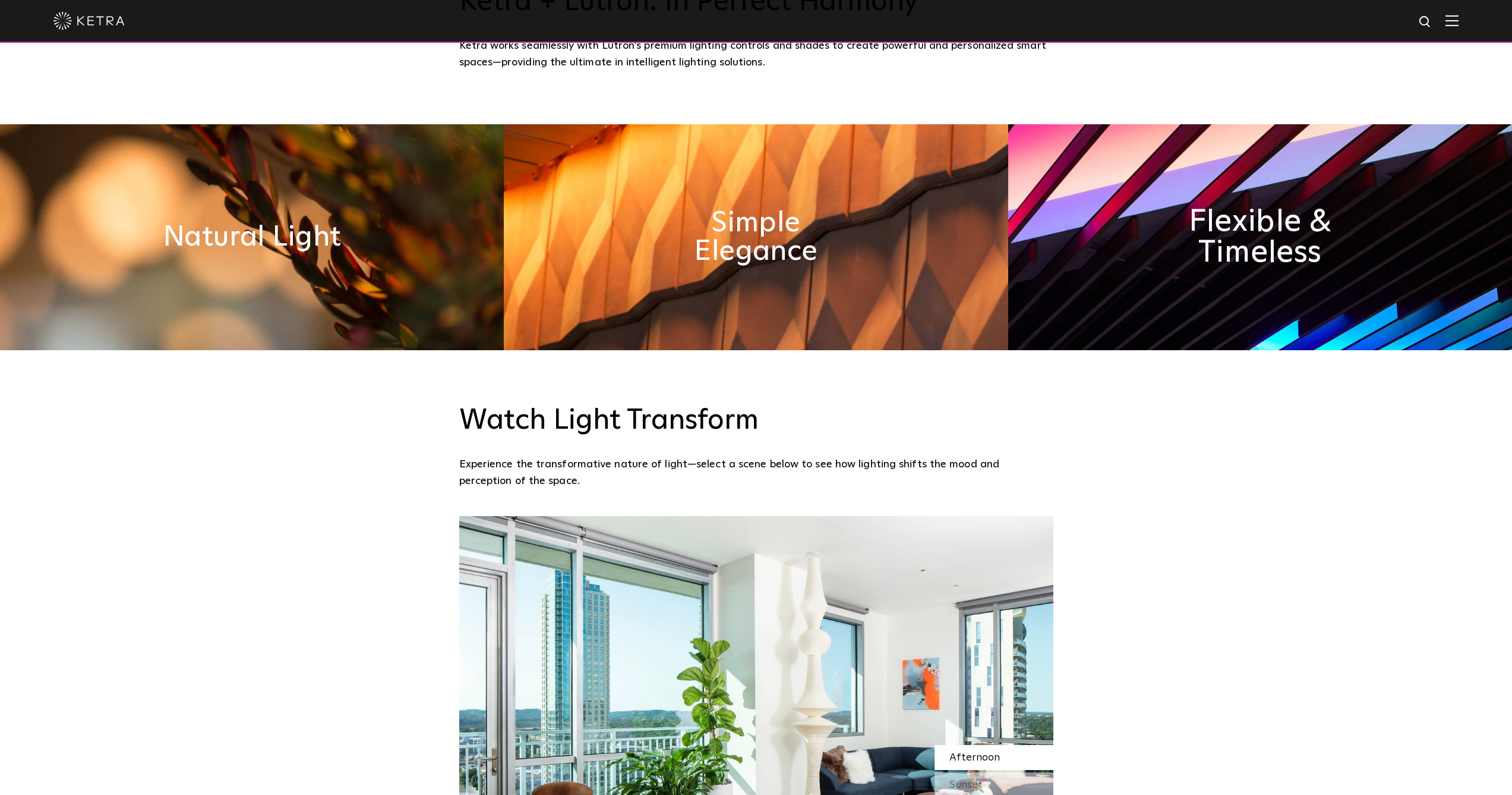
click at [1274, 242] on h2 "Flexible & Timeless" at bounding box center [1260, 237] width 198 height 62
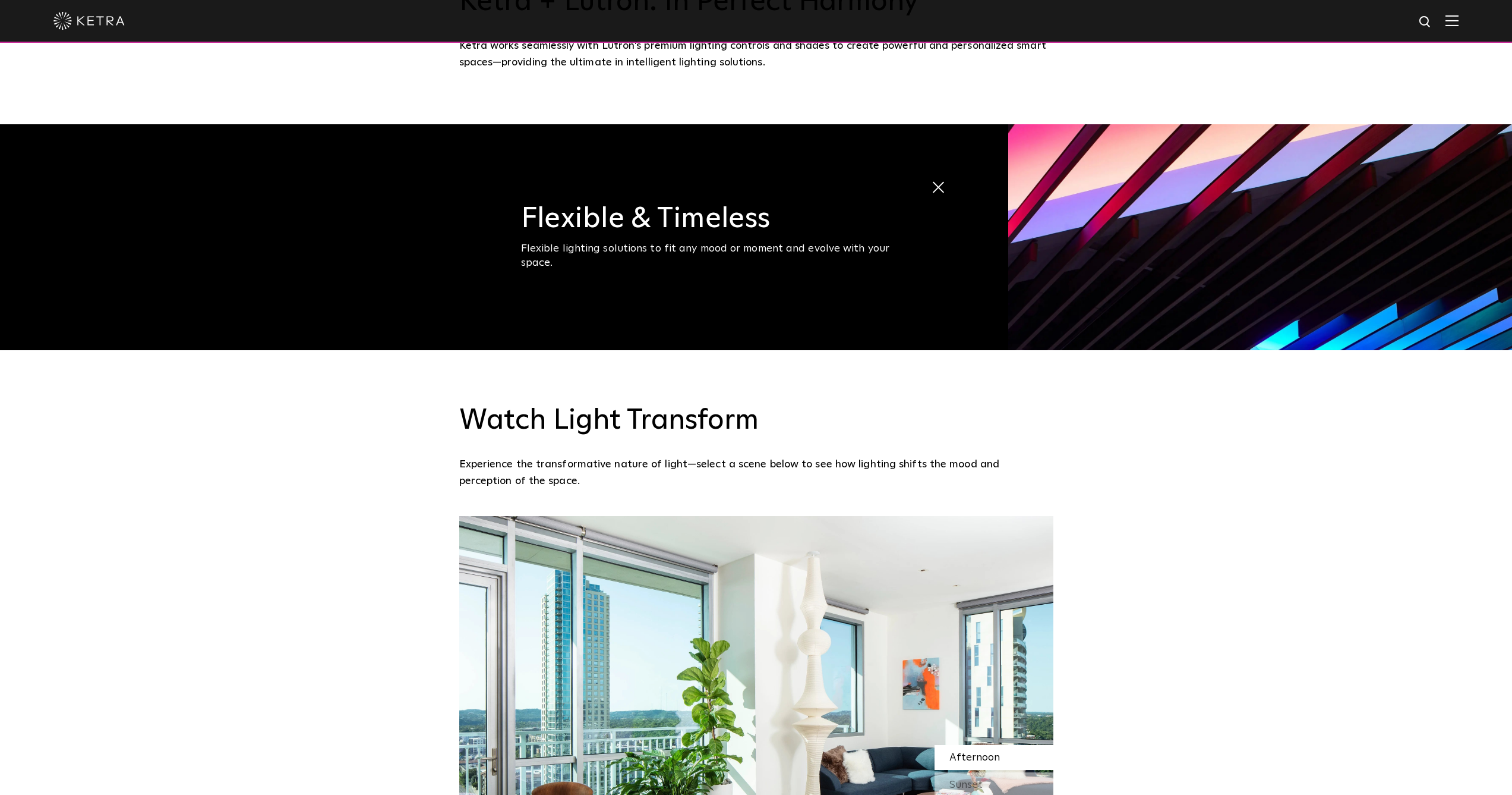
click at [645, 272] on span "Flexible & Timeless Flexible lighting solutions to fit any mood or moment and e…" at bounding box center [504, 237] width 1009 height 225
click at [654, 245] on div "Flexible & Timeless Flexible lighting solutions to fit any mood or moment and e…" at bounding box center [721, 236] width 401 height 65
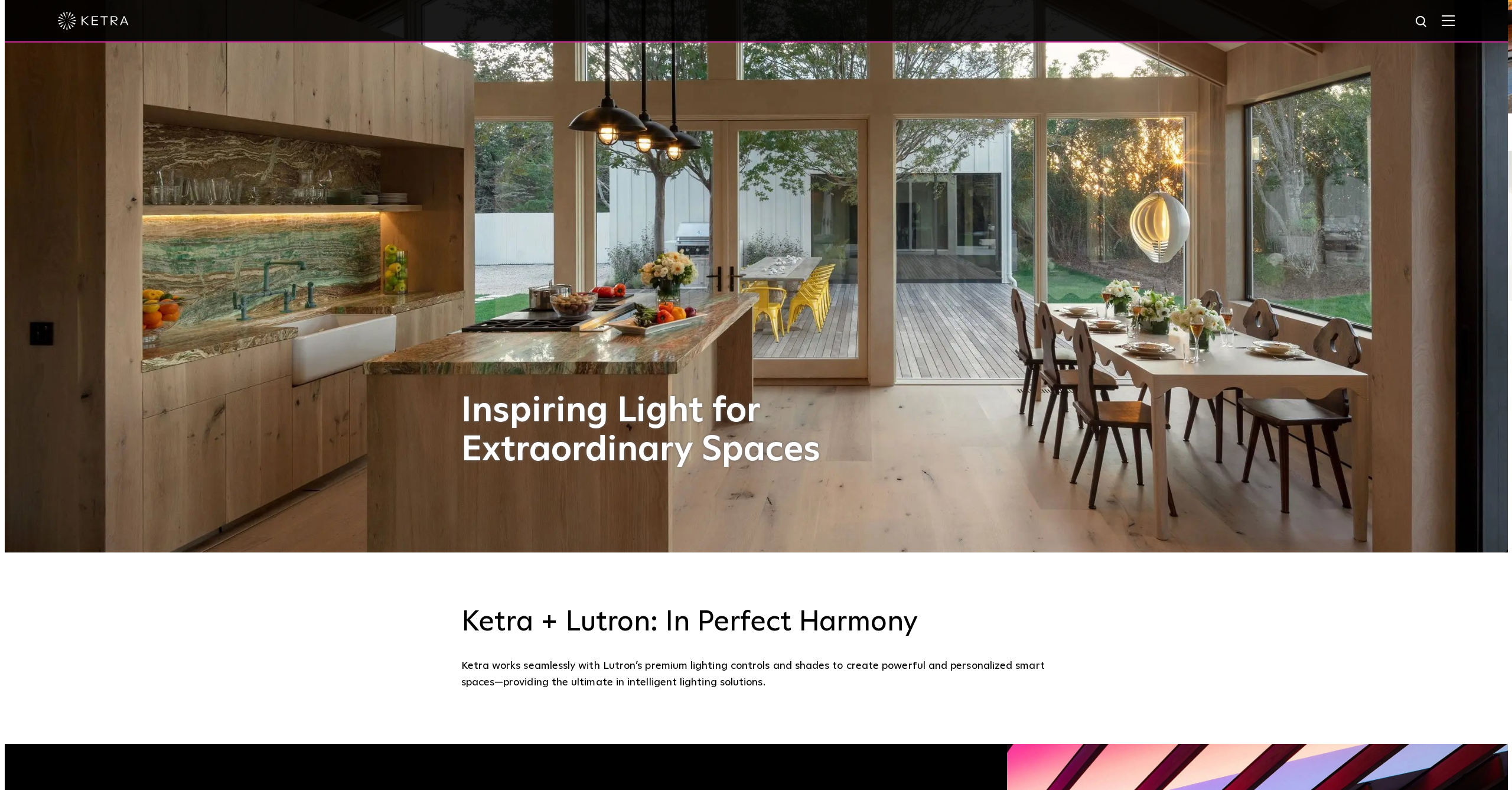
scroll to position [0, 0]
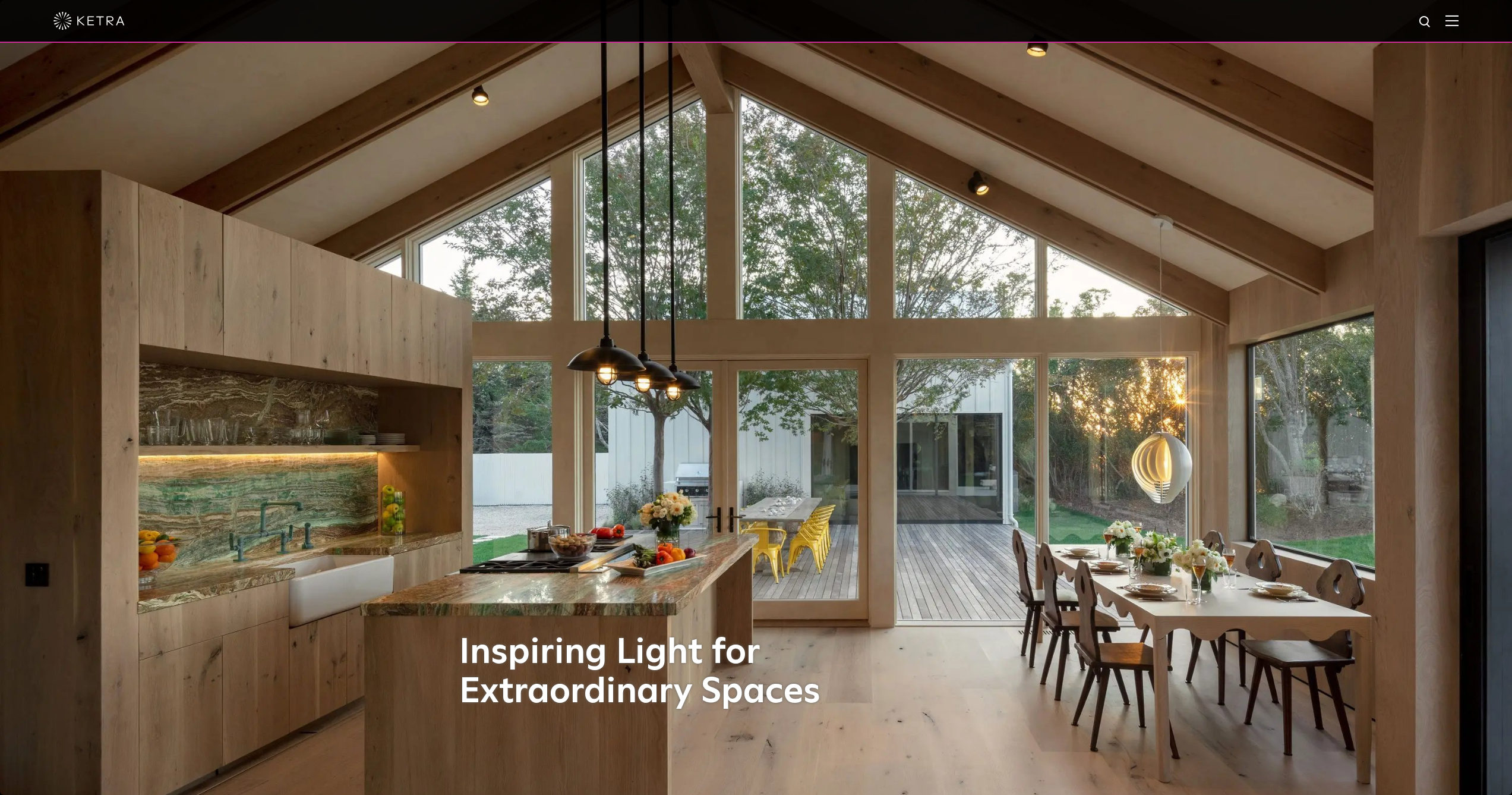
click at [1473, 19] on div at bounding box center [756, 21] width 1512 height 43
click at [1459, 23] on img at bounding box center [1452, 20] width 13 height 12
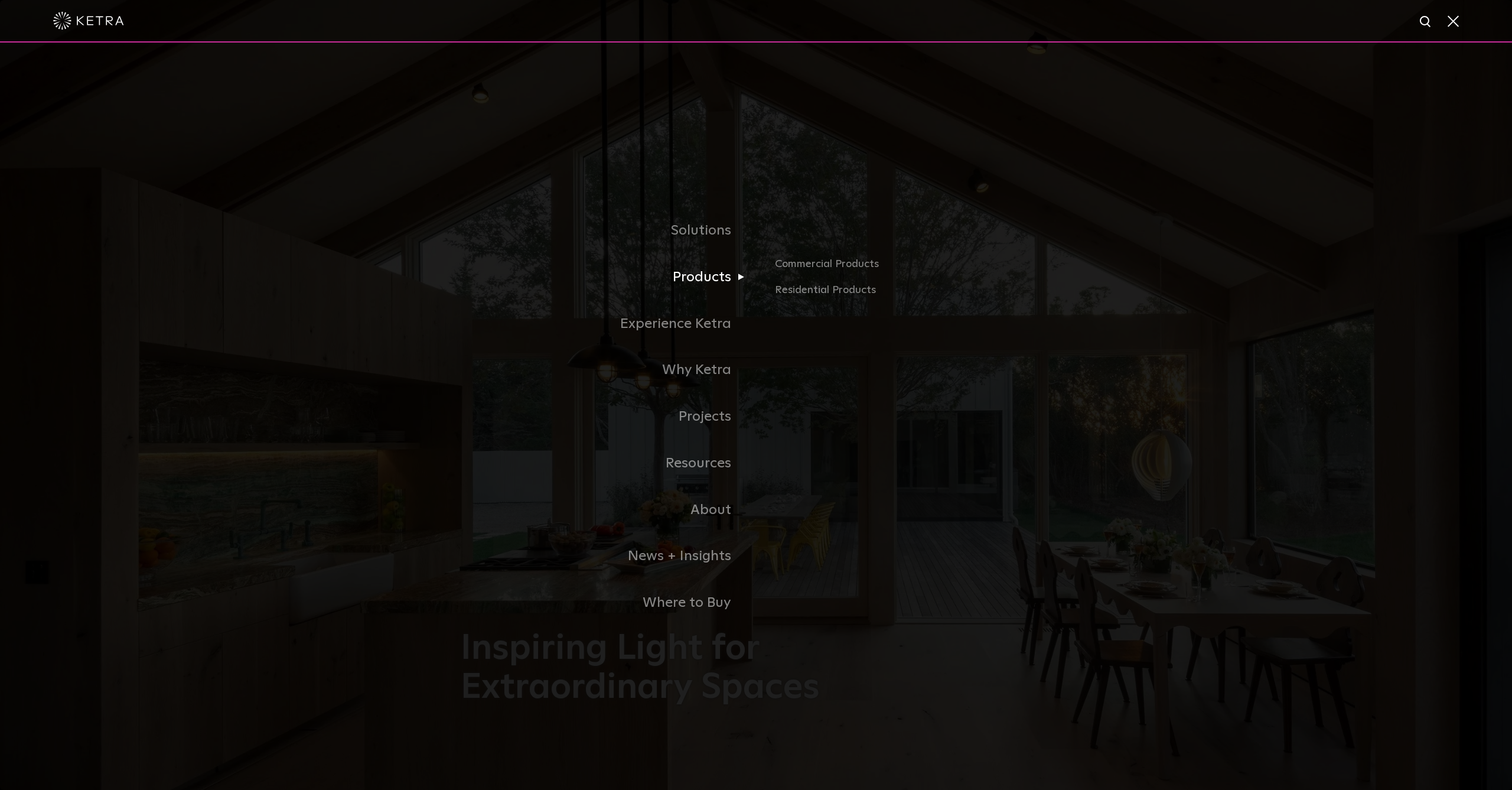
click at [712, 279] on link "Products" at bounding box center [609, 277] width 296 height 46
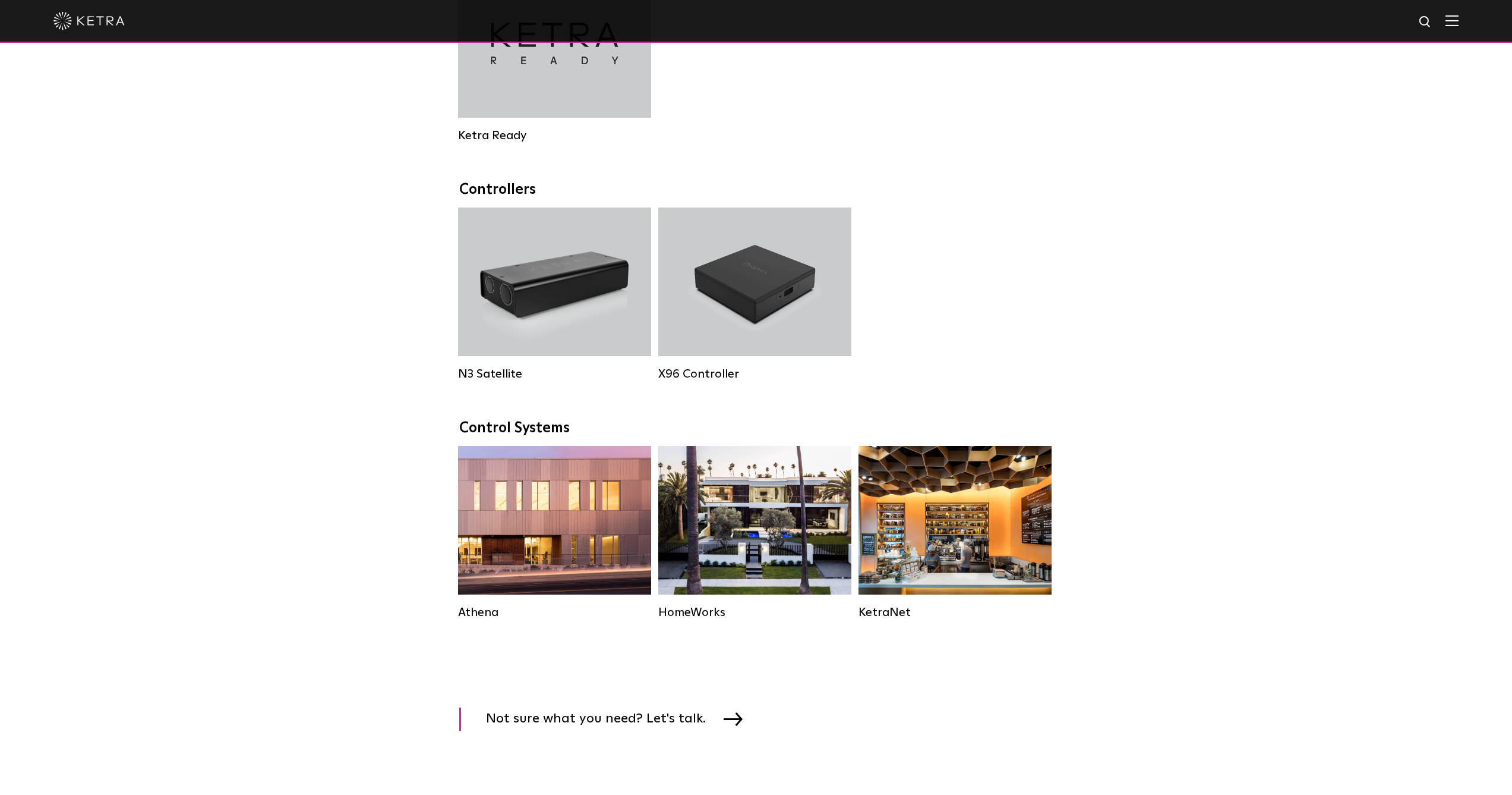
scroll to position [1396, 0]
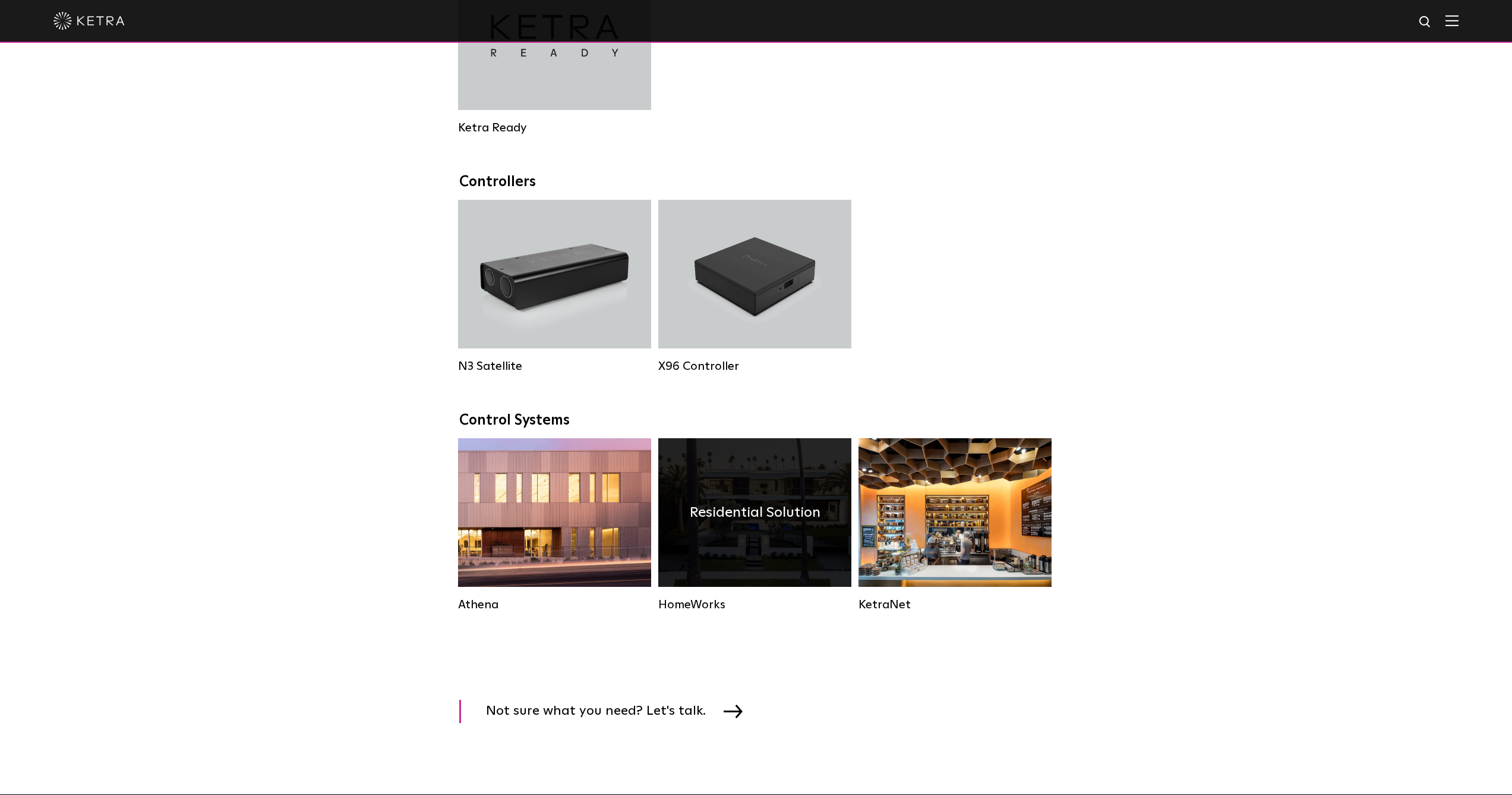
click at [707, 555] on div "Residential Solution" at bounding box center [755, 512] width 193 height 149
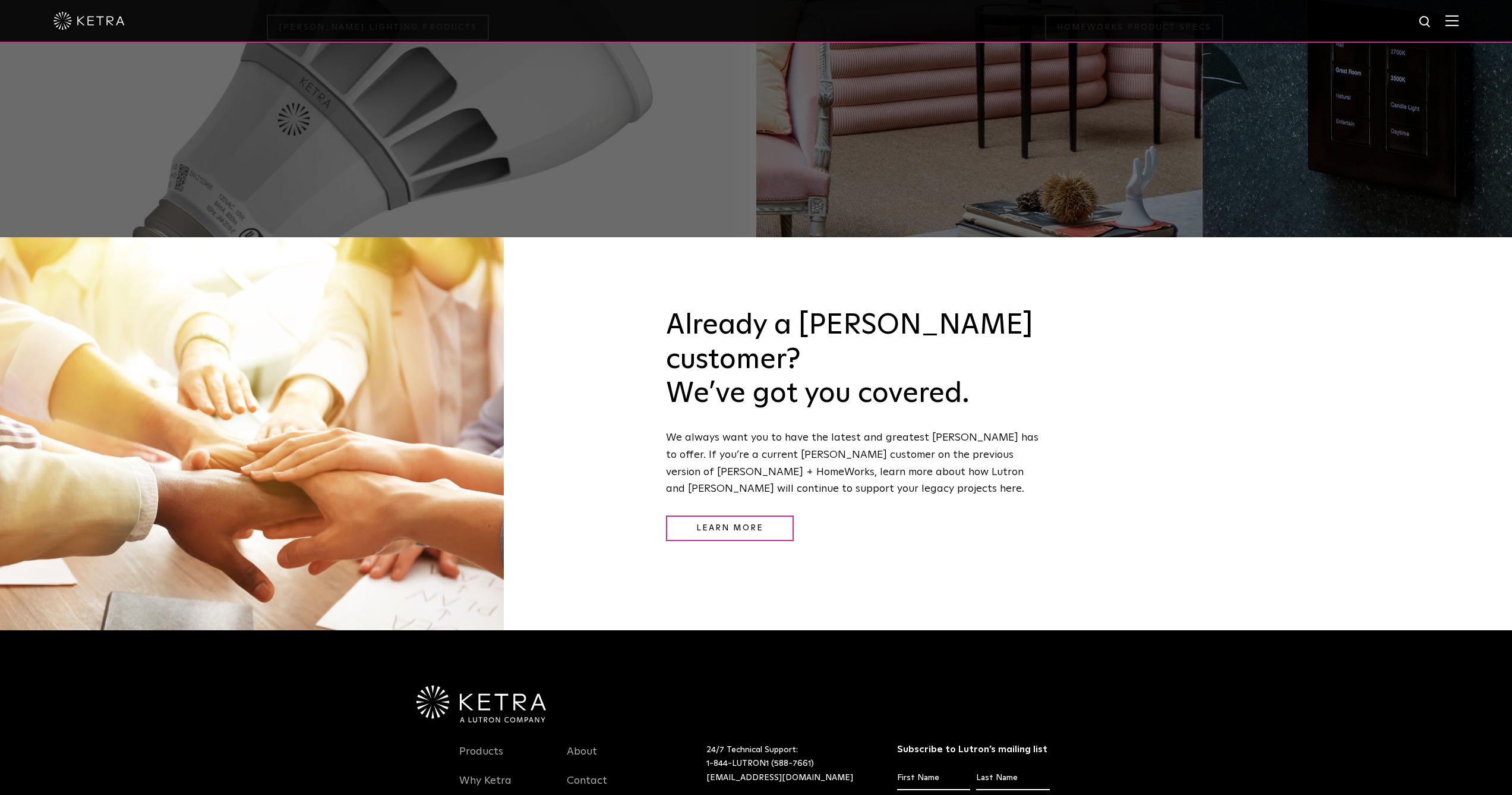
scroll to position [1730, 0]
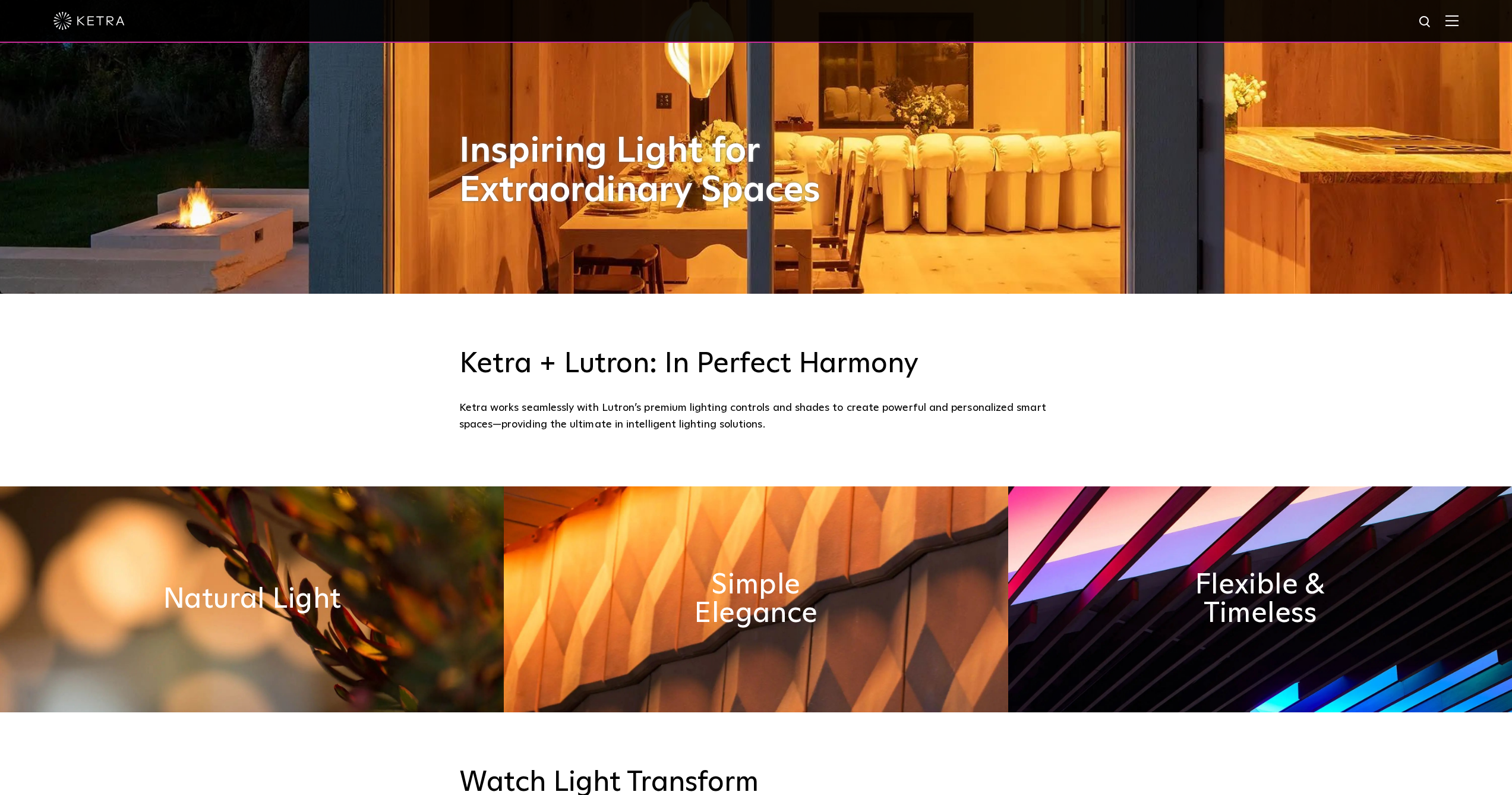
scroll to position [1191, 0]
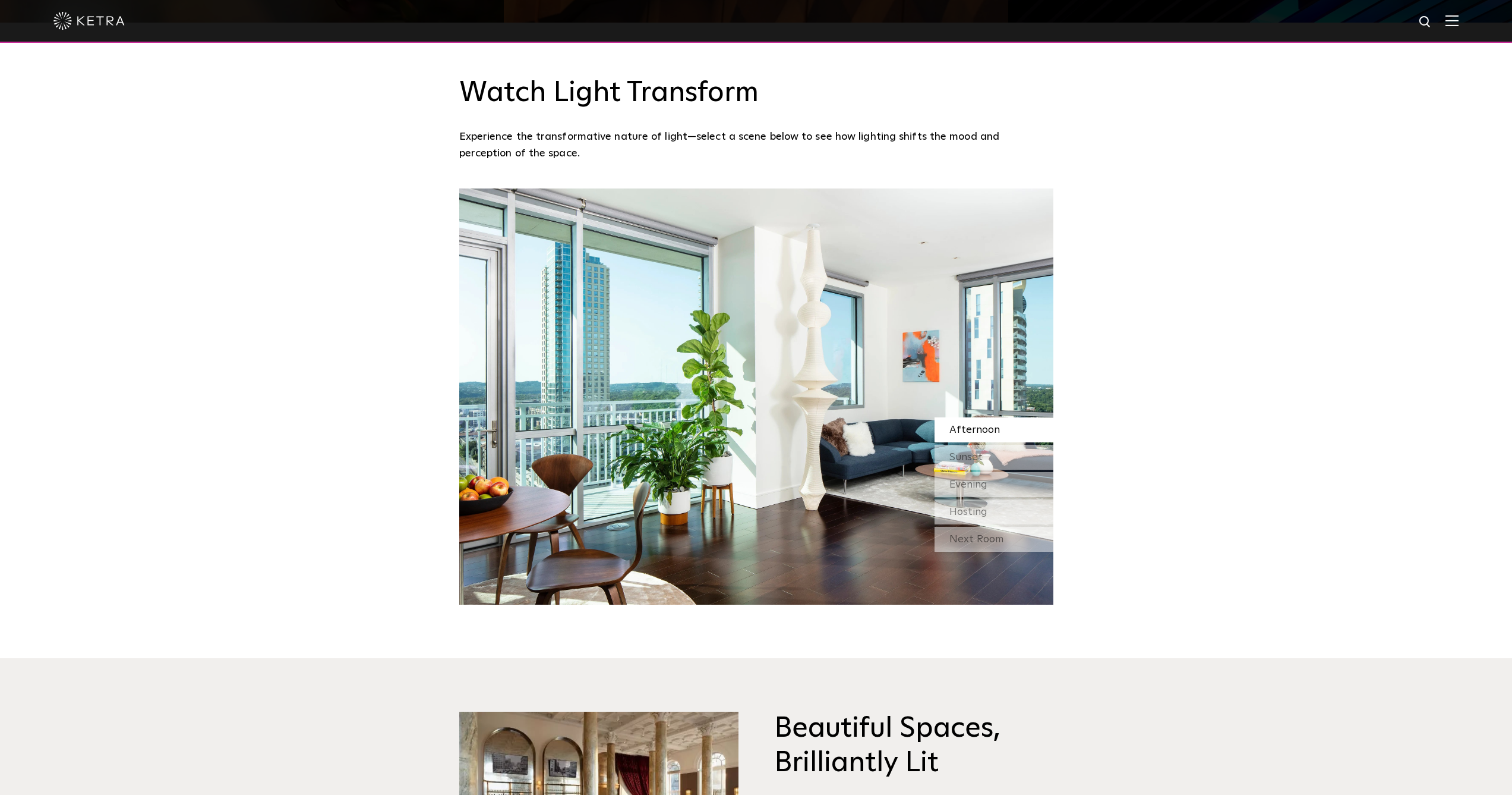
click at [1459, 22] on img at bounding box center [1452, 20] width 13 height 12
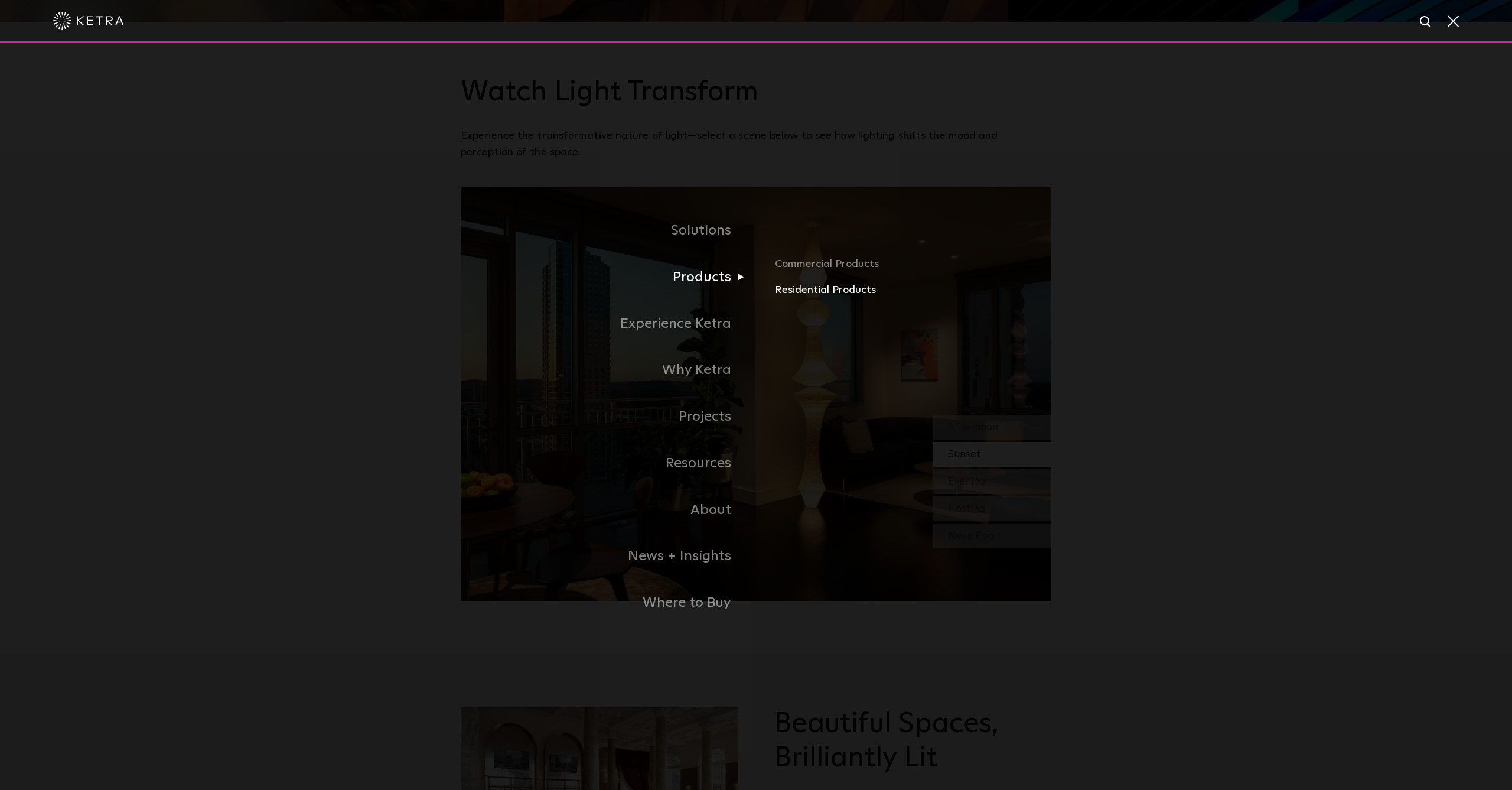
click at [800, 292] on link "Residential Products" at bounding box center [913, 291] width 276 height 17
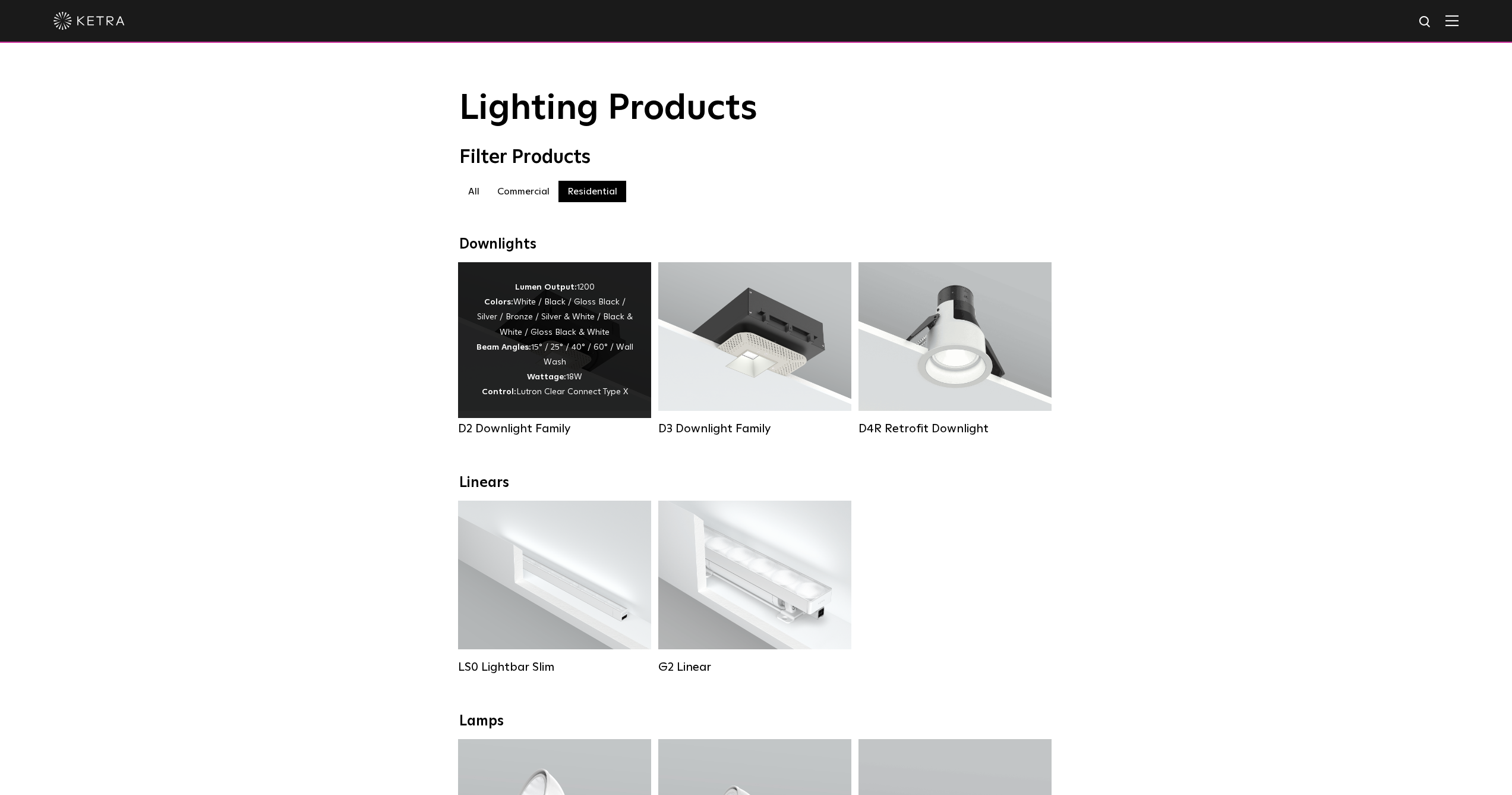
click at [559, 388] on span "Lutron Clear Connect Type X" at bounding box center [571, 392] width 112 height 9
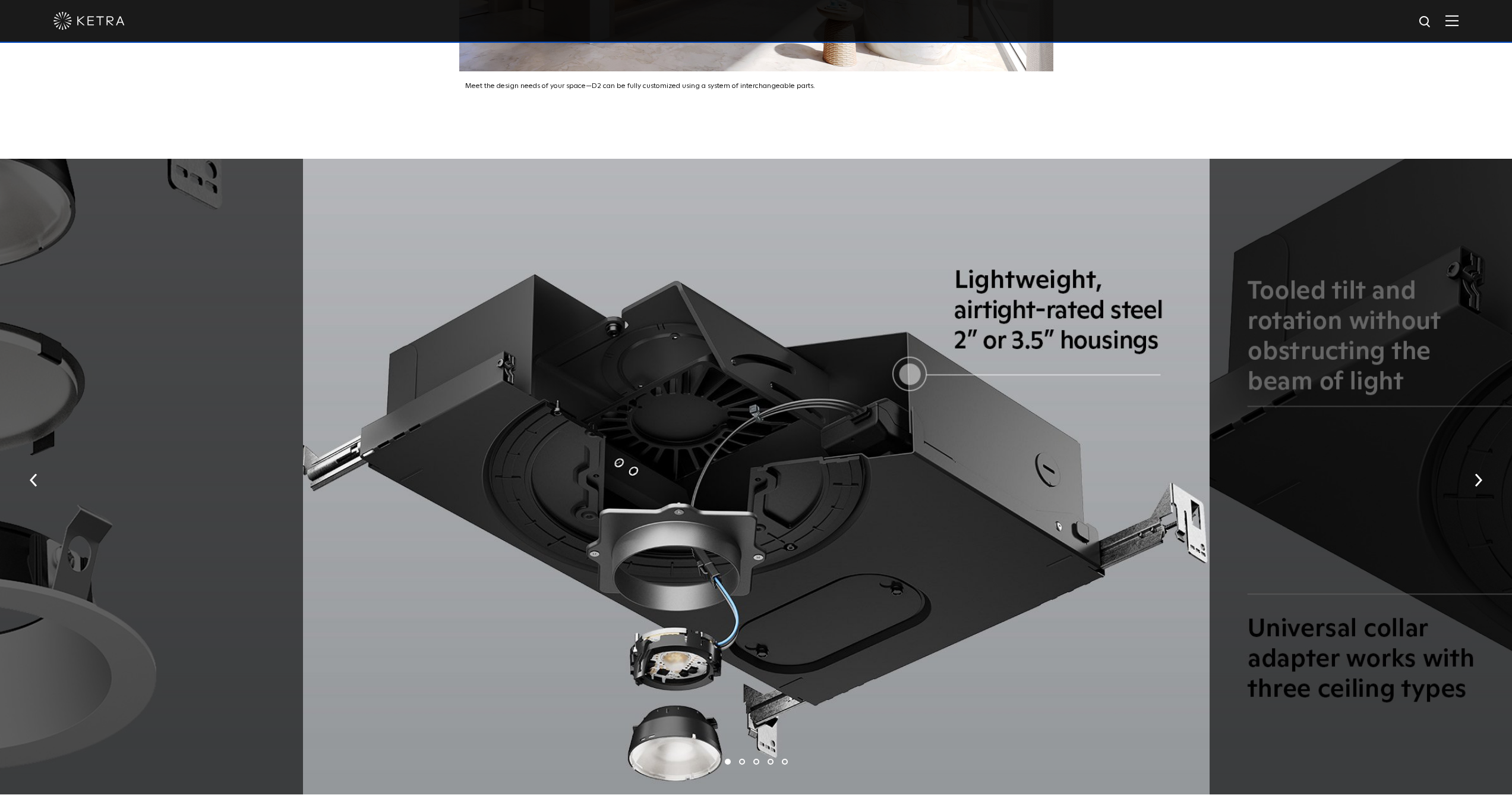
scroll to position [2583, 0]
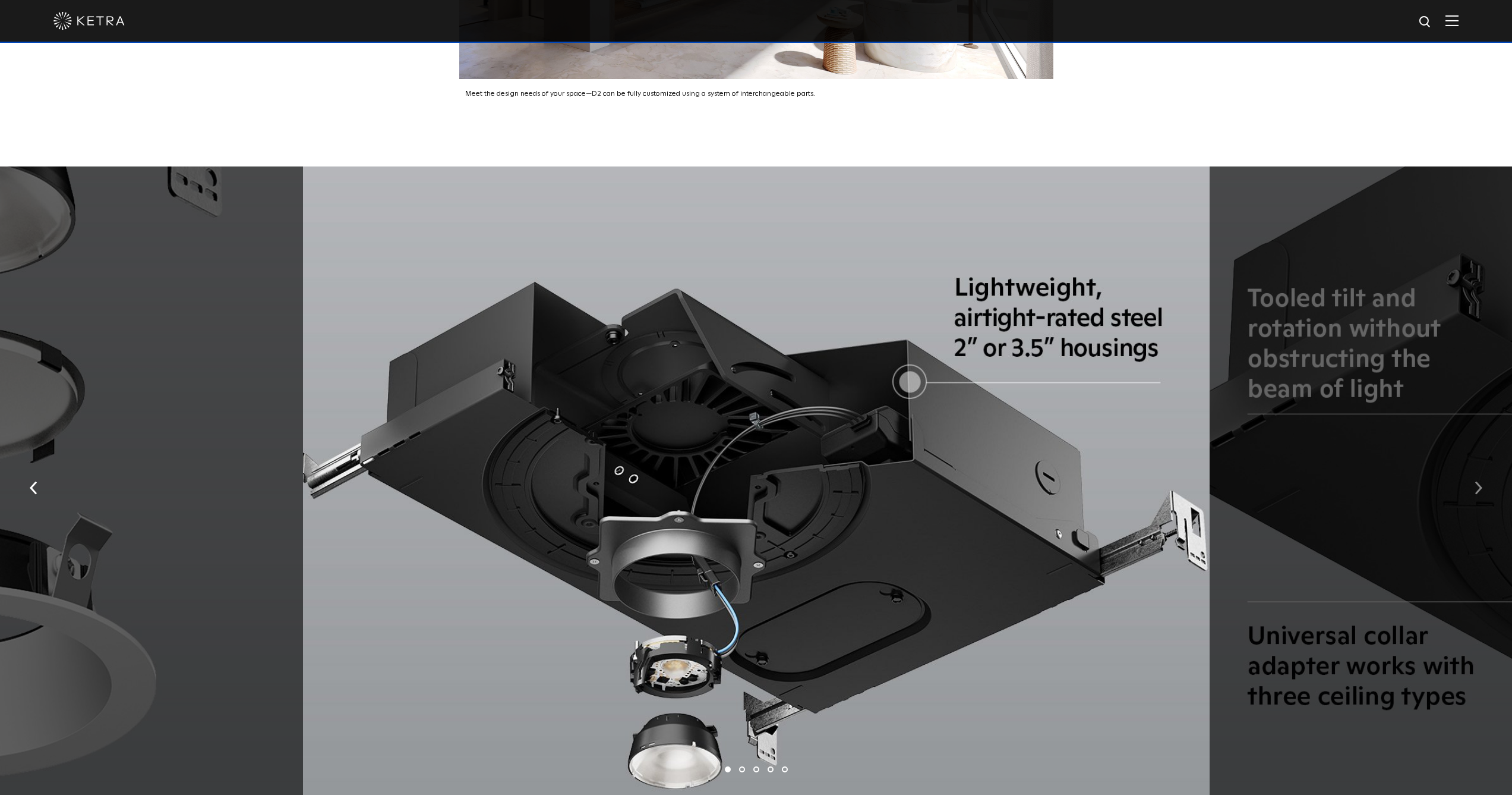
click at [1476, 481] on img "button" at bounding box center [1479, 487] width 8 height 13
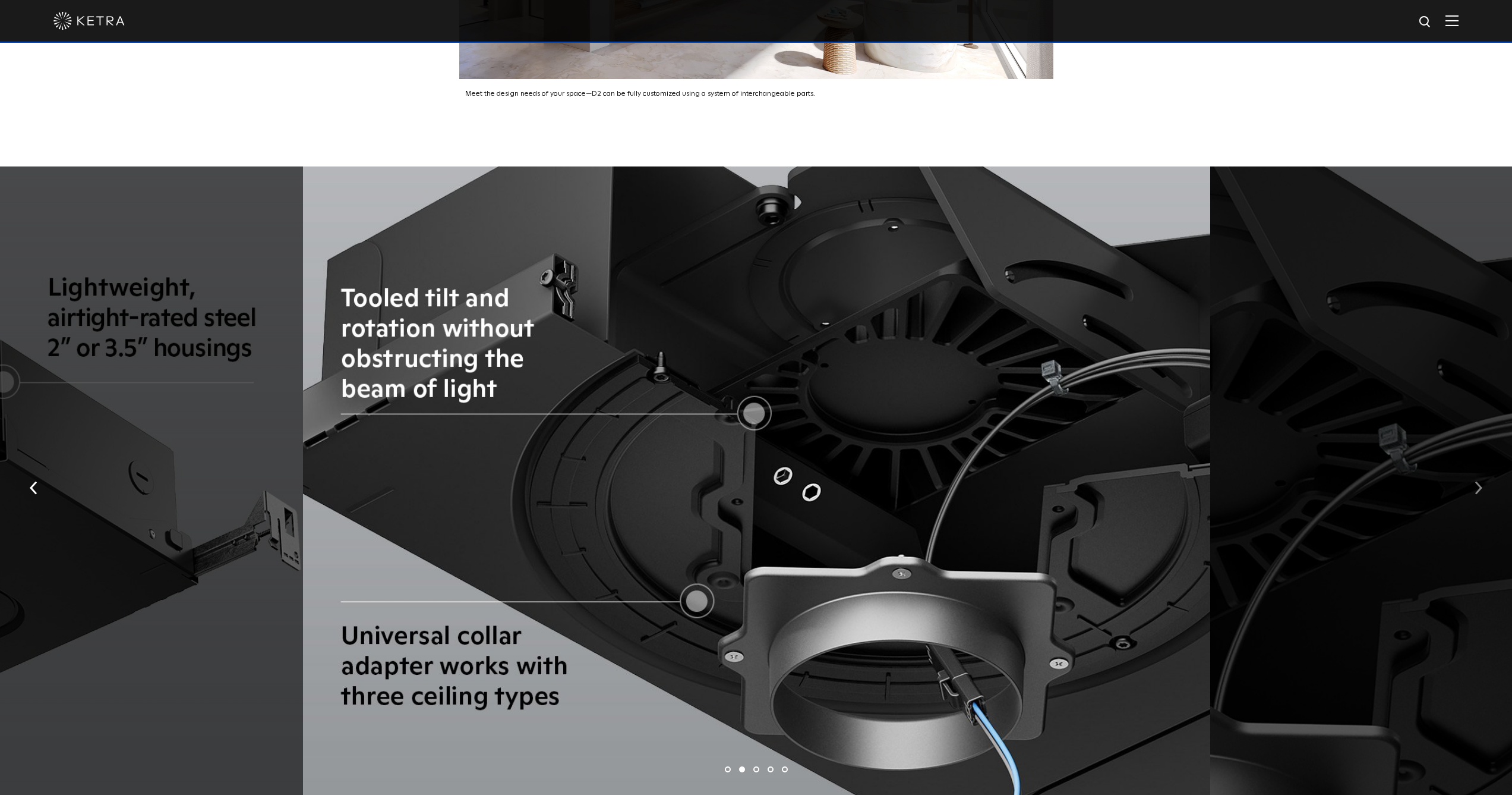
click at [1472, 470] on button "button" at bounding box center [1479, 487] width 25 height 41
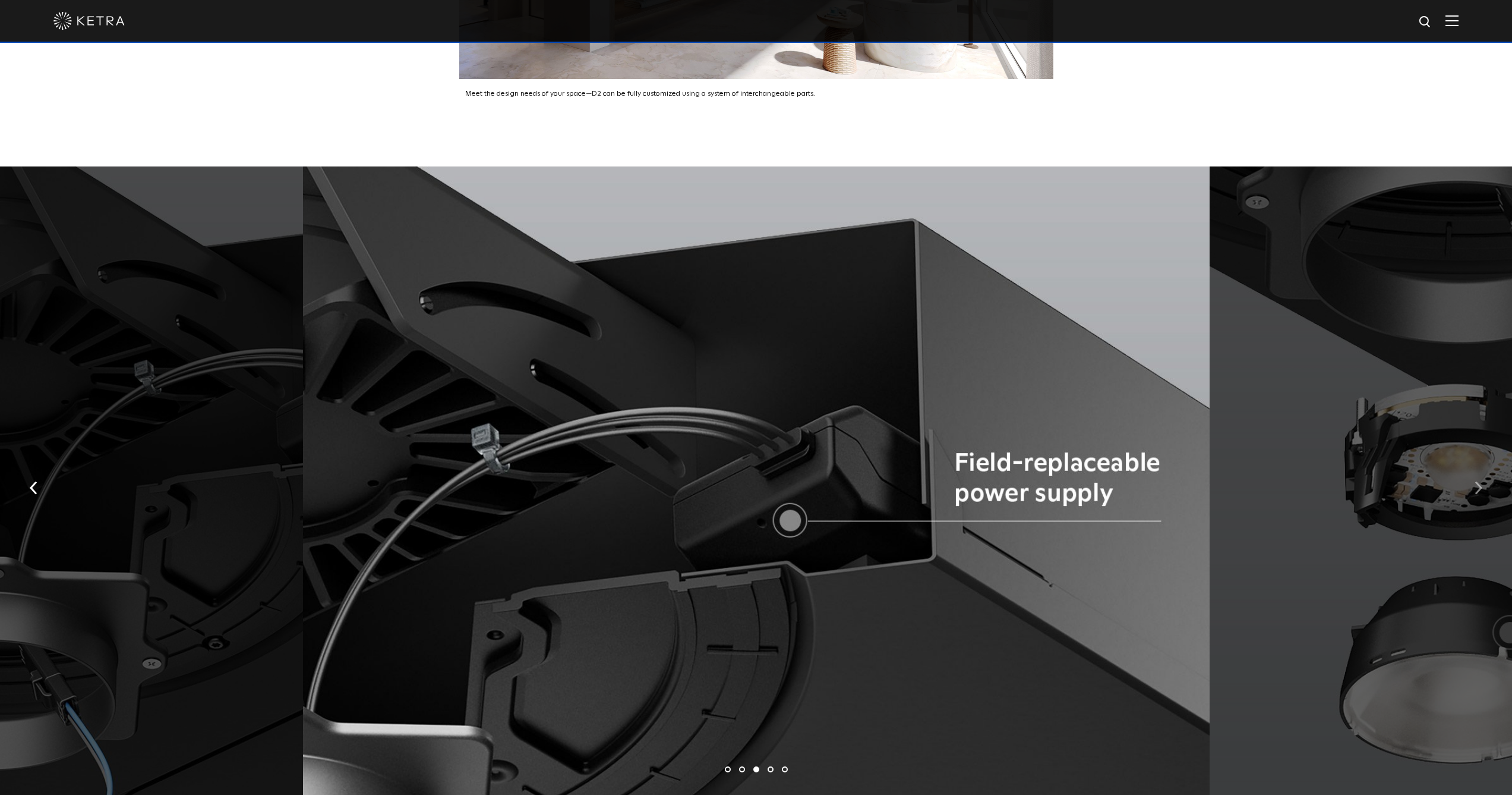
click at [1470, 470] on button "button" at bounding box center [1479, 487] width 25 height 41
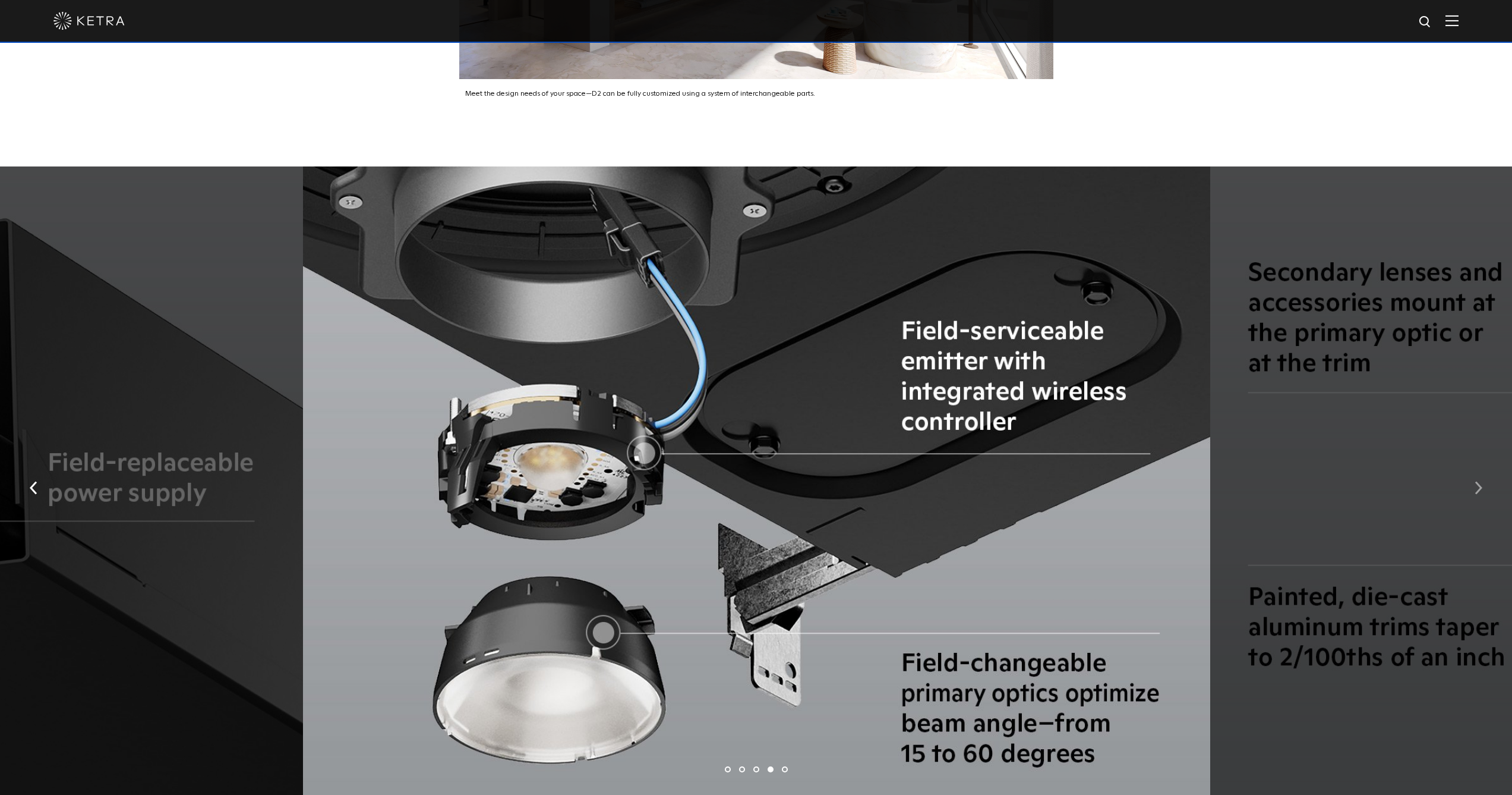
click at [1469, 470] on button "button" at bounding box center [1479, 487] width 25 height 41
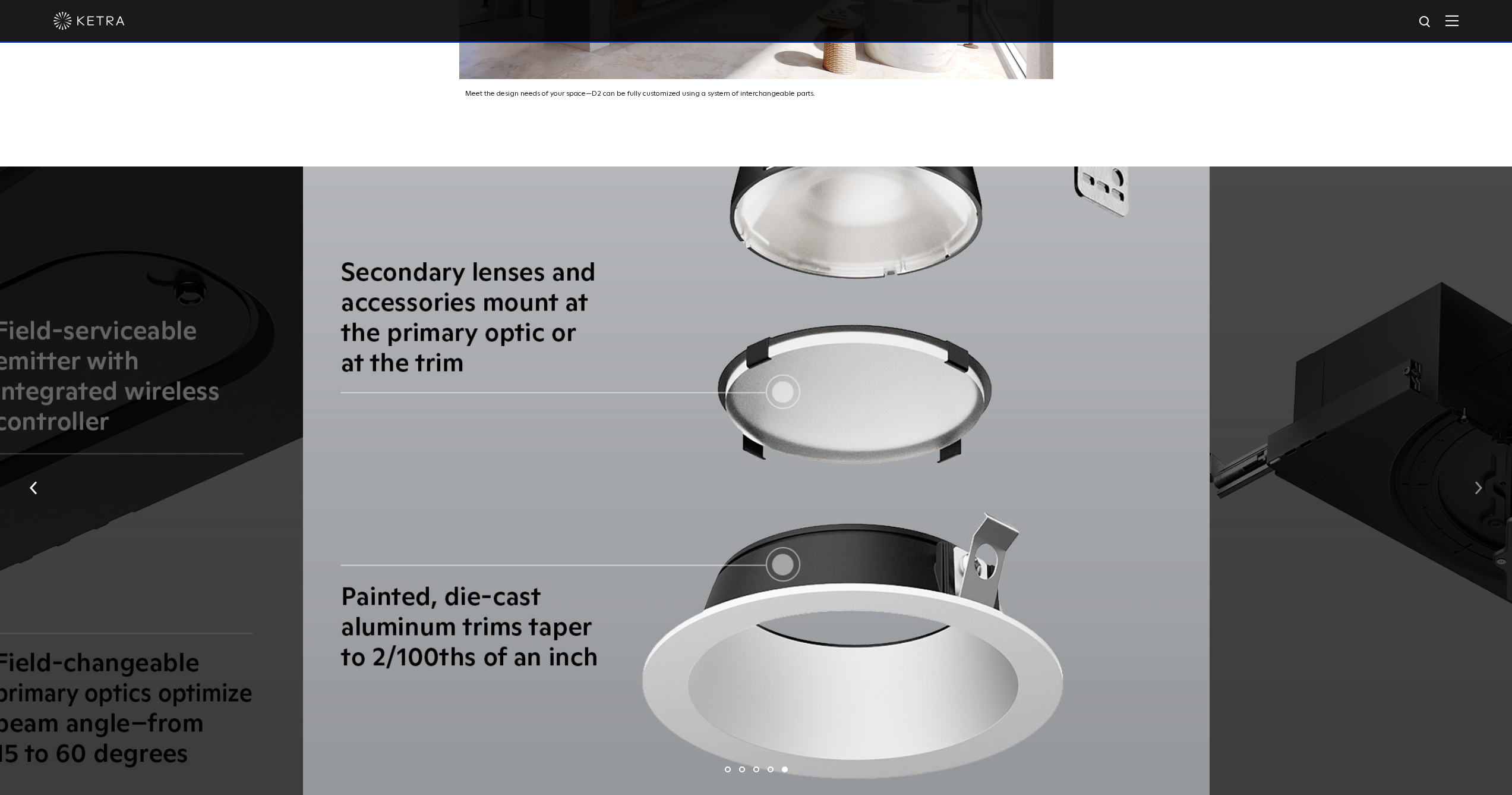
click at [1469, 470] on button "button" at bounding box center [1479, 487] width 25 height 41
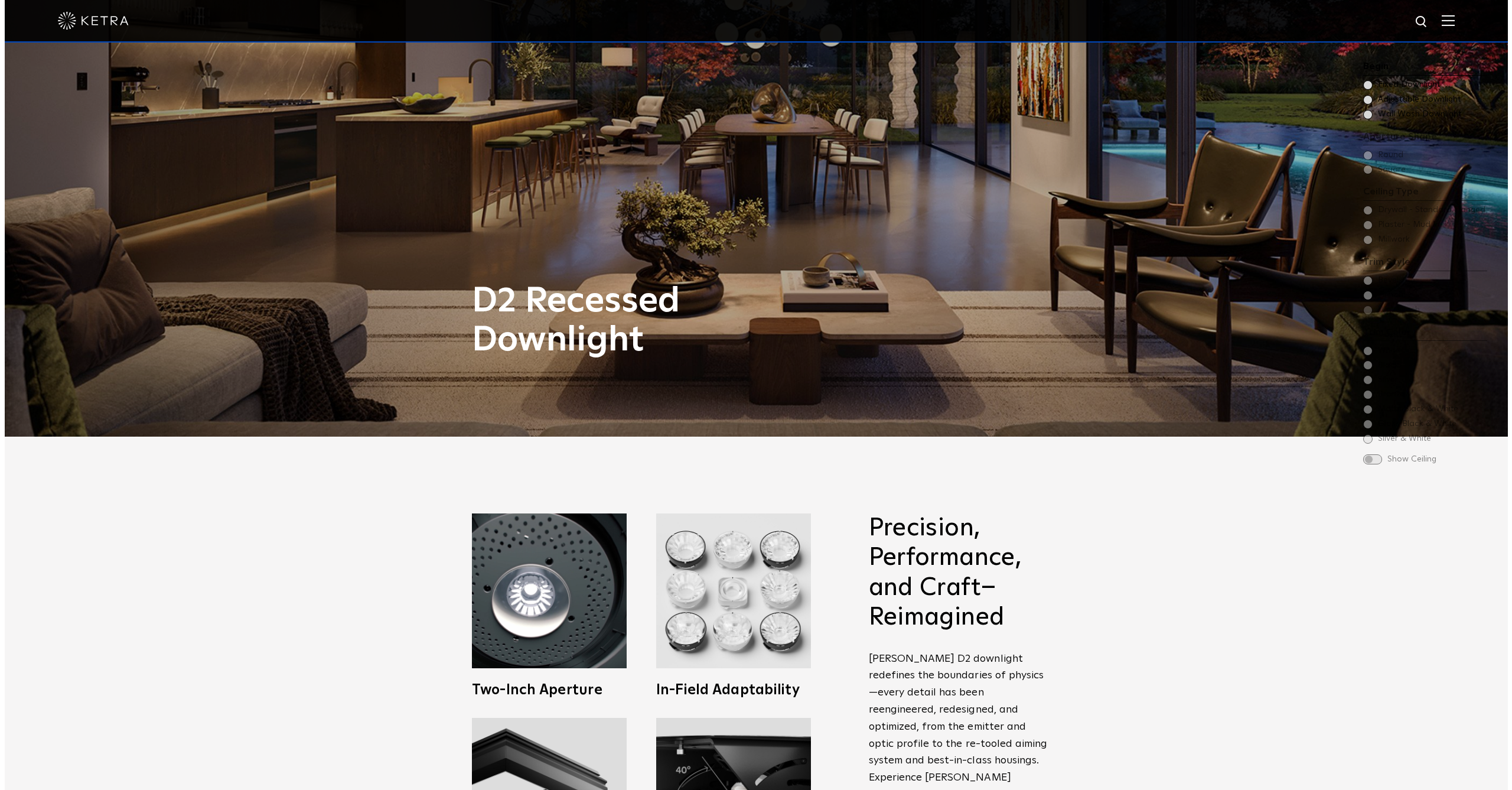
scroll to position [0, 0]
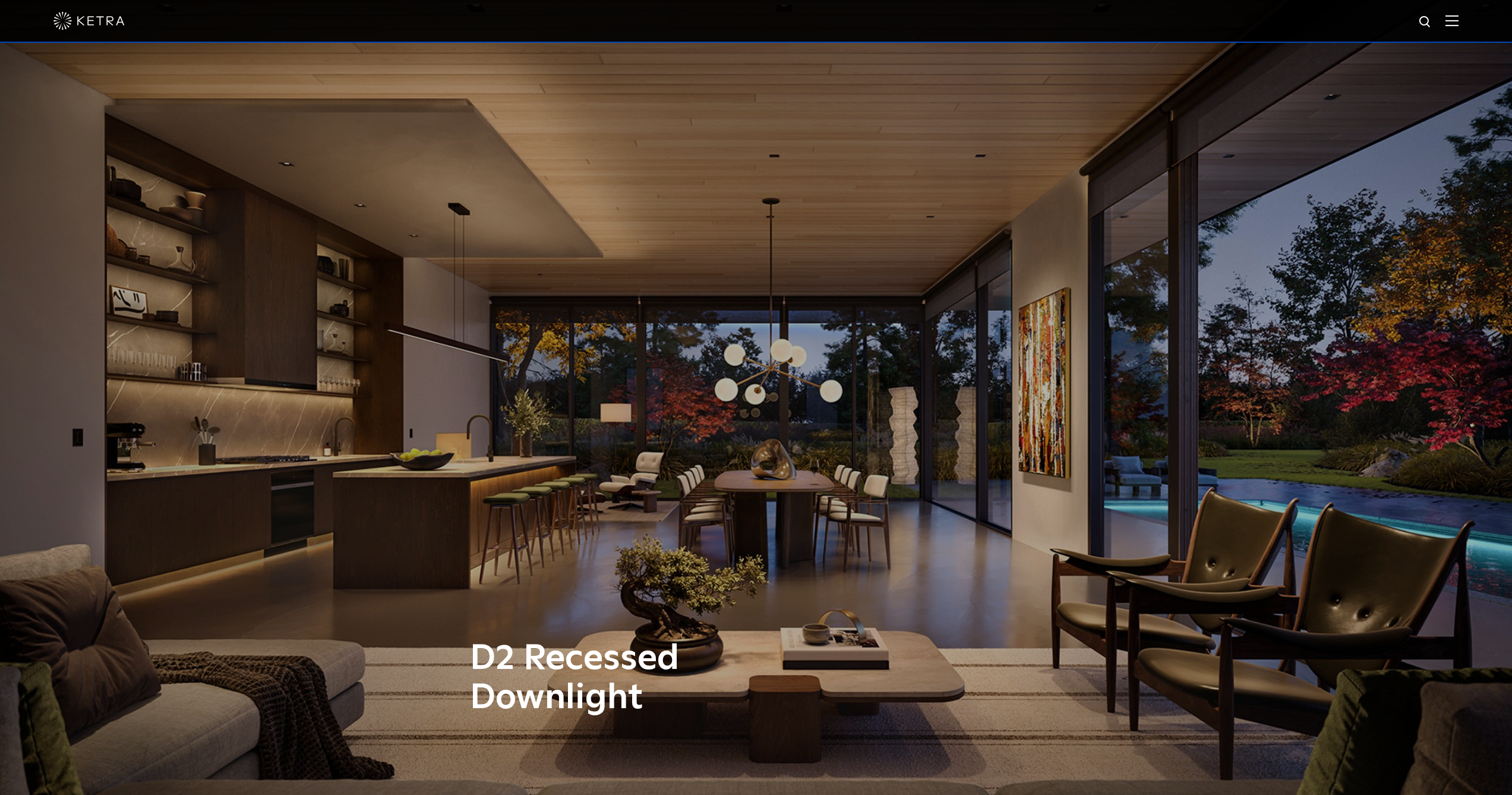
click at [1459, 20] on img at bounding box center [1452, 20] width 13 height 12
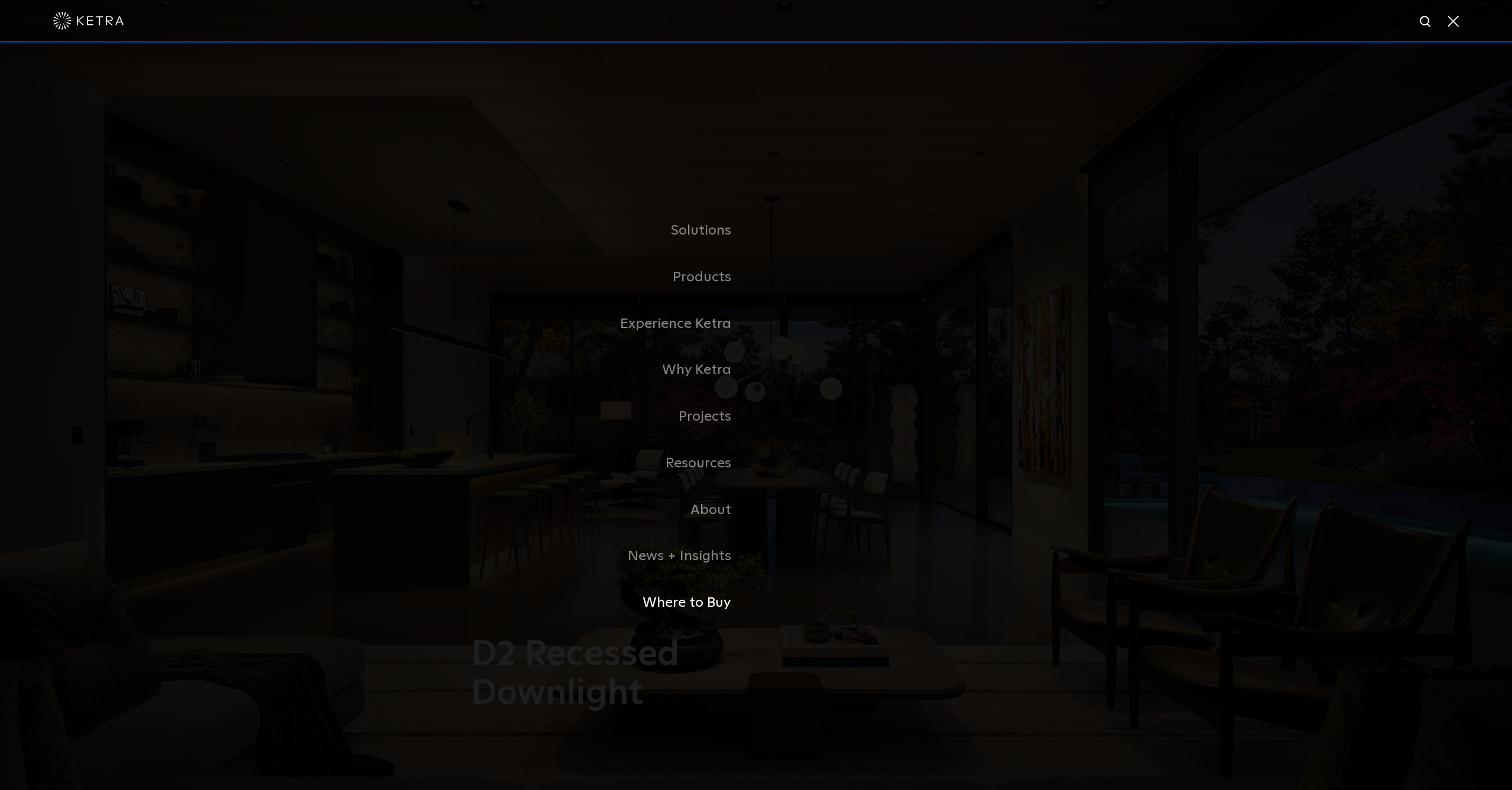
click at [691, 595] on link "Where to Buy" at bounding box center [609, 603] width 296 height 46
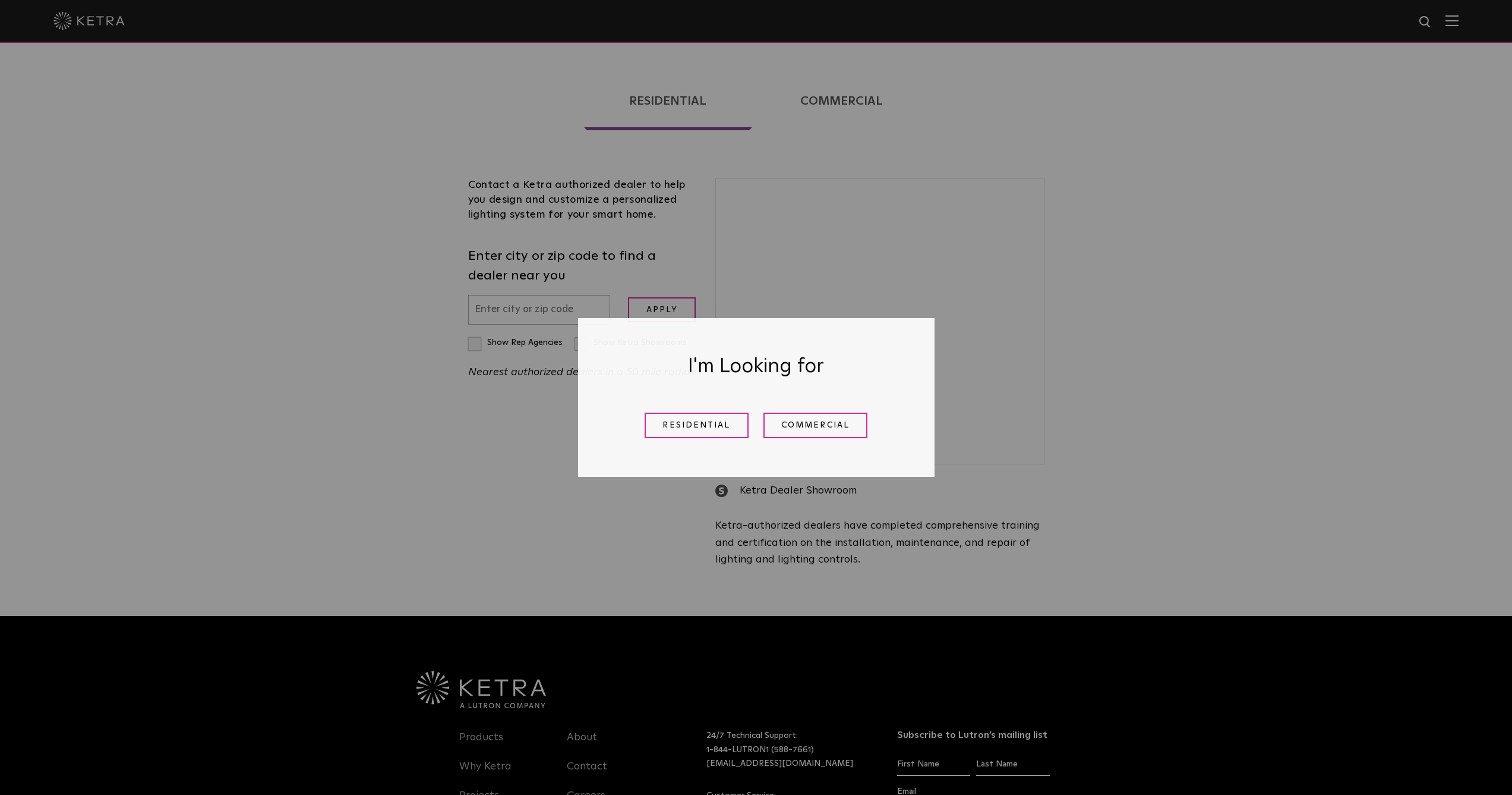
scroll to position [409, 0]
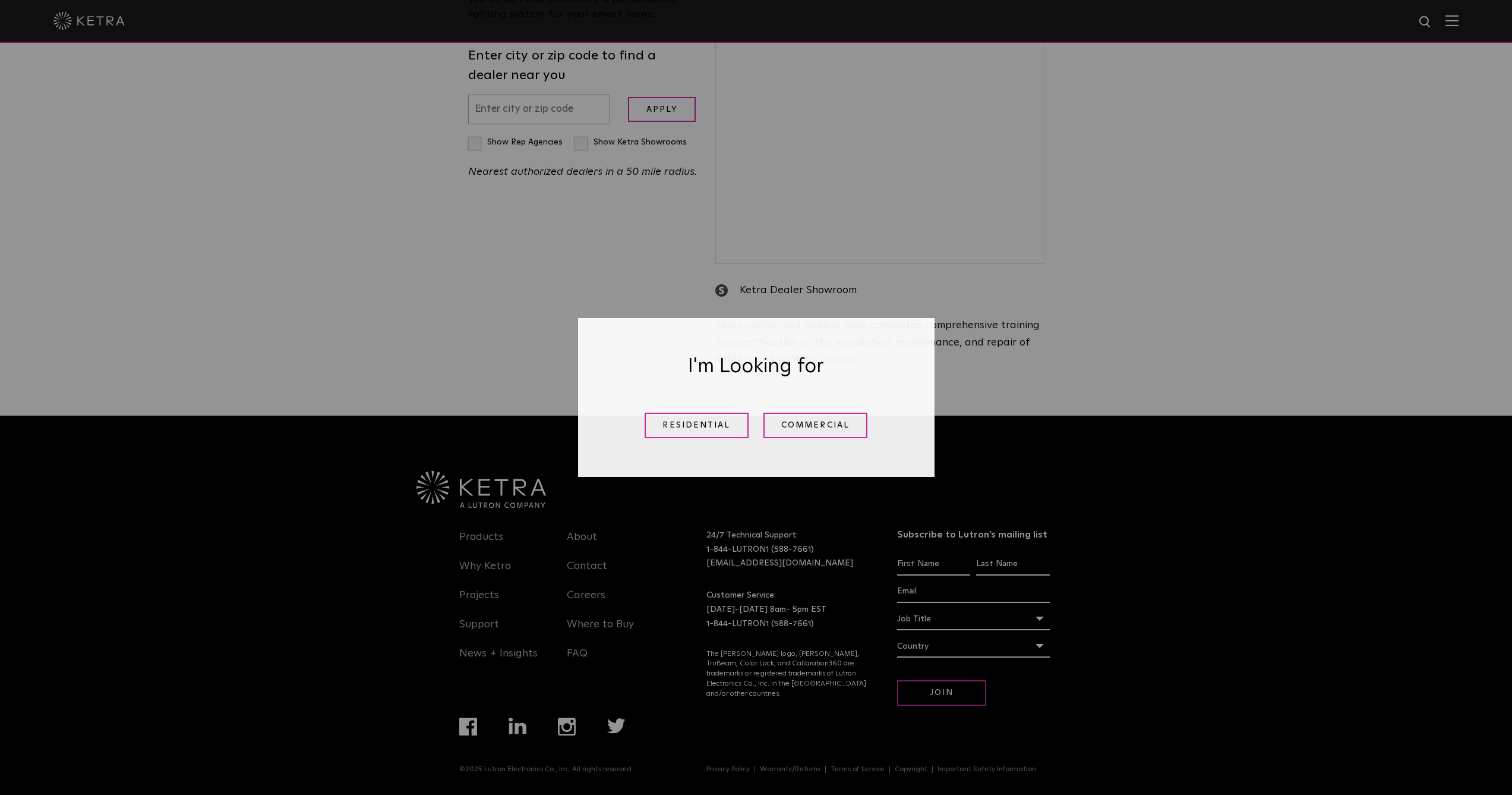
click at [563, 726] on div "I'm Looking for Residential Commercial" at bounding box center [756, 398] width 1512 height 795
drag, startPoint x: 570, startPoint y: 725, endPoint x: 576, endPoint y: 718, distance: 9.2
click at [571, 724] on div "I'm Looking for Residential Commercial" at bounding box center [756, 398] width 1512 height 795
click at [713, 425] on link "Residential" at bounding box center [696, 425] width 104 height 25
